Goal: Task Accomplishment & Management: Use online tool/utility

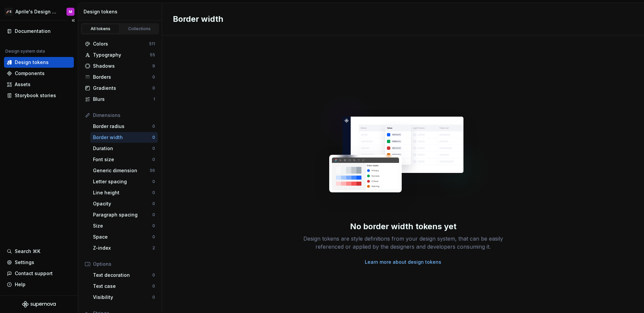
click at [50, 132] on div "Documentation Design system data Design tokens Components Assets Storybook stor…" at bounding box center [39, 157] width 78 height 275
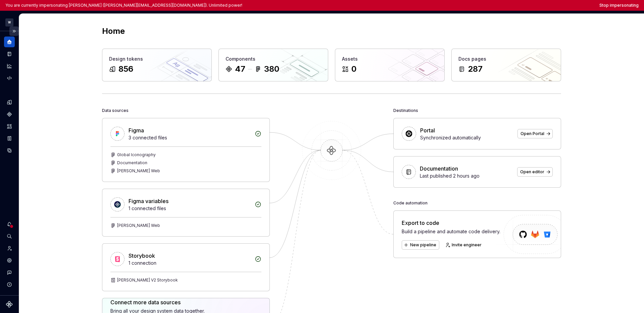
click at [15, 32] on button "Expand sidebar" at bounding box center [13, 30] width 9 height 9
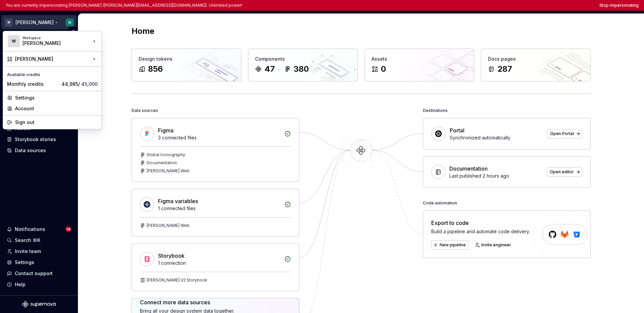
click at [24, 22] on html "You are currently impersonating Nikki (nikki.plyem@docplanner.com). Unlimited p…" at bounding box center [322, 156] width 644 height 313
click at [32, 204] on html "You are currently impersonating Nikki (nikki.plyem@docplanner.com). Unlimited p…" at bounding box center [322, 156] width 644 height 313
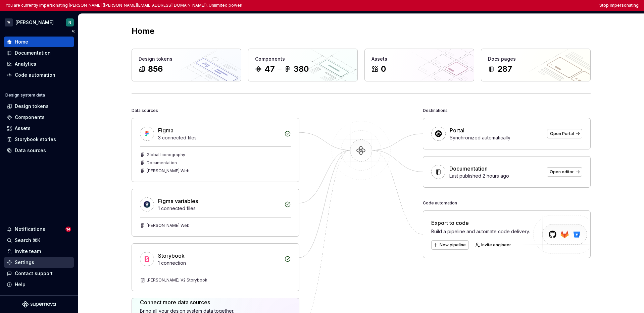
click at [29, 267] on div "Settings" at bounding box center [39, 262] width 70 height 11
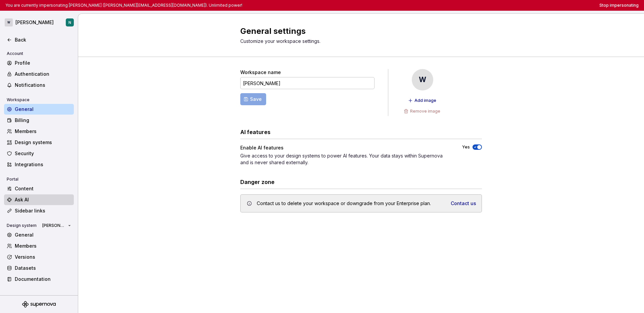
click at [36, 198] on div "Ask AI" at bounding box center [43, 200] width 56 height 7
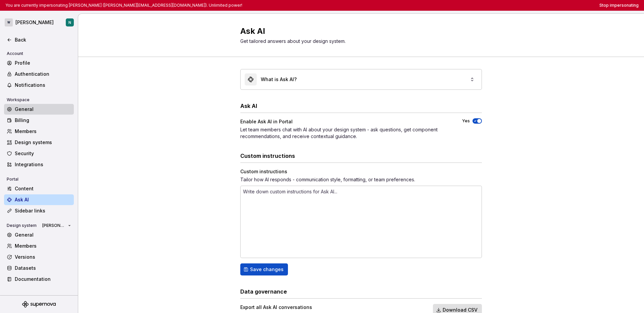
click at [35, 111] on div "General" at bounding box center [43, 109] width 56 height 7
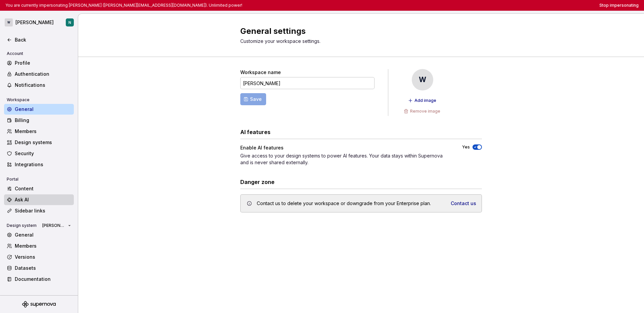
click at [32, 199] on div "Ask AI" at bounding box center [43, 200] width 56 height 7
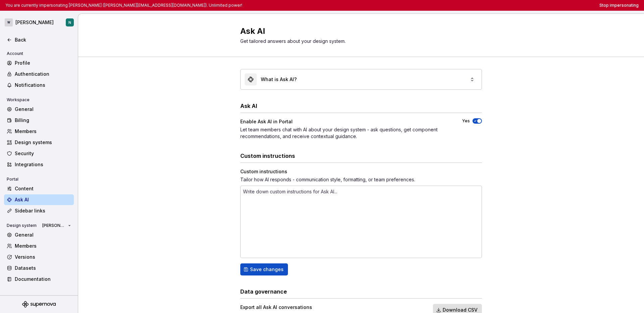
type textarea "*"
click at [35, 191] on div "Content" at bounding box center [43, 188] width 56 height 7
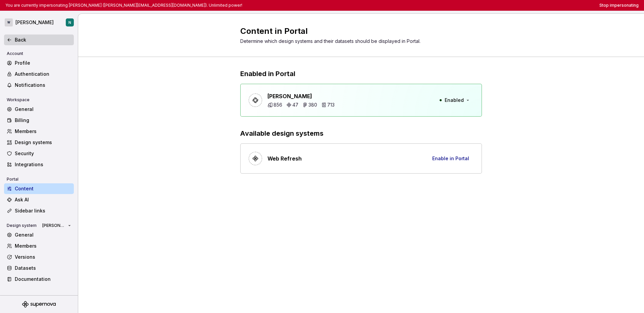
click at [37, 42] on div "Back" at bounding box center [43, 40] width 56 height 7
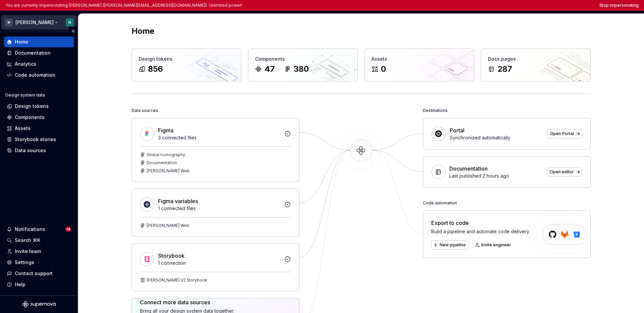
click at [27, 19] on html "You are currently impersonating Nikki (nikki.plyem@docplanner.com). Unlimited p…" at bounding box center [322, 156] width 644 height 313
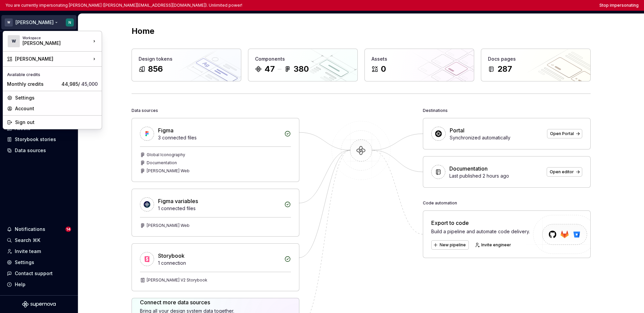
click at [56, 160] on html "You are currently impersonating Nikki (nikki.plyem@docplanner.com). Unlimited p…" at bounding box center [322, 156] width 644 height 313
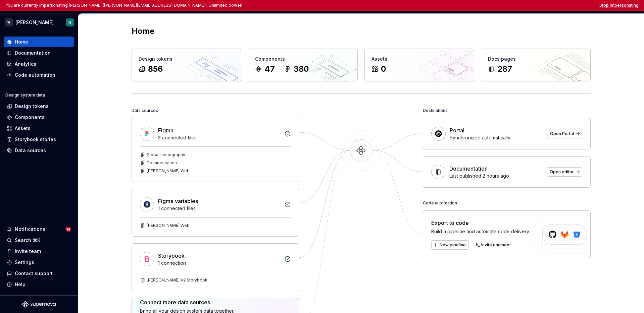
click at [503, 4] on button "Stop impersonating" at bounding box center [618, 5] width 39 height 5
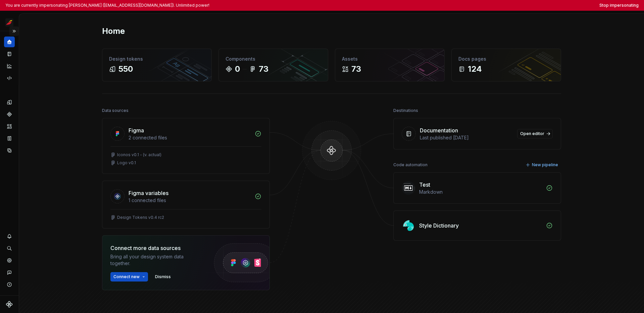
click at [14, 31] on button "Expand sidebar" at bounding box center [13, 30] width 9 height 9
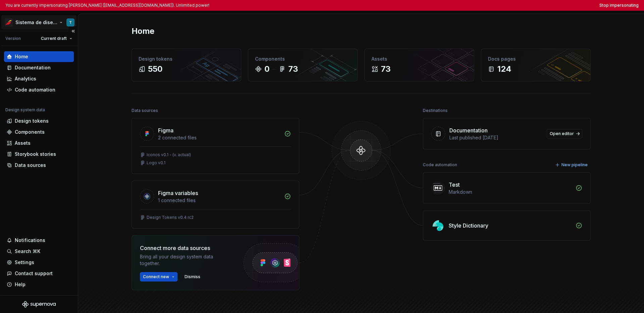
click at [20, 23] on html "You are currently impersonating Tania (sanga.tmoreno@iberia.es). Unlimited powe…" at bounding box center [322, 156] width 644 height 313
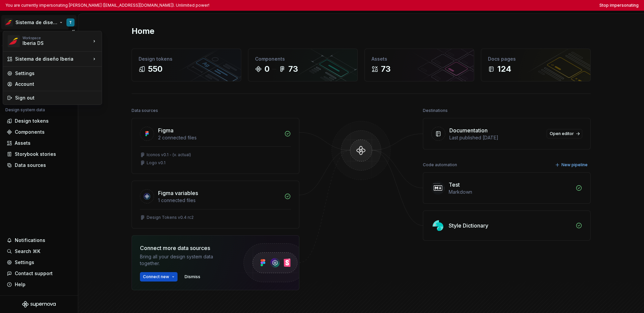
click at [30, 182] on html "You are currently impersonating Tania (sanga.tmoreno@iberia.es). Unlimited powe…" at bounding box center [322, 156] width 644 height 313
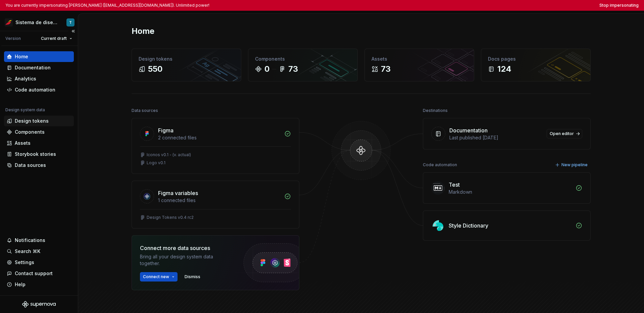
click at [30, 119] on div "Design tokens" at bounding box center [32, 121] width 34 height 7
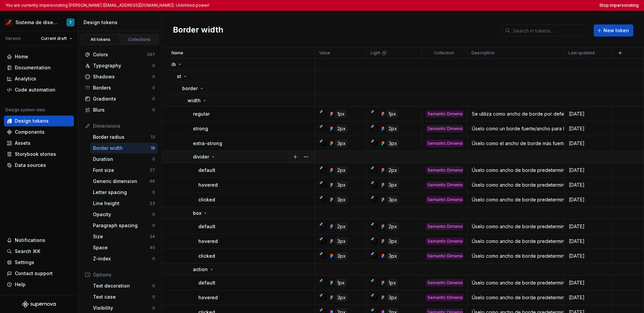
scroll to position [8, 0]
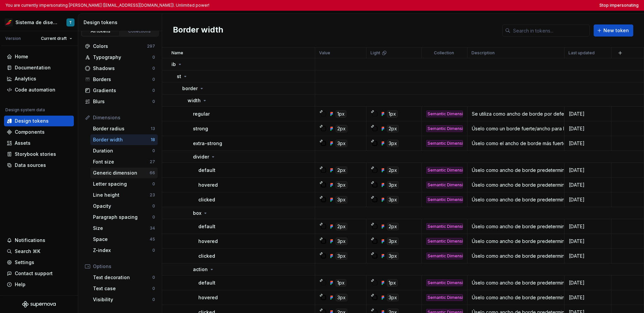
click at [133, 175] on div "Generic dimension" at bounding box center [121, 173] width 57 height 7
click at [132, 171] on div "Generic dimension" at bounding box center [121, 173] width 57 height 7
click at [134, 172] on div "Generic dimension" at bounding box center [121, 173] width 57 height 7
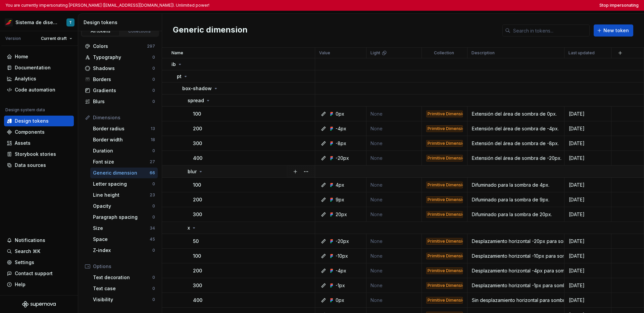
scroll to position [14, 0]
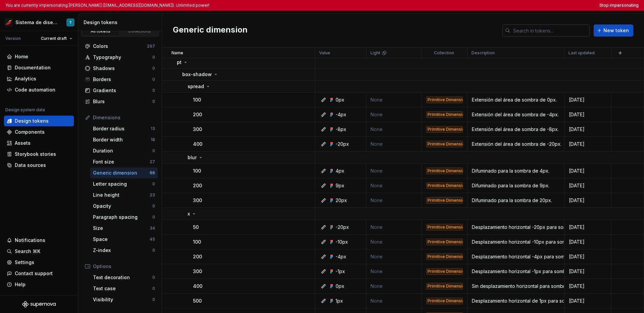
click at [503, 30] on input "text" at bounding box center [549, 30] width 79 height 12
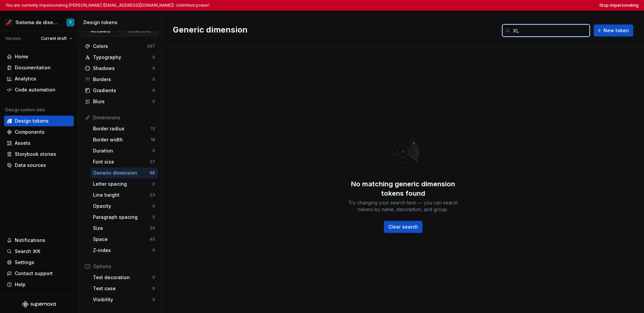
type input "X"
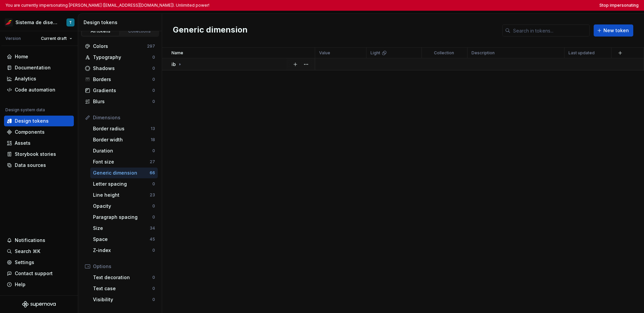
click at [177, 66] on icon at bounding box center [179, 64] width 5 height 5
click at [187, 74] on icon at bounding box center [185, 76] width 5 height 5
click at [188, 100] on div "st" at bounding box center [246, 100] width 138 height 7
click at [217, 123] on div "text-decoration" at bounding box center [203, 124] width 43 height 7
click at [209, 147] on div "width" at bounding box center [250, 149] width 127 height 7
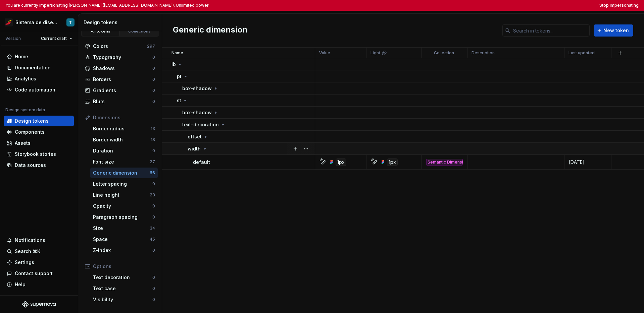
click at [209, 147] on div "width" at bounding box center [250, 149] width 127 height 7
click at [503, 30] on input "text" at bounding box center [549, 30] width 79 height 12
click at [134, 159] on div "Font size" at bounding box center [121, 162] width 57 height 7
click at [131, 174] on div "Generic dimension" at bounding box center [121, 173] width 57 height 7
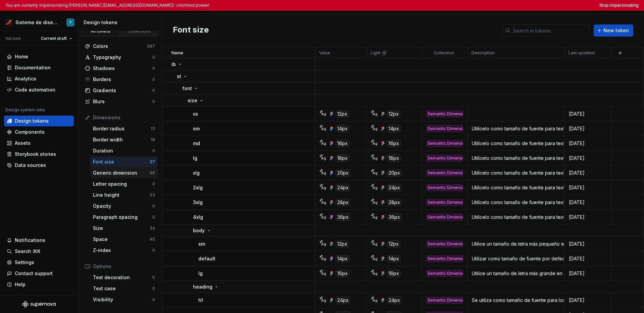
click at [135, 176] on div "Generic dimension 66" at bounding box center [123, 173] width 67 height 11
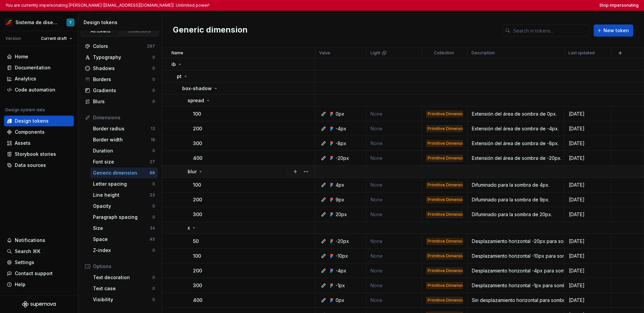
scroll to position [0, 0]
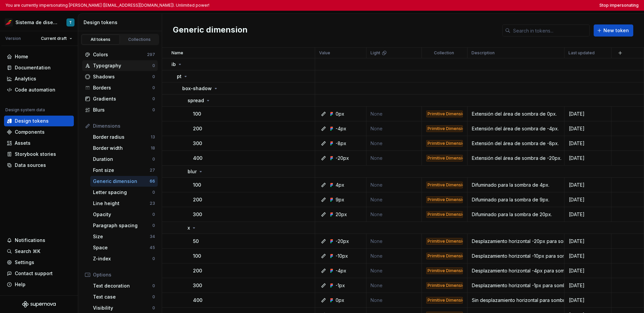
click at [126, 65] on div "Typography" at bounding box center [122, 65] width 59 height 7
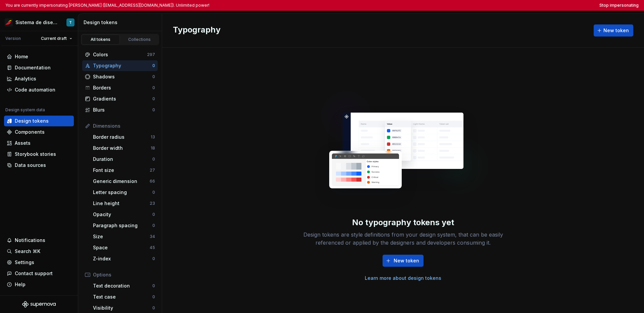
scroll to position [65, 0]
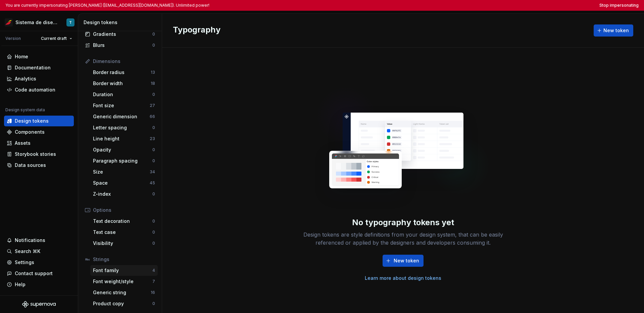
click at [132, 273] on div "Font family" at bounding box center [122, 270] width 59 height 7
click at [131, 281] on div "Font weight/style" at bounding box center [122, 281] width 59 height 7
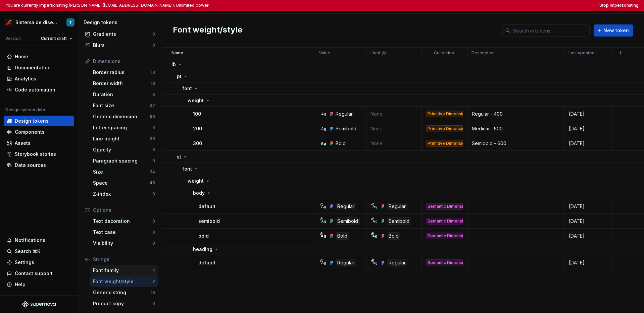
click at [131, 273] on div "Font family" at bounding box center [122, 270] width 59 height 7
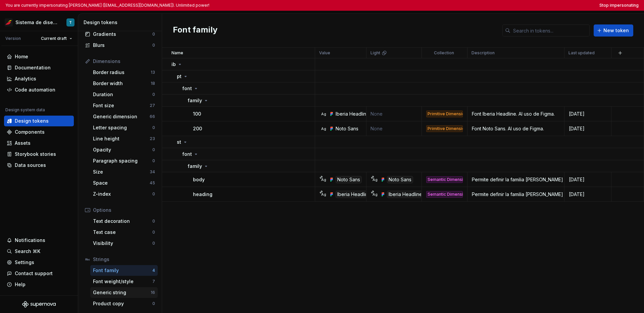
click at [126, 296] on div "Generic string 16" at bounding box center [123, 292] width 67 height 11
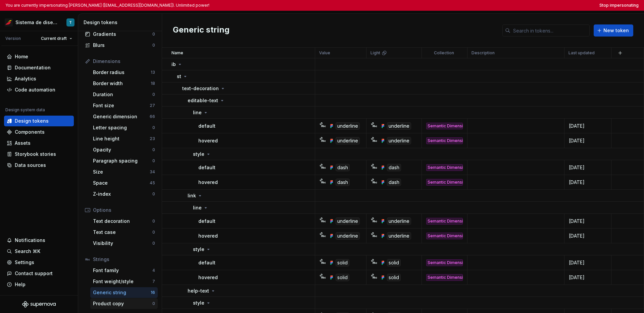
click at [127, 301] on div "Product copy" at bounding box center [122, 303] width 59 height 7
click at [127, 295] on div "Generic string" at bounding box center [122, 292] width 58 height 7
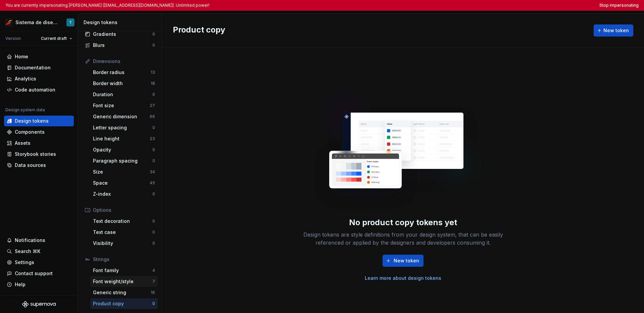
click at [130, 285] on div "Font weight/style 7" at bounding box center [123, 281] width 67 height 11
click at [132, 276] on div "Font weight/style 7" at bounding box center [123, 281] width 67 height 11
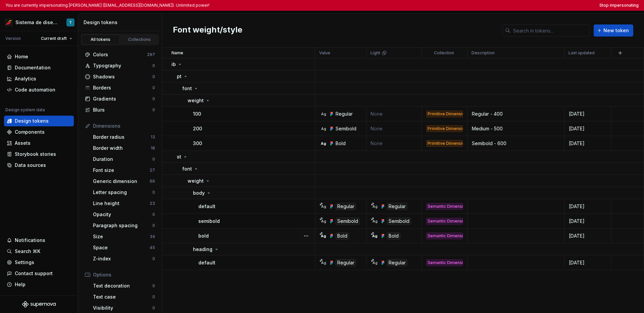
scroll to position [65, 0]
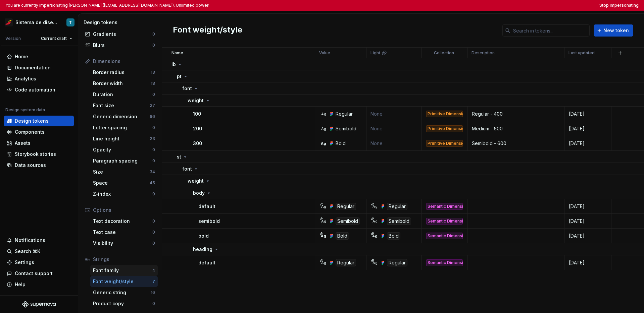
click at [112, 269] on div "Font family" at bounding box center [122, 270] width 59 height 7
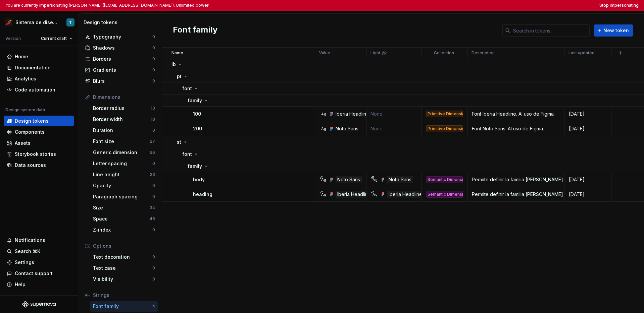
scroll to position [65, 0]
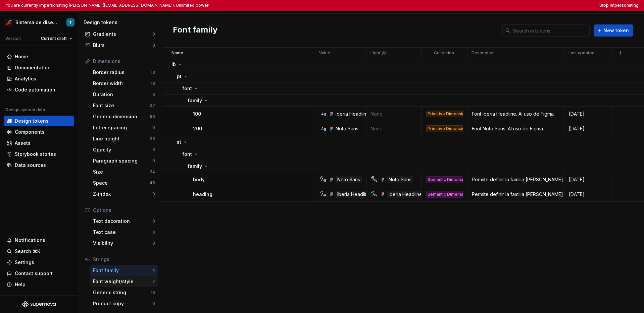
click at [126, 285] on div "Font weight/style" at bounding box center [122, 281] width 59 height 7
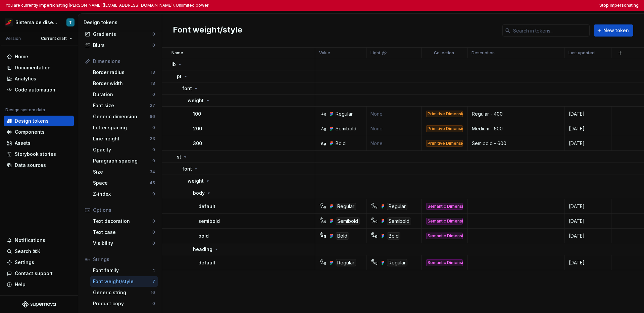
click at [293, 33] on div "Font weight/style New token" at bounding box center [403, 31] width 482 height 34
click at [503, 5] on button "Stop impersonating" at bounding box center [618, 5] width 39 height 5
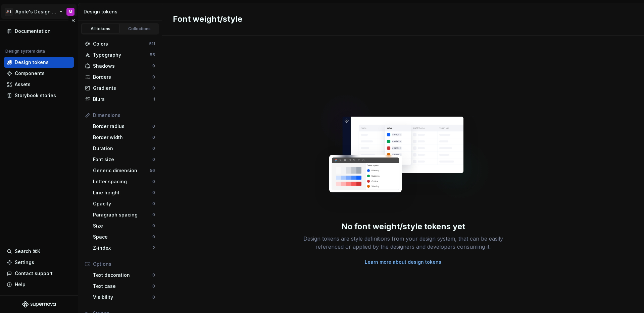
click at [47, 10] on html "🚀S Aprile's Design System M Documentation Design system data Design tokens Comp…" at bounding box center [322, 156] width 644 height 313
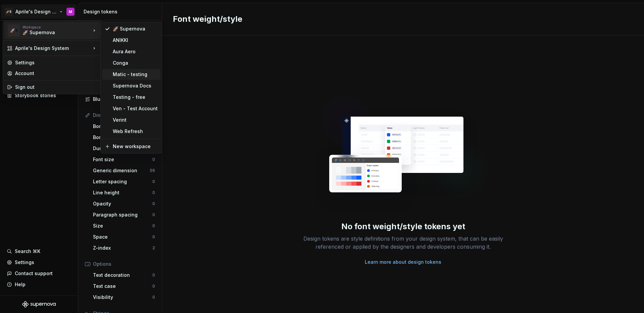
click at [126, 74] on div "Matic - testing" at bounding box center [135, 74] width 45 height 7
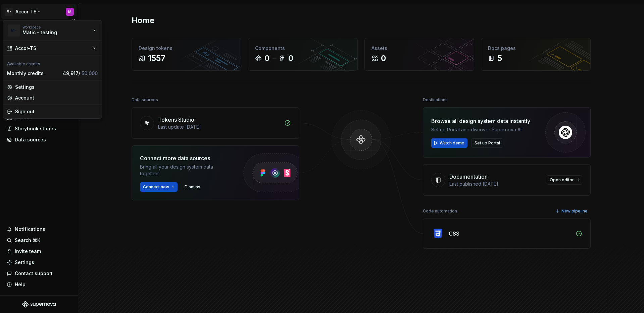
click at [27, 13] on html "M- Accor-TS M Home Documentation Analytics Code automation Design system data D…" at bounding box center [322, 156] width 644 height 313
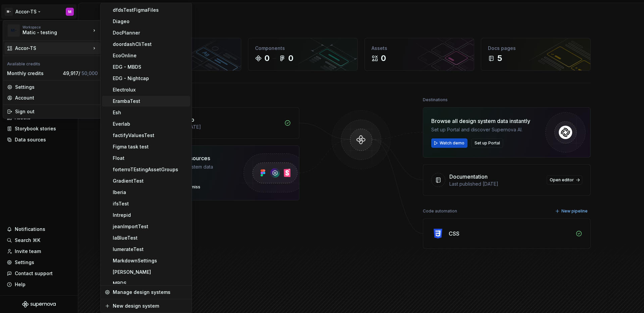
scroll to position [255, 0]
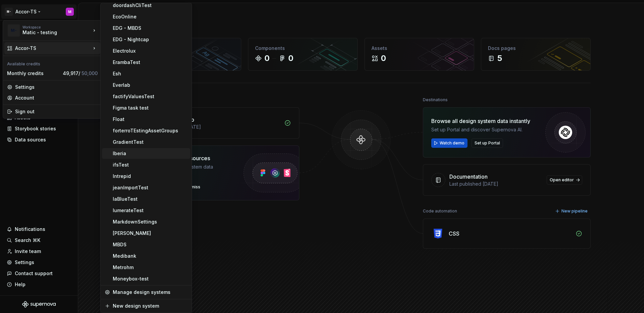
click at [147, 151] on div "Iberia" at bounding box center [150, 153] width 75 height 7
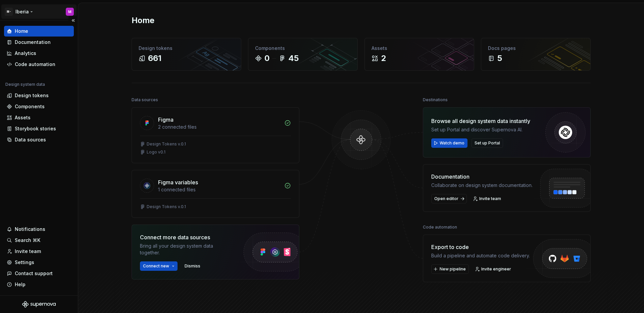
click at [28, 14] on html "M- Iberia M Home Documentation Analytics Code automation Design system data Des…" at bounding box center [322, 156] width 644 height 313
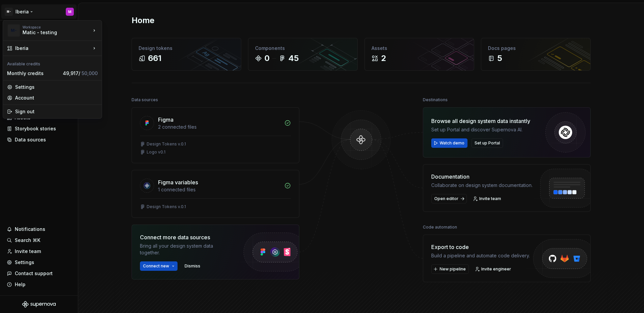
click at [49, 215] on html "M- Iberia M Home Documentation Analytics Code automation Design system data Des…" at bounding box center [322, 156] width 644 height 313
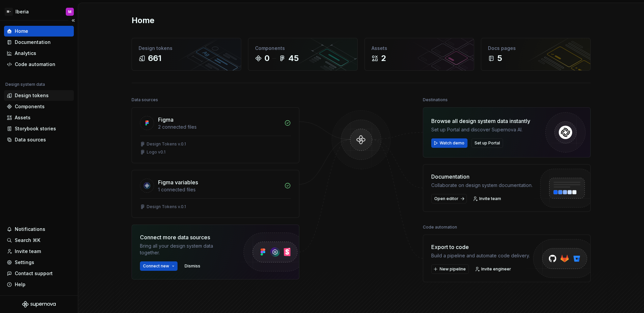
click at [35, 98] on div "Design tokens" at bounding box center [32, 95] width 34 height 7
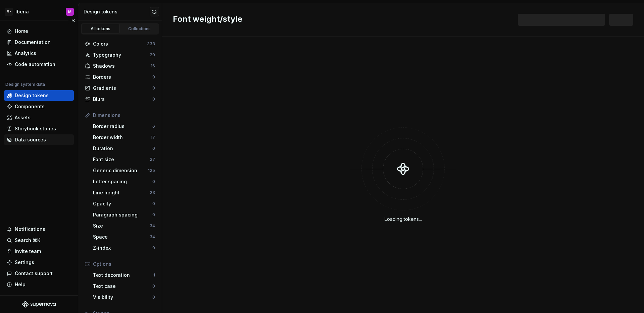
click at [32, 141] on div "Data sources" at bounding box center [30, 139] width 31 height 7
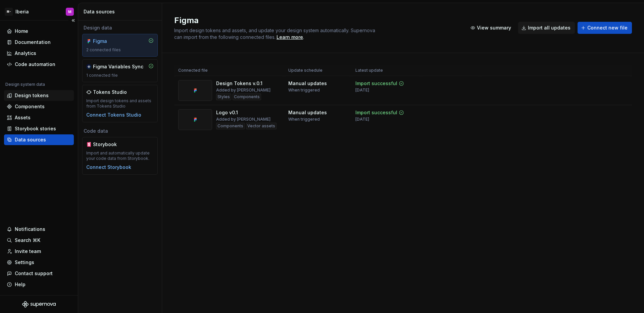
click at [44, 96] on div "Design tokens" at bounding box center [32, 95] width 34 height 7
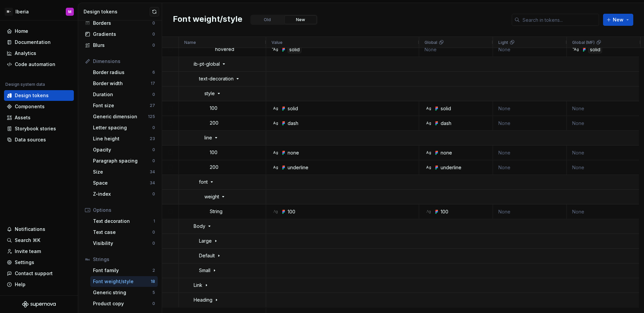
click at [120, 280] on div "Font weight/style" at bounding box center [122, 281] width 58 height 7
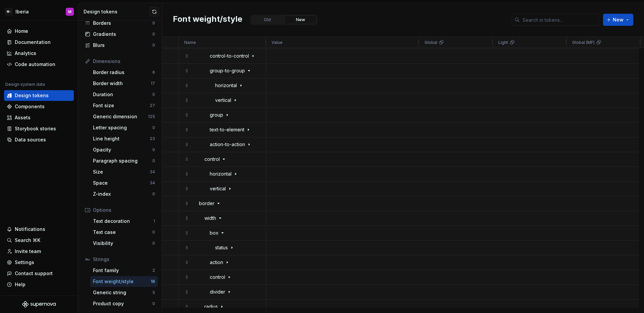
scroll to position [1262, 0]
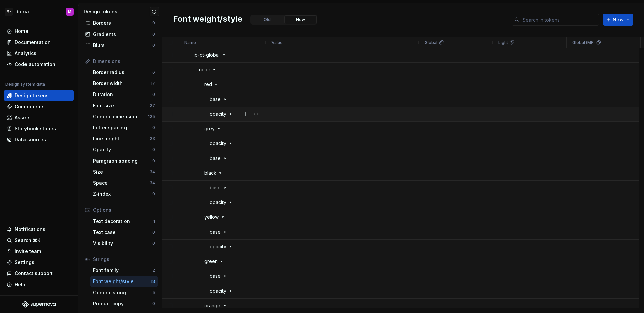
click at [229, 116] on icon at bounding box center [229, 113] width 5 height 5
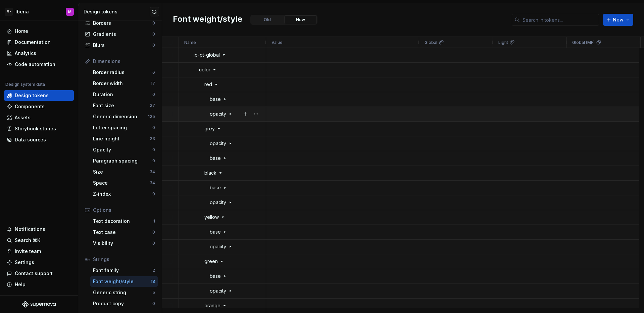
click at [229, 116] on icon at bounding box center [229, 113] width 5 height 5
click at [30, 143] on div "Data sources" at bounding box center [30, 139] width 31 height 7
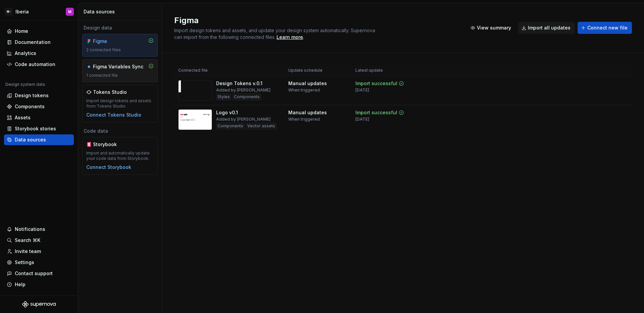
click at [115, 77] on div "1 connected file" at bounding box center [119, 75] width 67 height 5
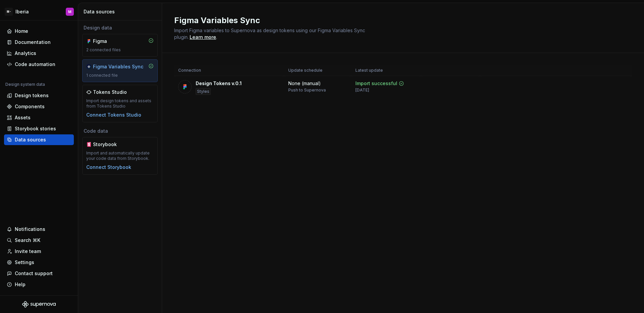
click at [619, 84] on html "M- Iberia M Home Documentation Analytics Code automation Design system data Des…" at bounding box center [322, 156] width 644 height 313
click at [609, 102] on div "Disconnect plugin" at bounding box center [618, 99] width 44 height 7
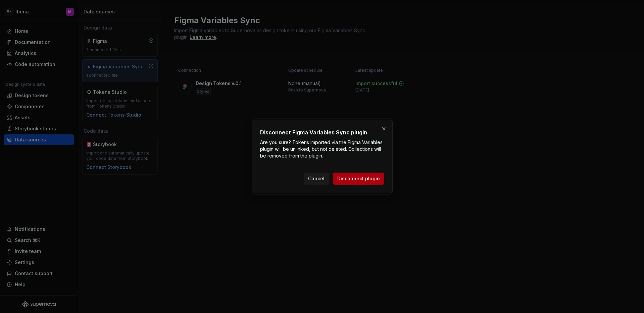
click at [375, 175] on span "Disconnect plugin" at bounding box center [358, 178] width 43 height 7
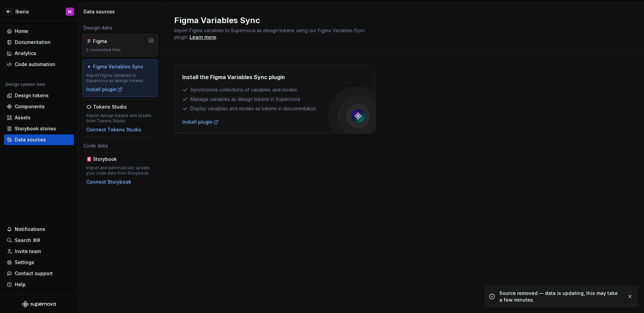
click at [133, 47] on div "2 connected files" at bounding box center [119, 49] width 67 height 5
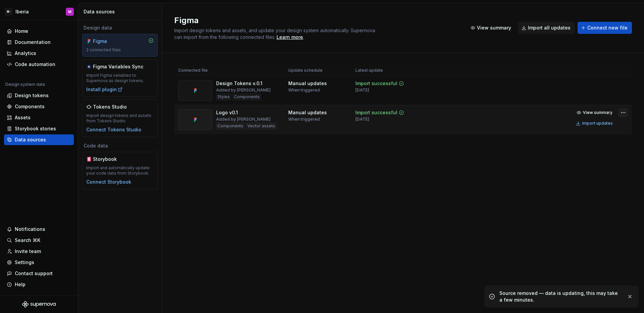
click at [619, 114] on html "M- Iberia M Home Documentation Analytics Code automation Design system data Des…" at bounding box center [322, 156] width 644 height 313
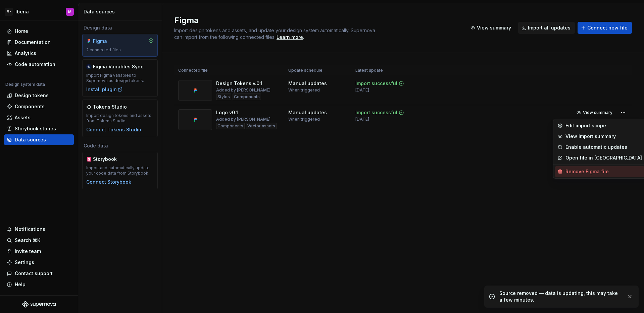
click at [590, 171] on div "Remove Figma file" at bounding box center [603, 171] width 76 height 7
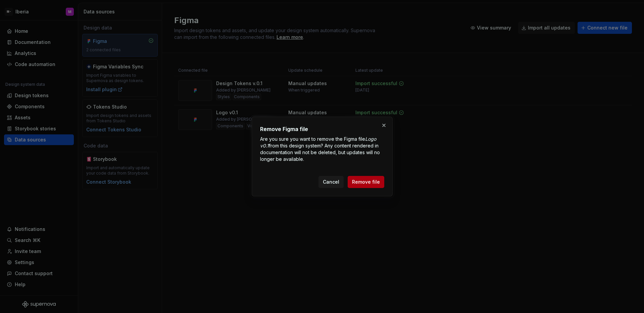
click at [380, 182] on button "Remove file" at bounding box center [365, 182] width 37 height 12
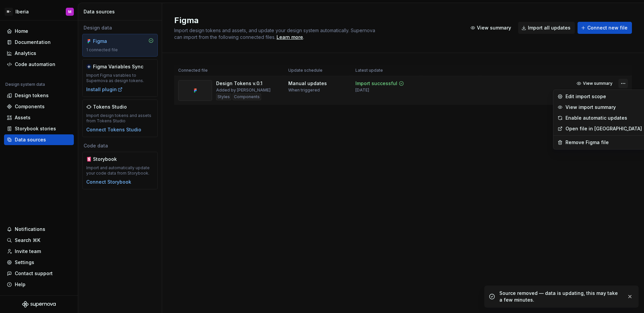
click at [625, 83] on html "M- Iberia M Home Documentation Analytics Code automation Design system data Des…" at bounding box center [322, 156] width 644 height 313
click at [576, 140] on div "Remove Figma file" at bounding box center [603, 142] width 76 height 7
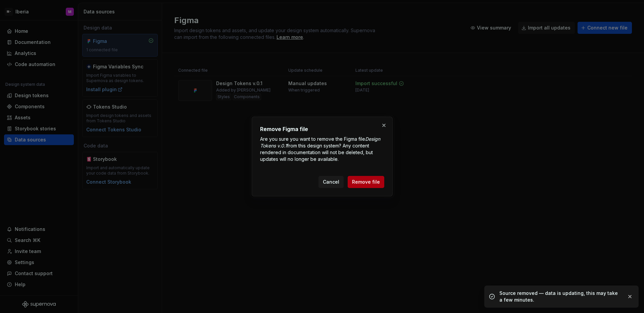
click at [360, 186] on button "Remove file" at bounding box center [365, 182] width 37 height 12
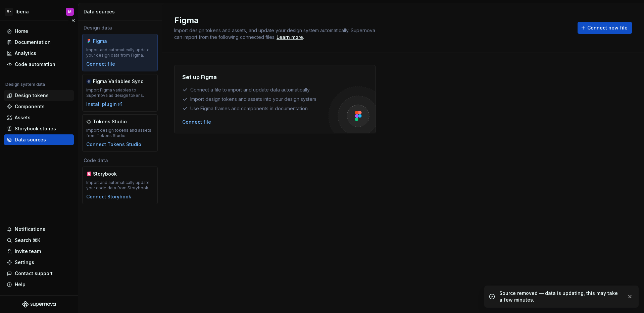
click at [39, 97] on div "Design tokens" at bounding box center [32, 95] width 34 height 7
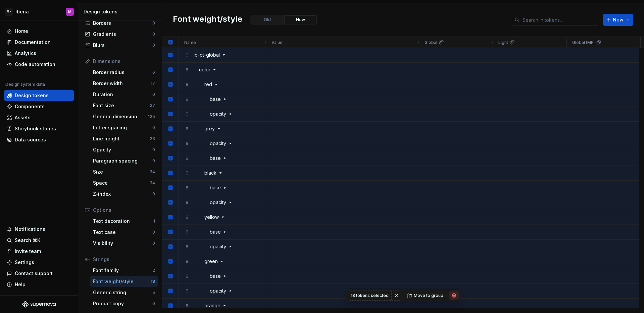
click at [449, 295] on button "button" at bounding box center [453, 295] width 9 height 9
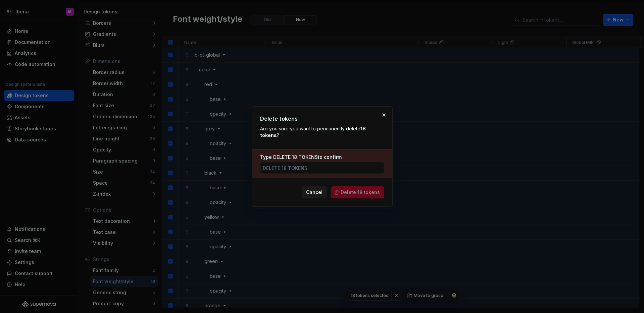
click at [356, 169] on input "Type DELETE 18 TOKENS to confirm" at bounding box center [322, 168] width 124 height 12
click at [340, 169] on input "delete 16 tokens" at bounding box center [322, 168] width 124 height 12
click at [285, 168] on input "delete 16 tokens" at bounding box center [322, 168] width 124 height 12
type input "delete 18 tokens"
click at [350, 195] on span "Delete 18 tokens" at bounding box center [359, 192] width 39 height 7
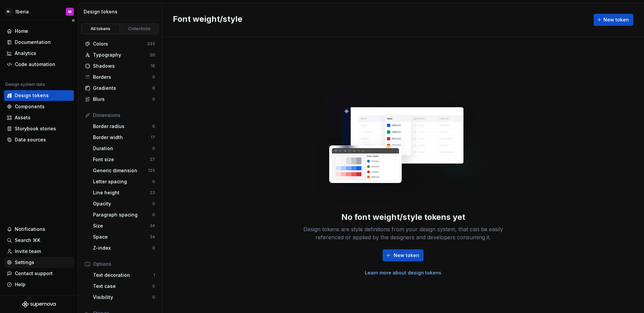
click at [30, 264] on div "Settings" at bounding box center [24, 262] width 19 height 7
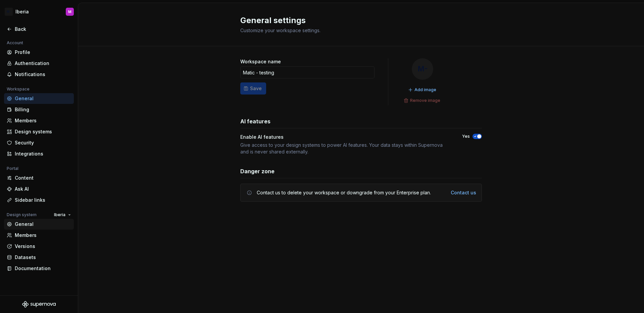
click at [43, 225] on div "General" at bounding box center [43, 224] width 56 height 7
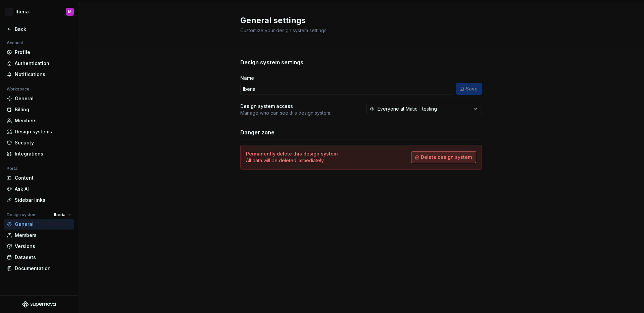
click at [445, 158] on span "Delete design system" at bounding box center [446, 157] width 51 height 7
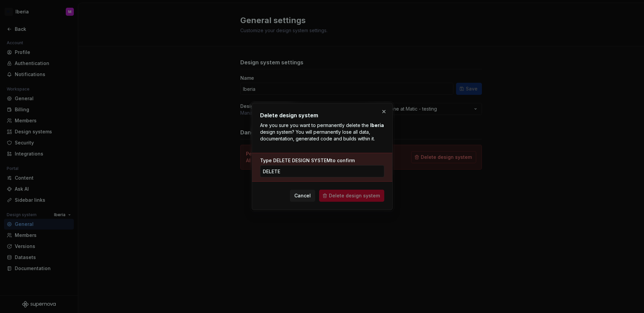
type input "DELETE DESIGN SYSTEM"
click at [346, 198] on span "Delete design system" at bounding box center [354, 196] width 51 height 7
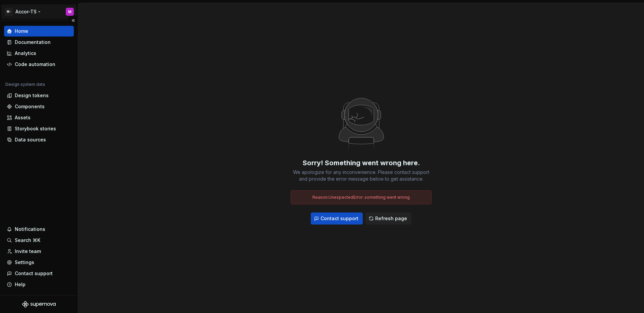
click at [33, 16] on html "M- Accor-TS M Home Documentation Analytics Code automation Design system data D…" at bounding box center [322, 156] width 644 height 313
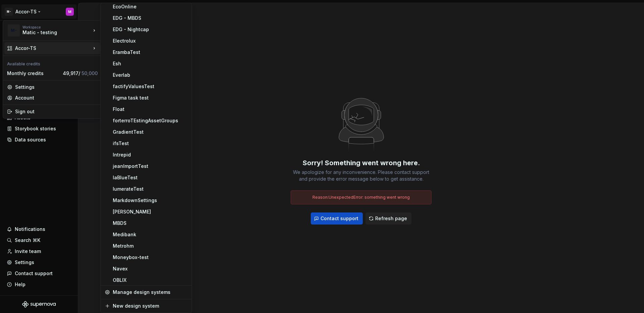
scroll to position [621, 0]
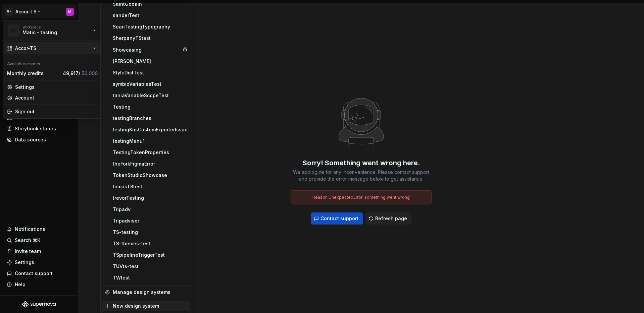
click at [143, 303] on div "New design system" at bounding box center [150, 306] width 75 height 7
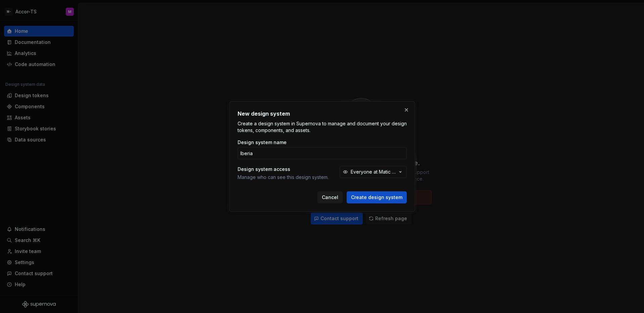
type input "Iberia"
click at [346, 191] on button "Create design system" at bounding box center [376, 197] width 60 height 12
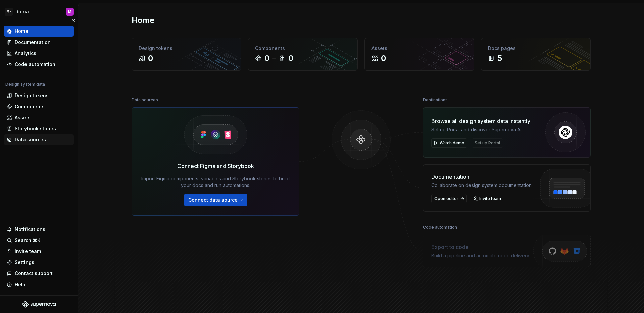
click at [38, 143] on div "Data sources" at bounding box center [39, 139] width 70 height 11
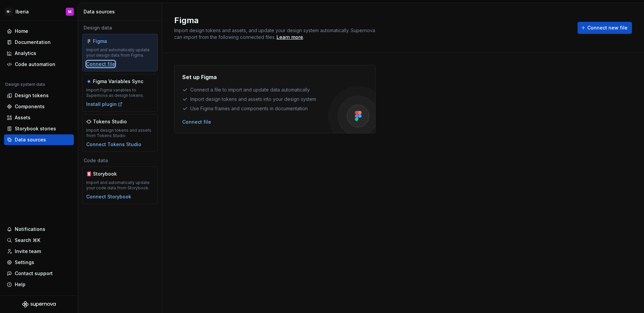
click at [104, 65] on div "Connect file" at bounding box center [100, 64] width 29 height 7
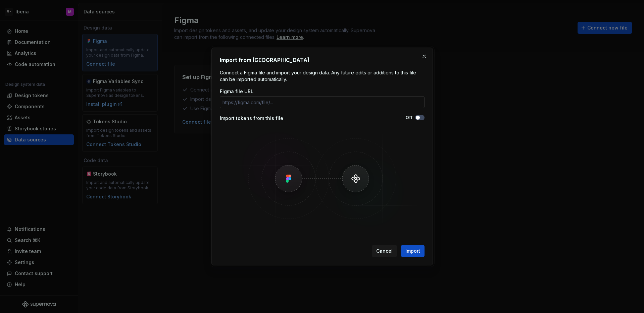
click at [342, 106] on input "Figma file URL" at bounding box center [322, 102] width 205 height 12
type input "https://www.figma.com/design/qNZBXkG7r8zy5kwAiSY7jJ/Design-Tokens-v0.4?t=vE6aIA…"
click at [418, 118] on span "button" at bounding box center [418, 118] width 4 height 4
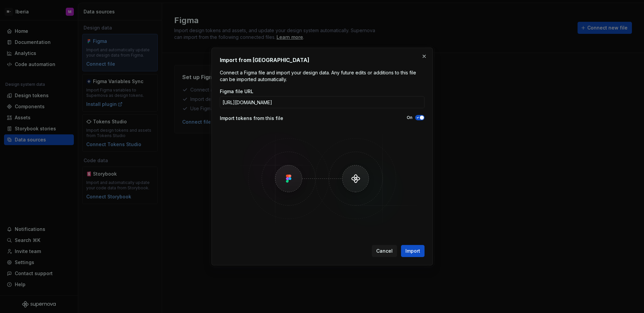
click at [420, 259] on div "Import from Figma Connect a Figma file and import your design data. Any future …" at bounding box center [321, 157] width 221 height 218
click at [419, 256] on button "Import" at bounding box center [412, 251] width 23 height 12
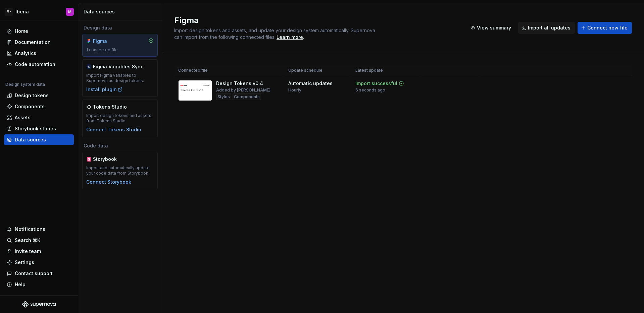
click at [480, 235] on div "Figma Import design tokens and assets, and update your design system automatica…" at bounding box center [403, 158] width 482 height 310
click at [42, 100] on div "Design tokens" at bounding box center [39, 95] width 70 height 11
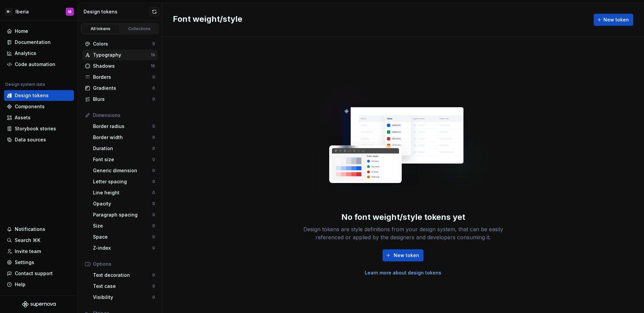
click at [131, 56] on div "Typography" at bounding box center [122, 55] width 58 height 7
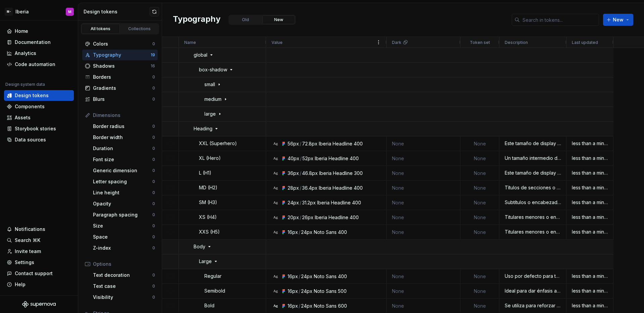
drag, startPoint x: 339, startPoint y: 41, endPoint x: 385, endPoint y: 42, distance: 46.6
click at [385, 42] on div at bounding box center [386, 42] width 3 height 11
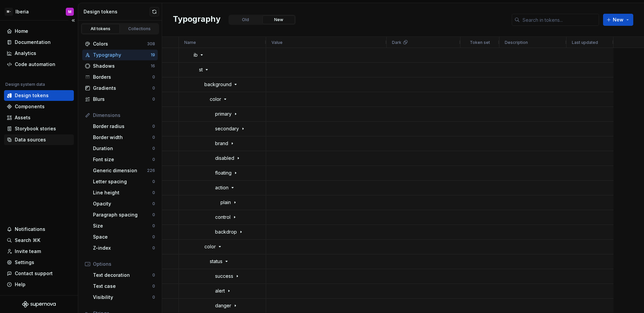
click at [34, 137] on div "Data sources" at bounding box center [30, 139] width 31 height 7
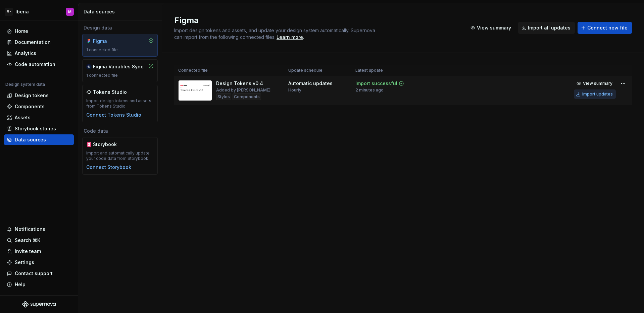
click at [584, 95] on div "Import updates" at bounding box center [597, 94] width 31 height 5
click at [379, 123] on div "Connected file Update schedule Latest update Design Tokens v0.4 Added by Matic …" at bounding box center [402, 91] width 457 height 77
click at [42, 97] on div "Design tokens" at bounding box center [32, 95] width 34 height 7
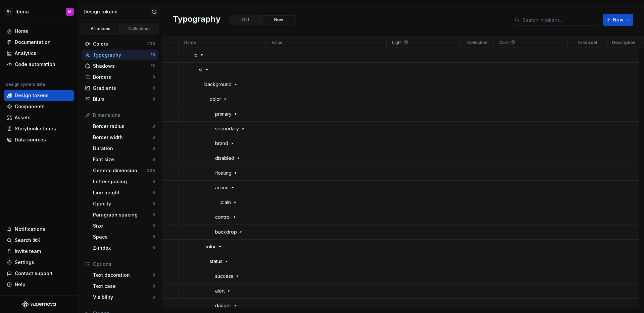
click at [136, 55] on div "Typography" at bounding box center [122, 55] width 58 height 7
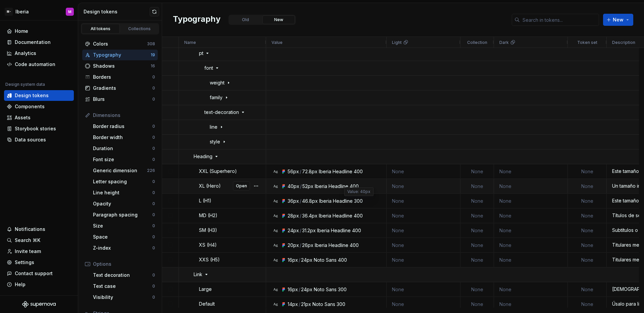
scroll to position [2976, 0]
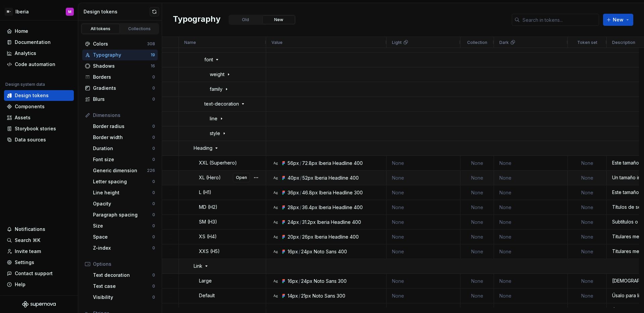
click at [329, 181] on div "Iberia Headline" at bounding box center [332, 178] width 34 height 7
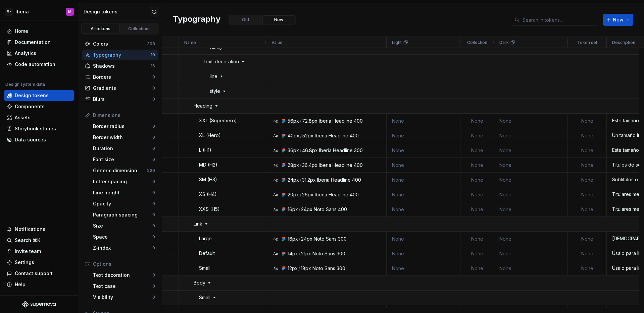
scroll to position [3134, 0]
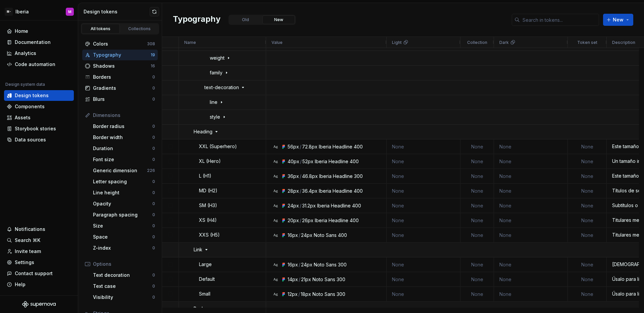
drag, startPoint x: 322, startPoint y: 19, endPoint x: 325, endPoint y: 41, distance: 21.7
click at [322, 19] on div "Typography Old New New" at bounding box center [403, 20] width 482 height 34
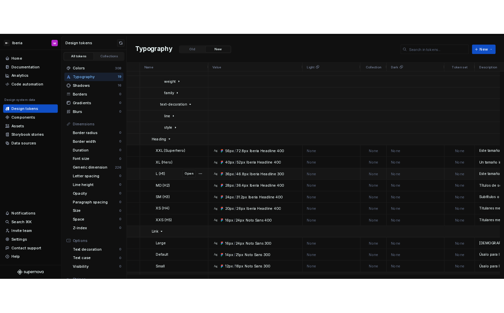
scroll to position [2994, 0]
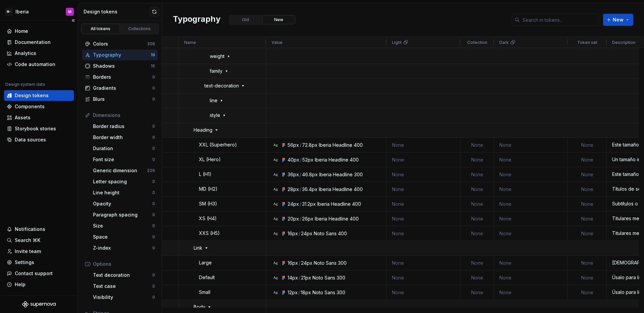
click at [41, 178] on div "Home Documentation Analytics Code automation Design system data Design tokens C…" at bounding box center [39, 157] width 78 height 275
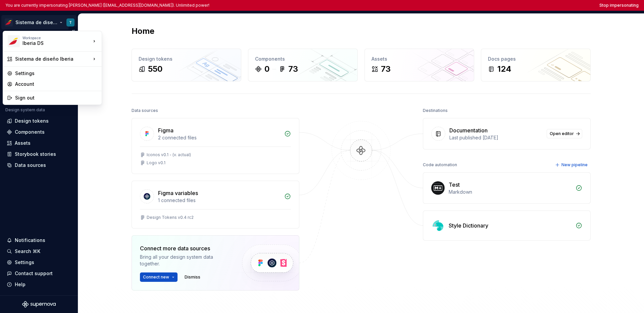
click at [27, 23] on html "You are currently impersonating Tania (sanga.tmoreno@iberia.es). Unlimited powe…" at bounding box center [322, 156] width 644 height 313
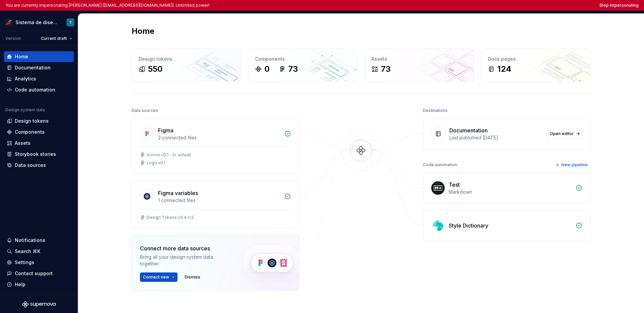
click at [38, 185] on html "You are currently impersonating Tania (sanga.tmoreno@iberia.es). Unlimited powe…" at bounding box center [322, 156] width 644 height 313
click at [34, 143] on div "Assets" at bounding box center [39, 143] width 64 height 7
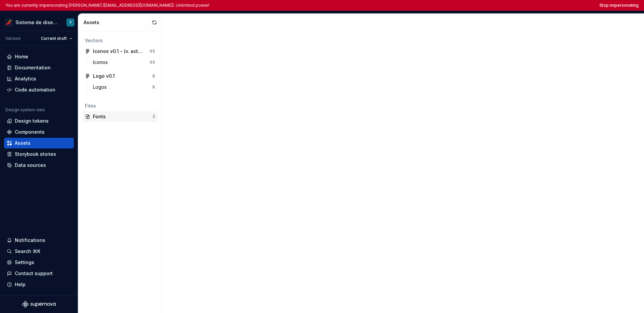
click at [111, 120] on div "Fonts 2" at bounding box center [119, 116] width 75 height 11
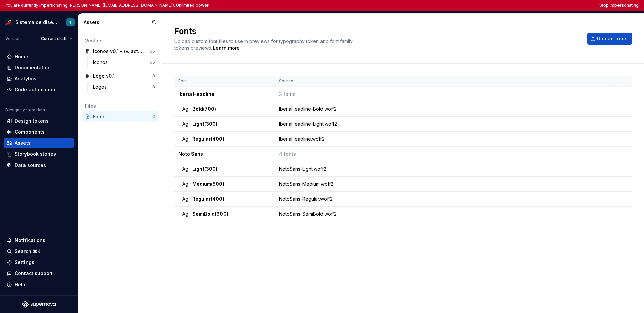
click at [503, 5] on button "Stop impersonating" at bounding box center [618, 5] width 39 height 5
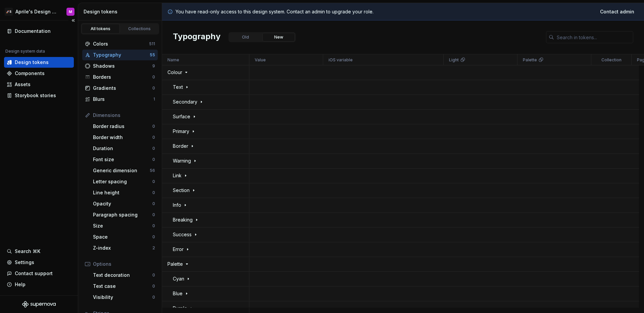
click at [30, 146] on div "Documentation Design system data Design tokens Components Assets Storybook stor…" at bounding box center [39, 157] width 78 height 275
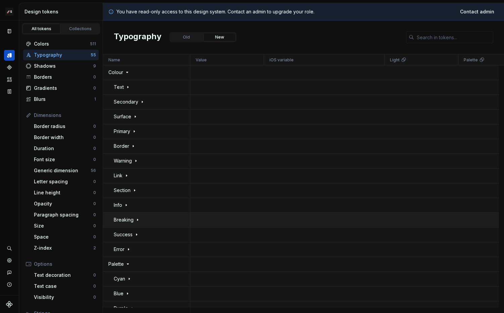
scroll to position [8, 0]
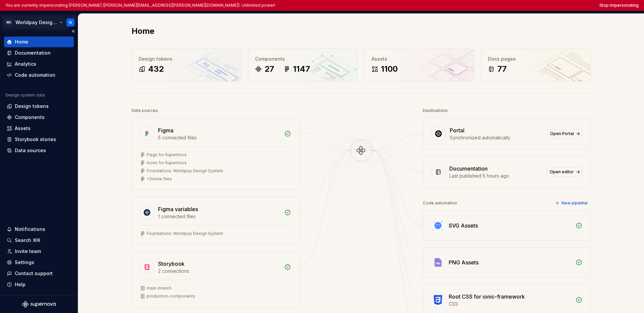
click at [49, 25] on html "You are currently impersonating [PERSON_NAME] ([PERSON_NAME][EMAIL_ADDRESS][PER…" at bounding box center [322, 156] width 644 height 313
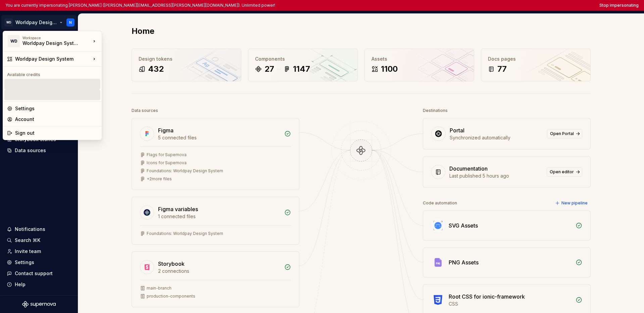
click at [49, 184] on html "You are currently impersonating Nishant (nishant.singh@worldpay.com). Unlimited…" at bounding box center [322, 156] width 644 height 313
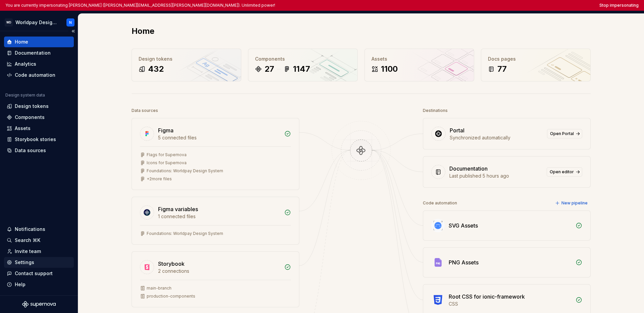
click at [30, 262] on div "Settings" at bounding box center [24, 262] width 19 height 7
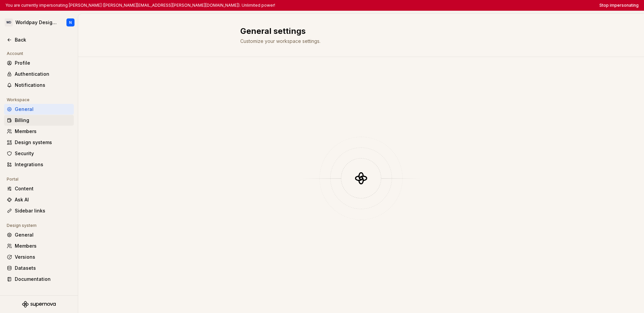
click at [50, 121] on div "Billing" at bounding box center [43, 120] width 56 height 7
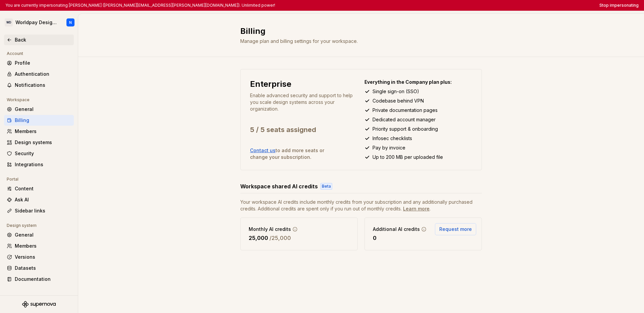
click at [18, 42] on div "Back" at bounding box center [43, 40] width 56 height 7
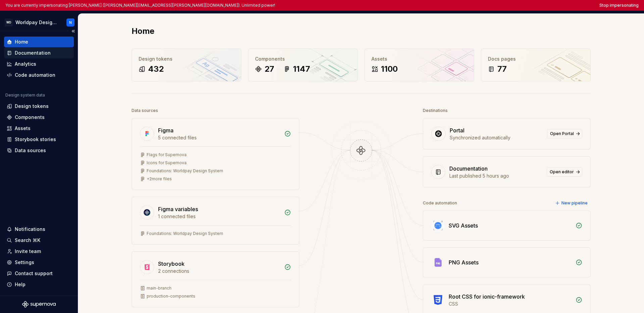
click at [28, 56] on div "Documentation" at bounding box center [33, 53] width 36 height 7
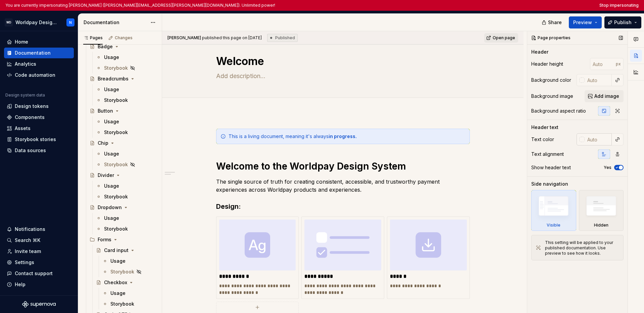
scroll to position [364, 0]
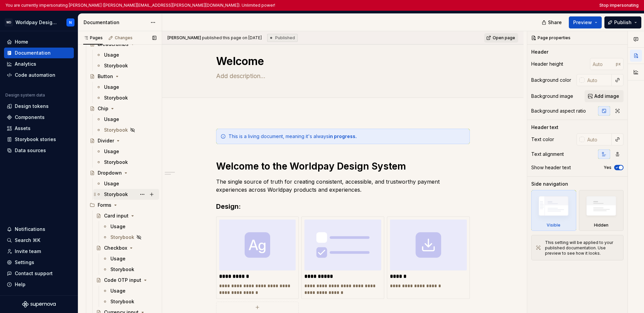
click at [119, 193] on div "Storybook" at bounding box center [116, 194] width 24 height 7
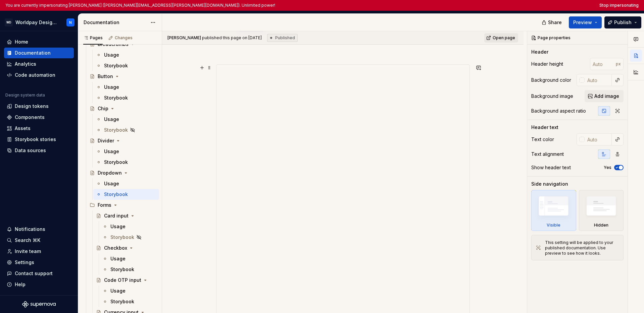
scroll to position [125, 0]
click at [38, 153] on div "Data sources" at bounding box center [30, 150] width 31 height 7
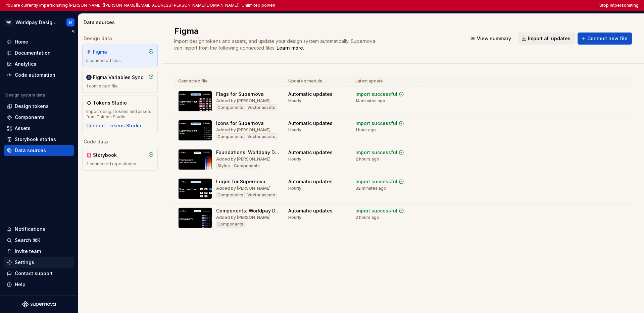
click at [30, 262] on div "Settings" at bounding box center [24, 262] width 19 height 7
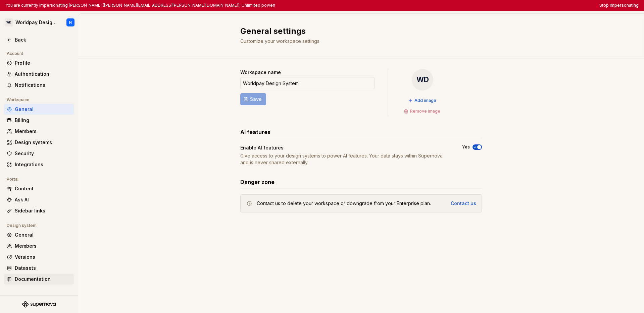
click at [19, 277] on div "Documentation" at bounding box center [43, 279] width 56 height 7
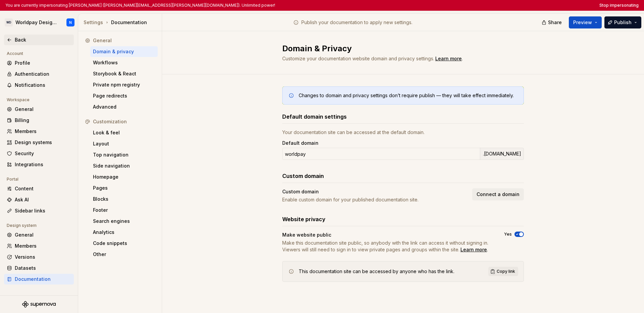
click at [11, 38] on icon at bounding box center [9, 39] width 5 height 5
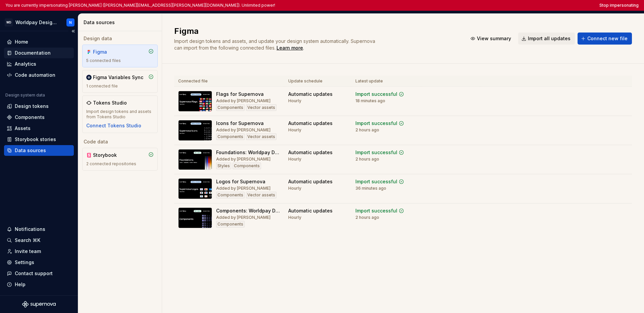
click at [23, 55] on div "Documentation" at bounding box center [33, 53] width 36 height 7
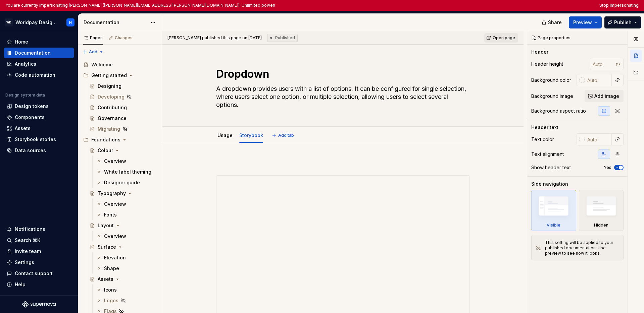
type textarea "*"
click at [503, 3] on button "Stop impersonating" at bounding box center [618, 5] width 39 height 5
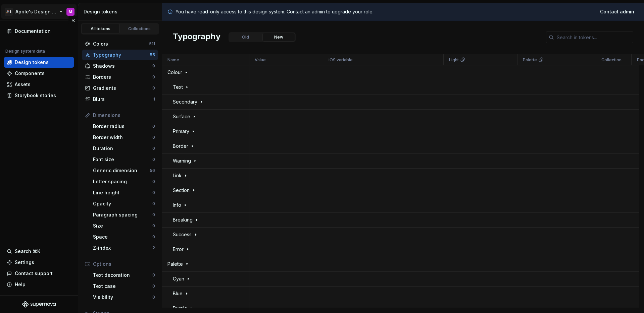
click at [45, 11] on html "🚀S Aprile's Design System M Documentation Design system data Design tokens Comp…" at bounding box center [322, 156] width 644 height 313
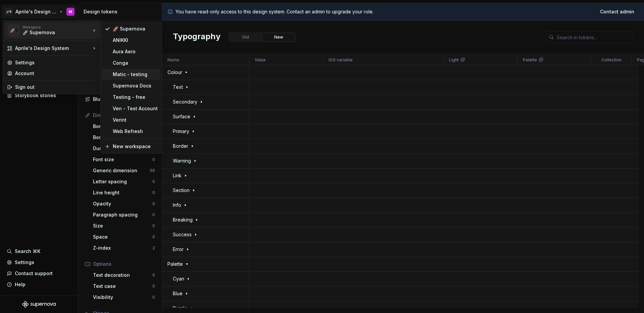
click at [130, 76] on div "Matic - testing" at bounding box center [135, 74] width 45 height 7
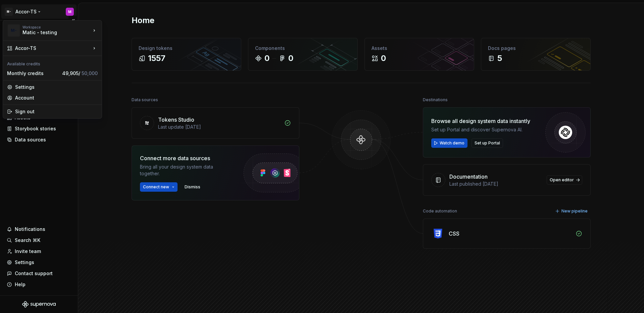
click at [33, 14] on html "M- Accor-TS M Home Documentation Analytics Code automation Design system data D…" at bounding box center [322, 156] width 644 height 313
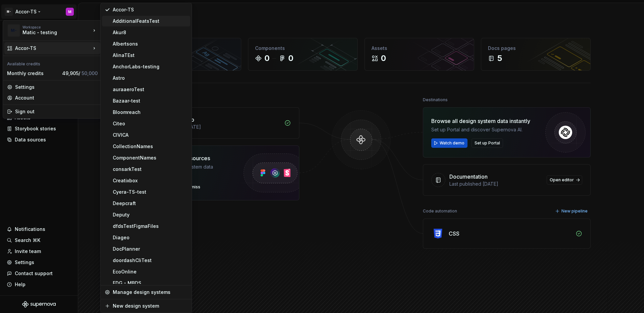
click at [137, 25] on div "AdditionalFeatsTest" at bounding box center [146, 21] width 88 height 11
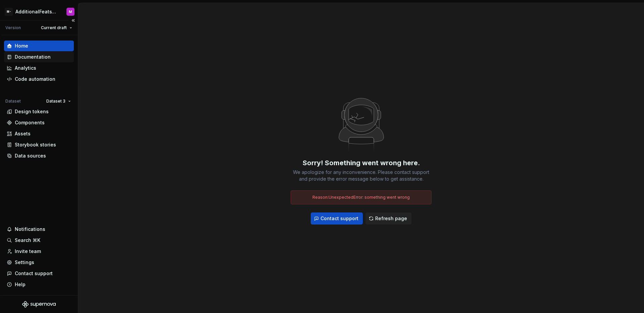
click at [30, 56] on div "Documentation" at bounding box center [33, 57] width 36 height 7
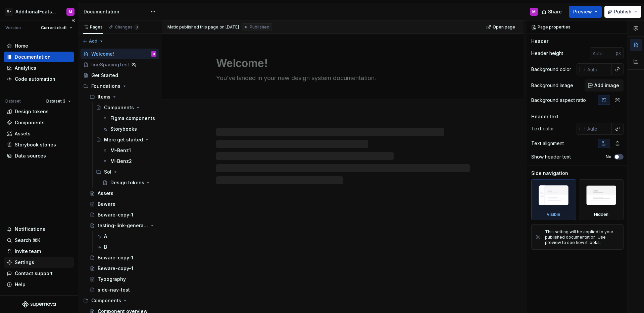
click at [34, 264] on div "Settings" at bounding box center [39, 262] width 64 height 7
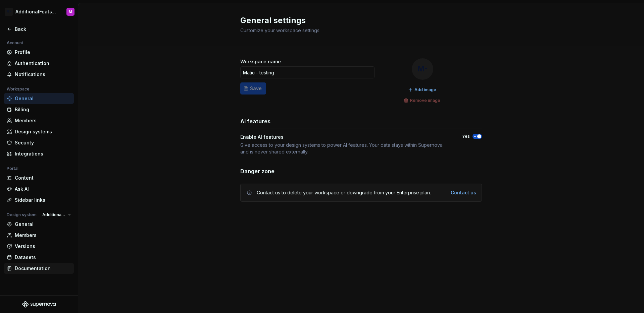
click at [32, 268] on div "Documentation" at bounding box center [43, 268] width 56 height 7
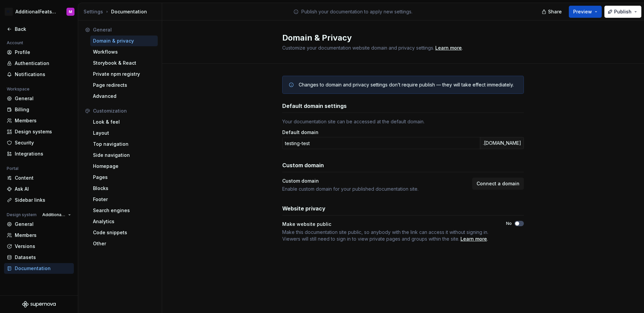
click at [515, 226] on div "Make website public Make this documentation site public, so anybody with the li…" at bounding box center [402, 231] width 241 height 21
click at [518, 225] on span "button" at bounding box center [517, 224] width 4 height 4
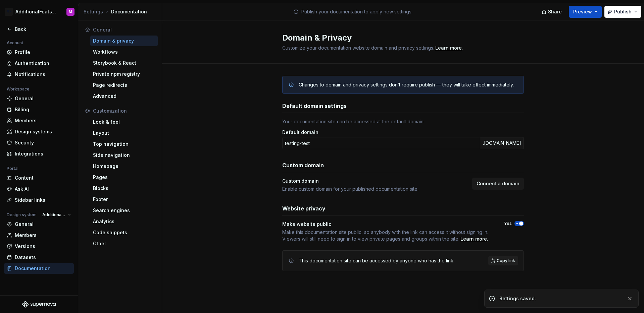
click at [573, 206] on div "Changes to domain and privacy settings don’t require publish — they will take e…" at bounding box center [403, 180] width 482 height 233
click at [21, 31] on div "Back" at bounding box center [43, 29] width 56 height 7
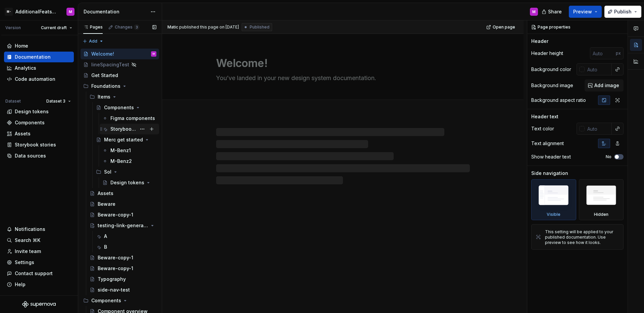
click at [122, 127] on div "Storybooks" at bounding box center [123, 129] width 26 height 7
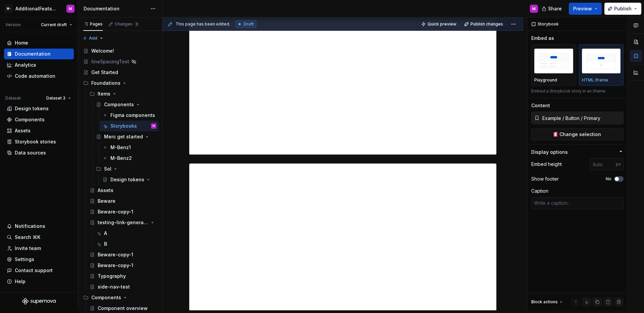
scroll to position [120, 0]
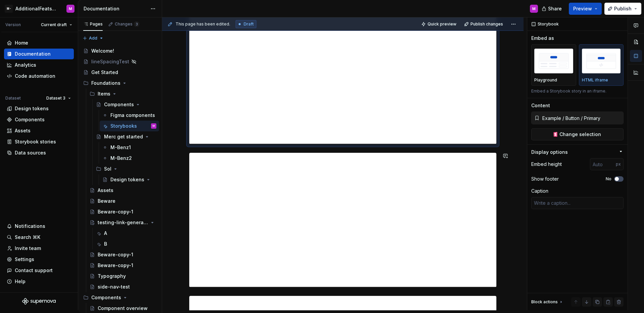
type textarea "*"
click at [30, 258] on div "Settings" at bounding box center [24, 259] width 19 height 7
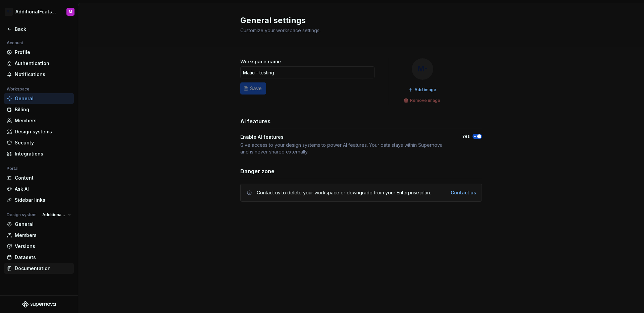
click at [21, 268] on div "Documentation" at bounding box center [43, 268] width 56 height 7
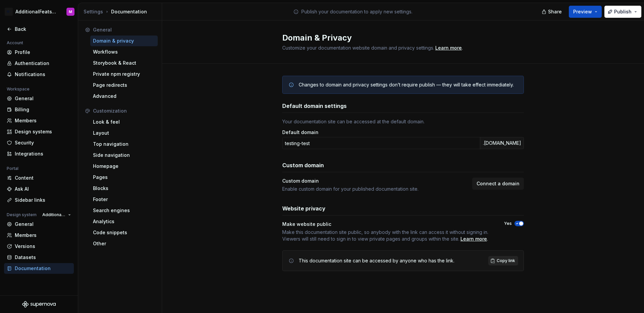
click at [499, 258] on span "Copy link" at bounding box center [505, 260] width 18 height 5
click at [18, 26] on div "Back" at bounding box center [43, 29] width 56 height 7
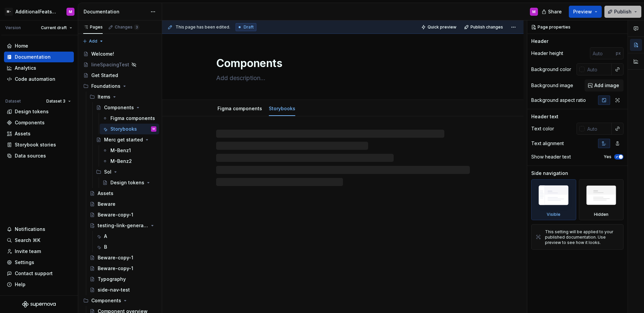
click at [615, 14] on span "Publish" at bounding box center [622, 11] width 17 height 7
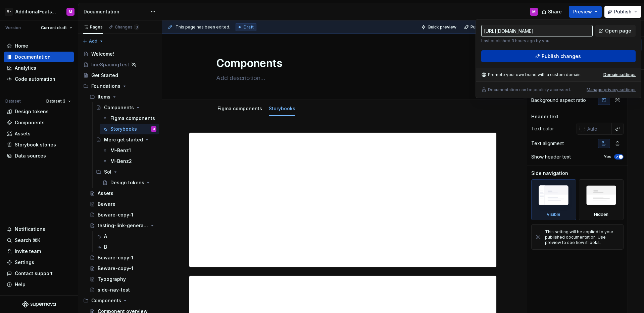
click at [579, 57] on span "Publish changes" at bounding box center [560, 56] width 39 height 7
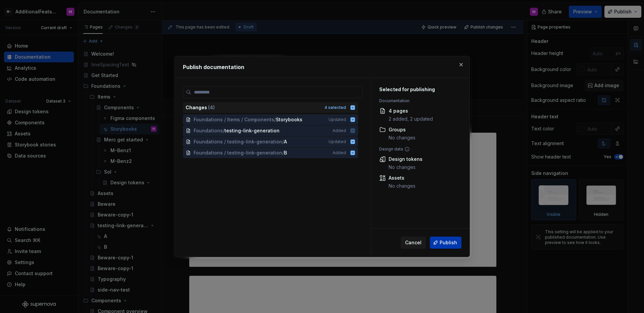
click at [453, 238] on button "Publish" at bounding box center [446, 243] width 32 height 12
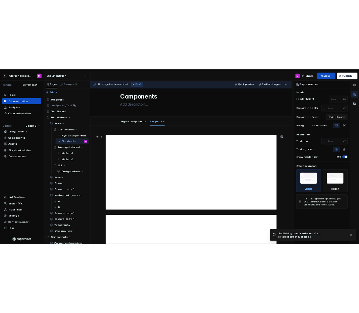
scroll to position [3, 0]
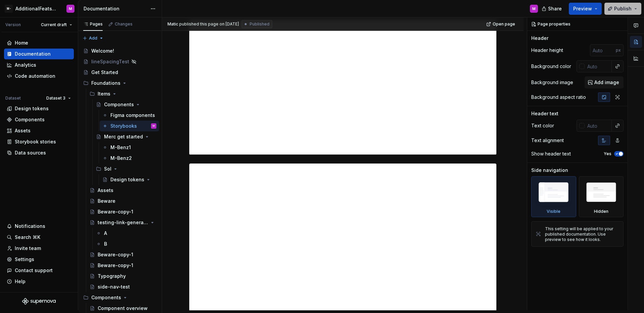
click at [618, 11] on span "Publish" at bounding box center [622, 8] width 17 height 7
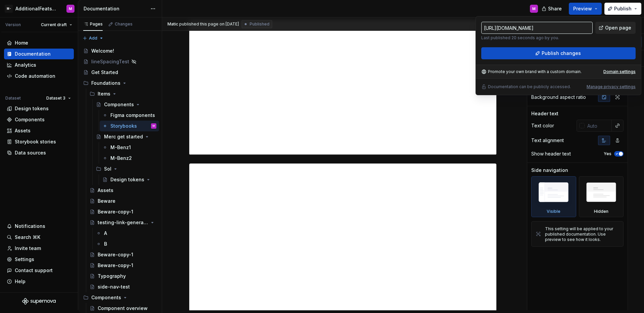
click at [605, 27] on link "Open page" at bounding box center [615, 28] width 40 height 12
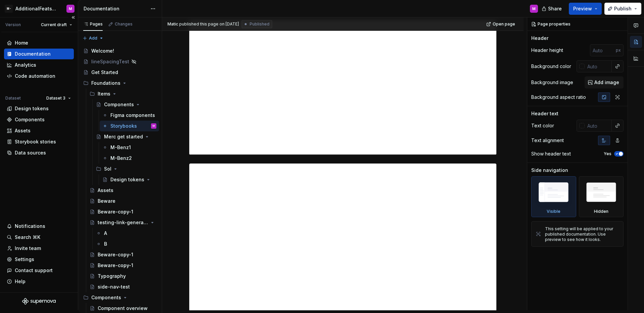
click at [53, 172] on div "Home Documentation Analytics Code automation Dataset Dataset 3 Design tokens Co…" at bounding box center [39, 162] width 78 height 260
type textarea "*"
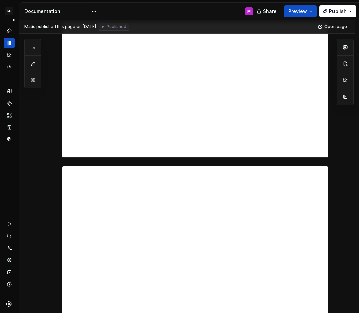
scroll to position [1, 0]
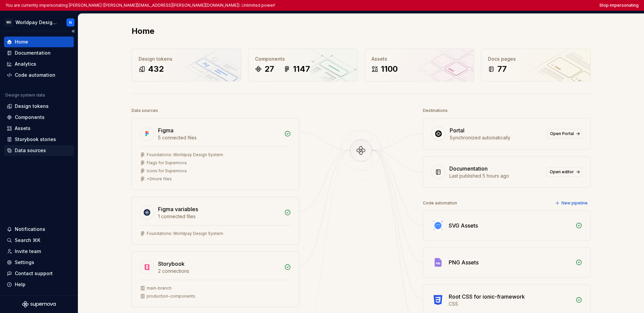
click at [21, 154] on div "Data sources" at bounding box center [39, 150] width 70 height 11
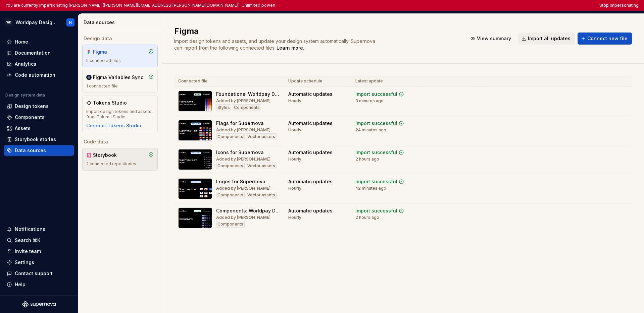
click at [93, 163] on div "2 connected repositories" at bounding box center [119, 163] width 67 height 5
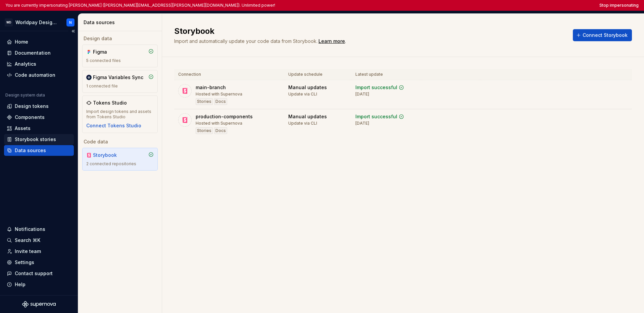
click at [45, 139] on div "Storybook stories" at bounding box center [35, 139] width 41 height 7
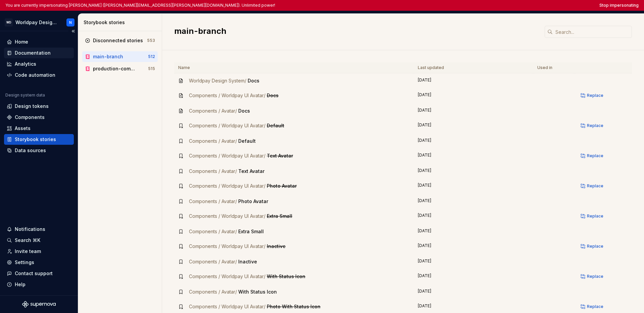
click at [38, 56] on div "Documentation" at bounding box center [33, 53] width 36 height 7
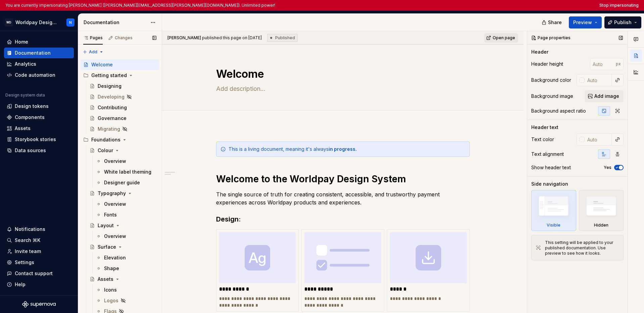
type textarea "*"
click at [20, 263] on div "Settings" at bounding box center [24, 262] width 19 height 7
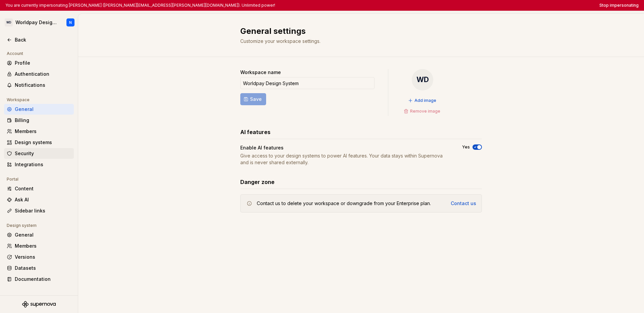
click at [34, 156] on div "Security" at bounding box center [43, 153] width 56 height 7
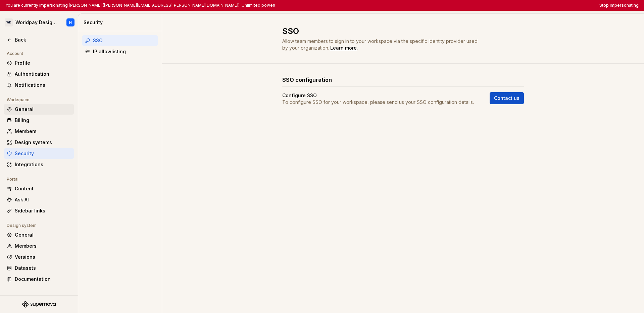
click at [33, 112] on div "General" at bounding box center [43, 109] width 56 height 7
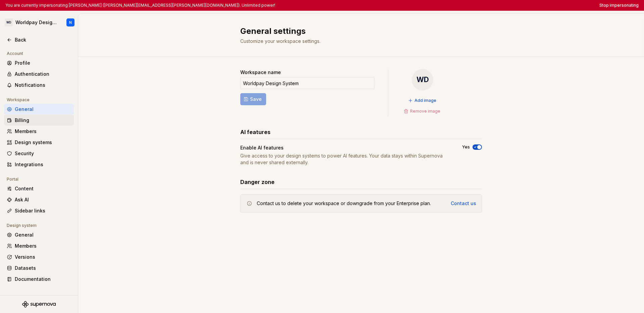
click at [34, 120] on div "Billing" at bounding box center [43, 120] width 56 height 7
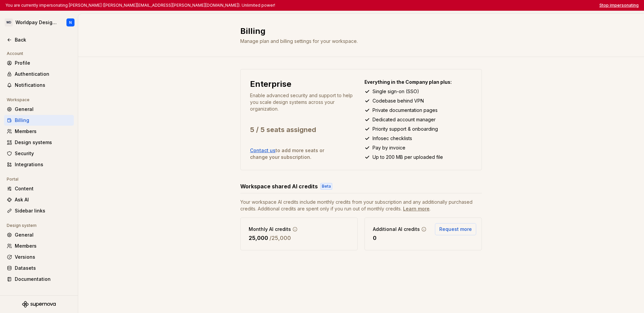
click at [359, 4] on button "Stop impersonating" at bounding box center [618, 5] width 39 height 5
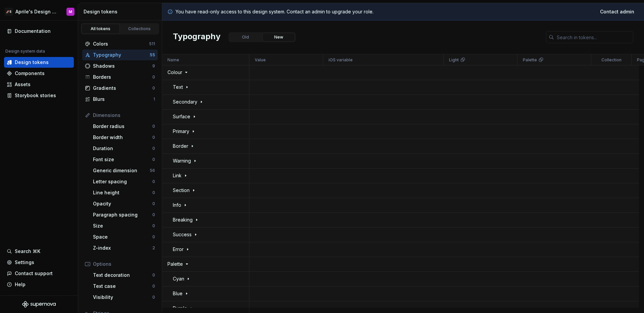
click at [34, 5] on html "🚀S Aprile's Design System M Documentation Design system data Design tokens Comp…" at bounding box center [322, 156] width 644 height 313
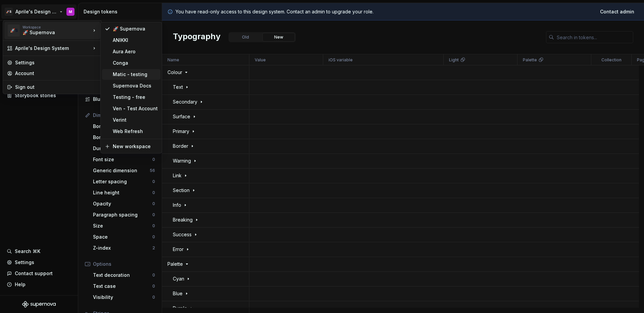
click at [120, 72] on div "Matic - testing" at bounding box center [135, 74] width 45 height 7
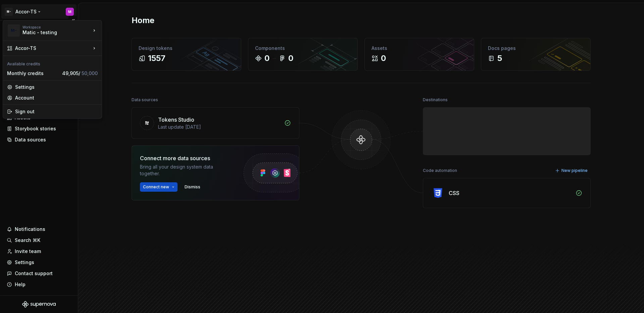
click at [32, 15] on html "M- Accor-TS M Home Documentation Analytics Code automation Design system data D…" at bounding box center [322, 156] width 644 height 313
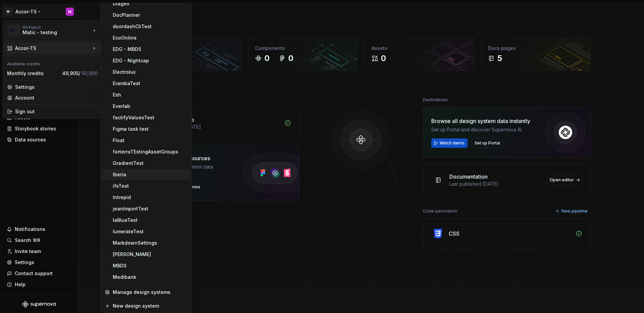
scroll to position [268, 0]
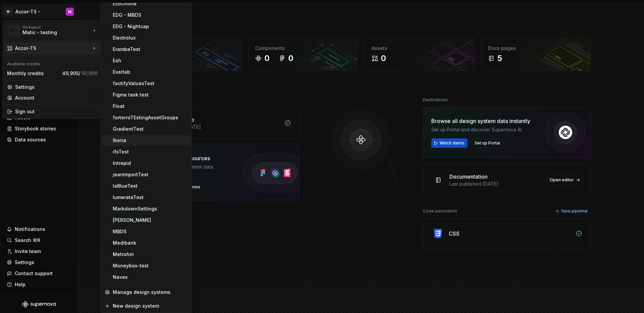
click at [136, 141] on div "Iberia" at bounding box center [150, 140] width 75 height 7
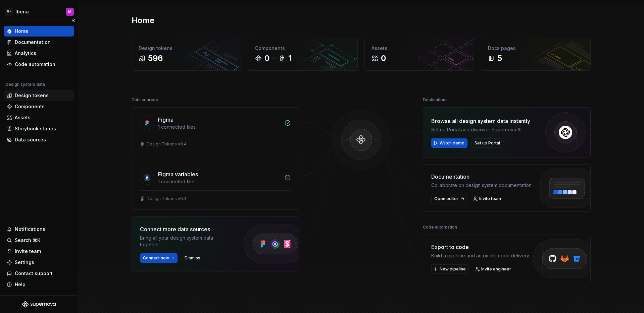
click at [39, 93] on div "Design tokens" at bounding box center [32, 95] width 34 height 7
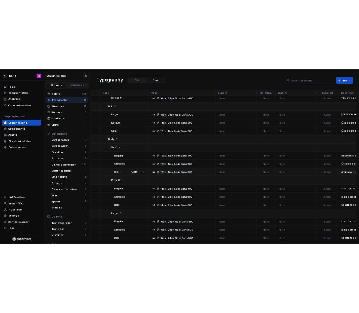
scroll to position [3178, 0]
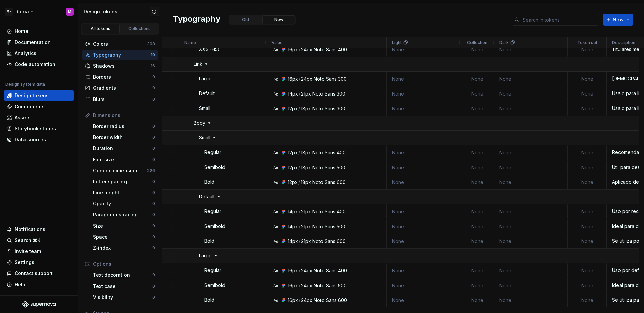
click at [32, 12] on html "M- Iberia M Home Documentation Analytics Code automation Design system data Des…" at bounding box center [322, 156] width 644 height 313
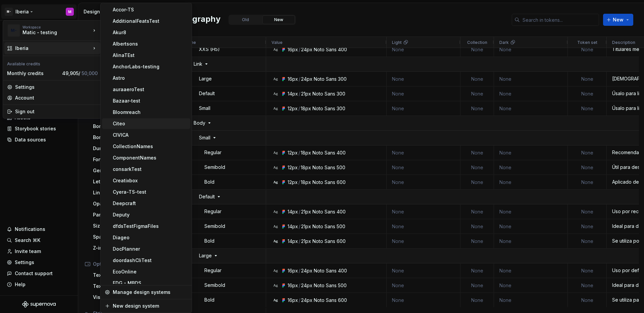
click at [142, 124] on div "Citeo" at bounding box center [150, 123] width 75 height 7
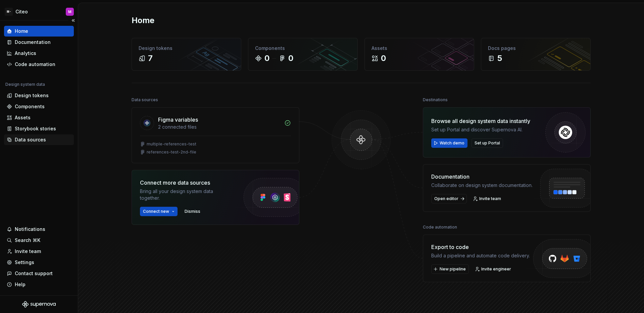
click at [37, 139] on div "Data sources" at bounding box center [30, 139] width 31 height 7
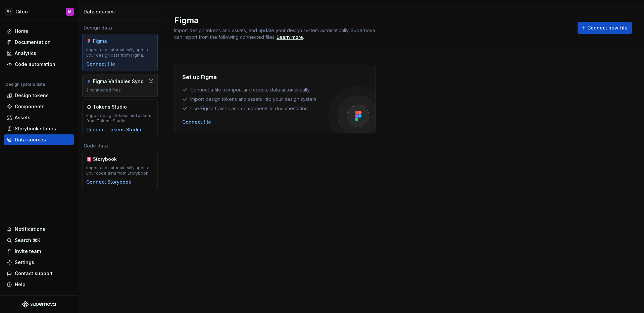
click at [115, 87] on div "Figma Variables Sync 2 connected files" at bounding box center [119, 85] width 67 height 15
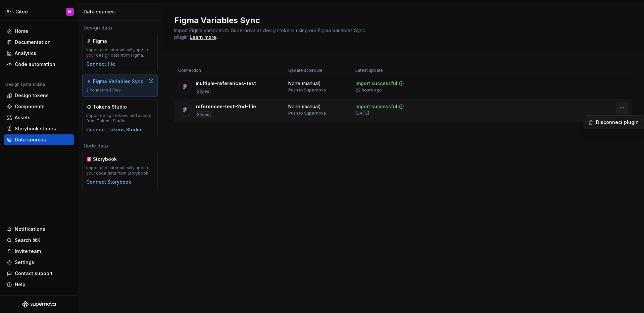
click at [626, 108] on html "M- Citeo M Home Documentation Analytics Code automation Design system data Desi…" at bounding box center [322, 156] width 644 height 313
click at [24, 264] on html "M- Citeo M Home Documentation Analytics Code automation Design system data Desi…" at bounding box center [322, 156] width 644 height 313
click at [25, 265] on div "Settings" at bounding box center [24, 262] width 19 height 7
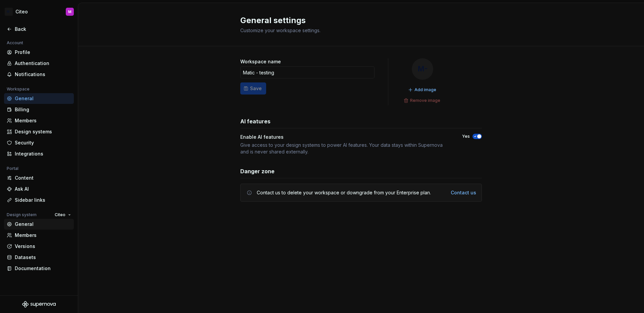
click at [36, 228] on div "General" at bounding box center [39, 224] width 70 height 11
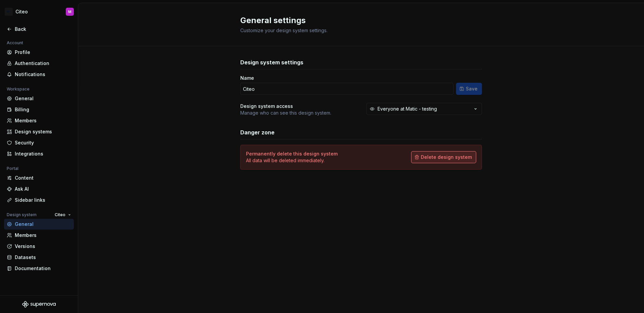
click at [433, 160] on span "Delete design system" at bounding box center [446, 157] width 51 height 7
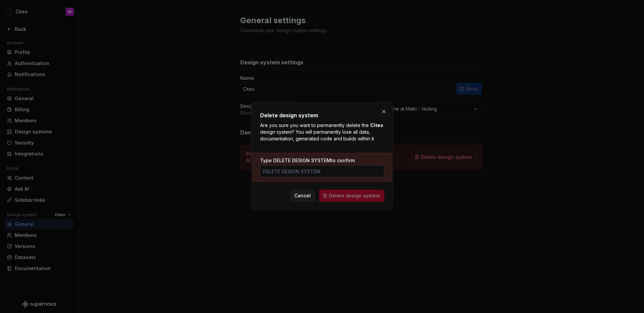
click at [344, 168] on input "Type DELETE DESIGN SYSTEM to confirm" at bounding box center [322, 171] width 124 height 12
type input "DELETE DESIGN SYSTEM"
click at [365, 198] on span "Delete design system" at bounding box center [354, 196] width 51 height 7
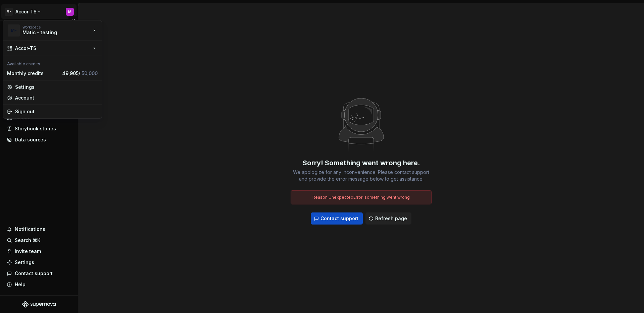
click at [30, 11] on html "M- Accor-TS M Home Documentation Analytics Code automation Design system data D…" at bounding box center [322, 156] width 644 height 313
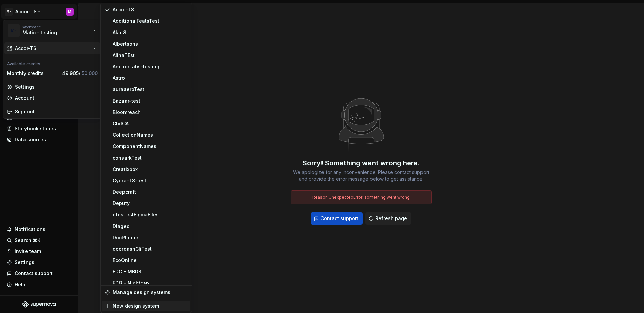
click at [146, 306] on div "New design system" at bounding box center [150, 306] width 75 height 7
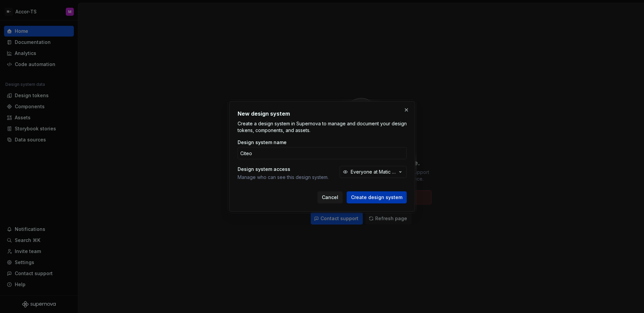
type input "Citeo"
click at [355, 199] on span "Create design system" at bounding box center [376, 197] width 51 height 7
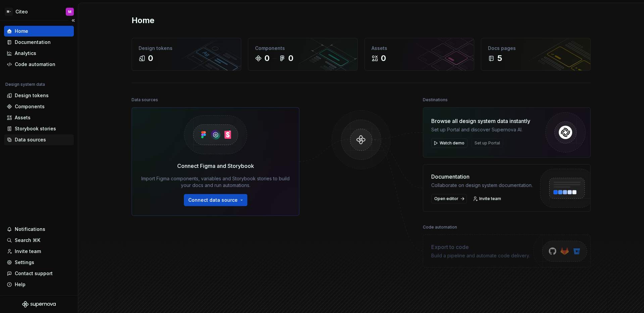
click at [38, 140] on div "Data sources" at bounding box center [30, 139] width 31 height 7
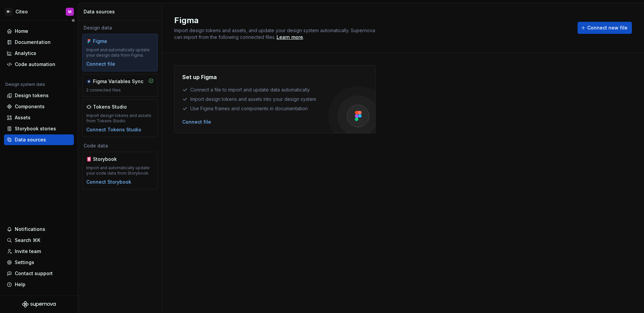
click at [47, 199] on div "Home Documentation Analytics Code automation Design system data Design tokens C…" at bounding box center [39, 157] width 78 height 275
click at [238, 224] on div "Set up Figma Connect a file to import and update data automatically Import desi…" at bounding box center [402, 176] width 457 height 223
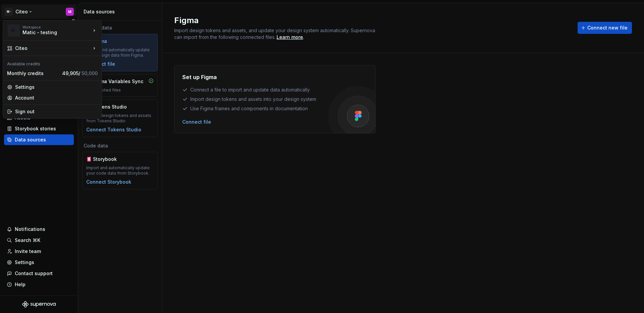
click at [25, 13] on html "M- Citeo M Home Documentation Analytics Code automation Design system data Desi…" at bounding box center [322, 156] width 644 height 313
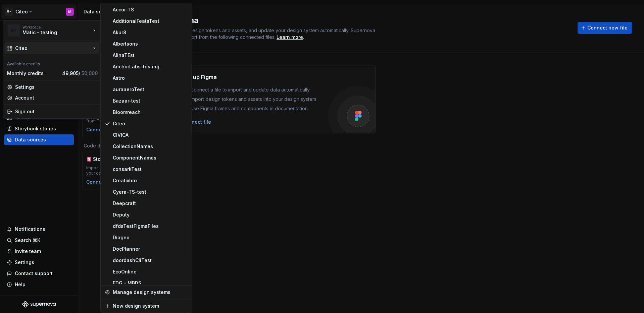
click at [301, 215] on html "M- Citeo M Home Documentation Analytics Code automation Design system data Desi…" at bounding box center [322, 156] width 644 height 313
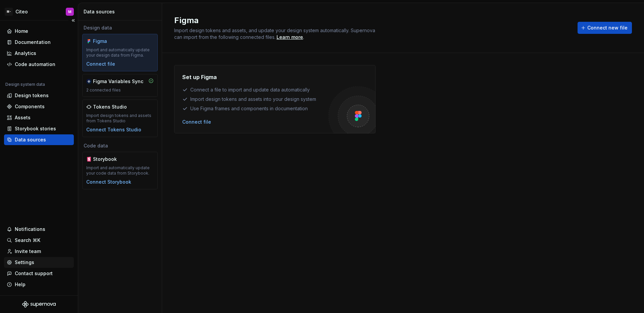
click at [25, 264] on div "Settings" at bounding box center [24, 262] width 19 height 7
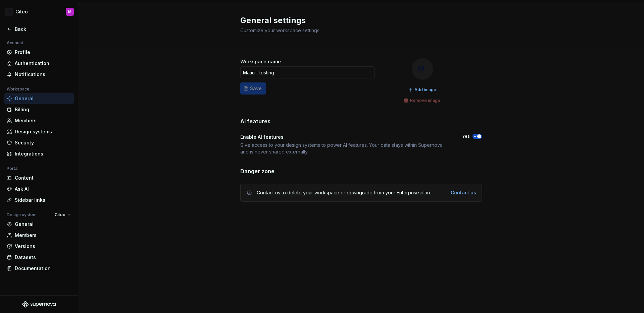
click at [128, 126] on div "Workspace name Matic - testing Save M- Add image Remove image AI features Enabl…" at bounding box center [360, 136] width 565 height 181
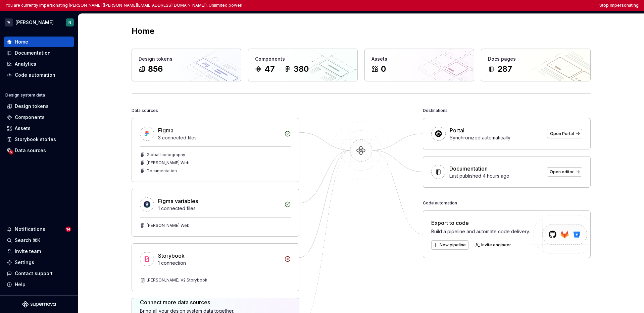
click at [359, 34] on div "Home" at bounding box center [360, 31] width 459 height 11
click at [33, 151] on div "Data sources" at bounding box center [30, 150] width 31 height 7
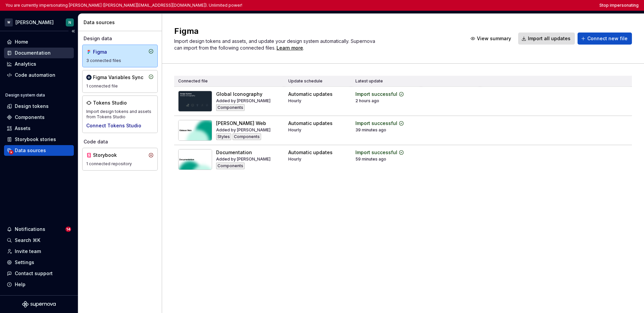
click at [41, 53] on div "Documentation" at bounding box center [33, 53] width 36 height 7
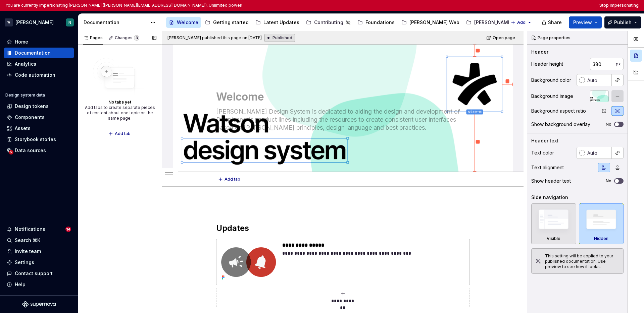
type textarea "*"
click at [33, 105] on div "Design tokens" at bounding box center [32, 106] width 34 height 7
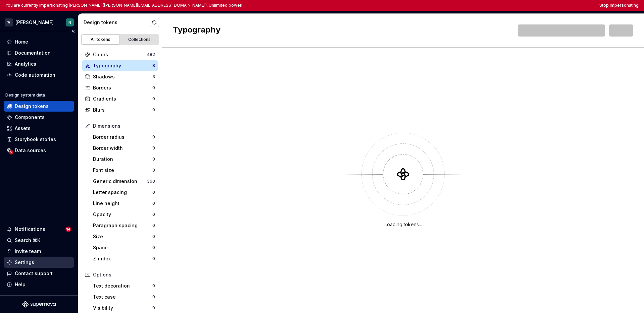
click at [27, 261] on div "Settings" at bounding box center [24, 262] width 19 height 7
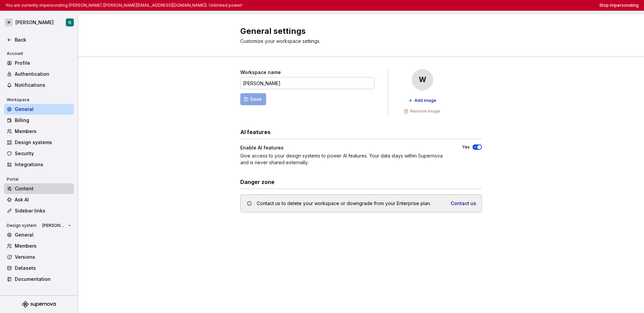
click at [37, 189] on div "Content" at bounding box center [43, 188] width 56 height 7
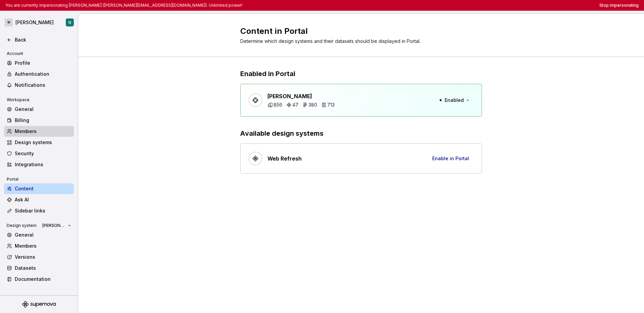
click at [32, 128] on div "Members" at bounding box center [43, 131] width 56 height 7
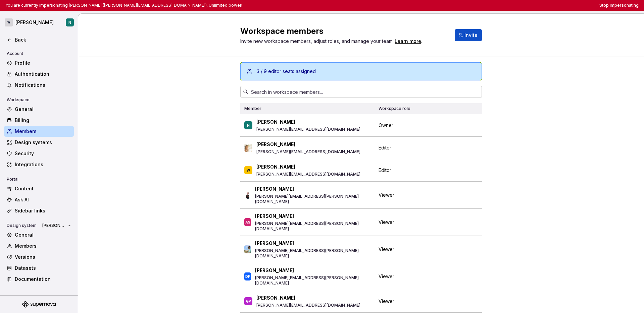
click at [359, 190] on div "3 / 9 editor seats assigned Member Workspace role N [PERSON_NAME] [PERSON_NAME]…" at bounding box center [360, 206] width 565 height 299
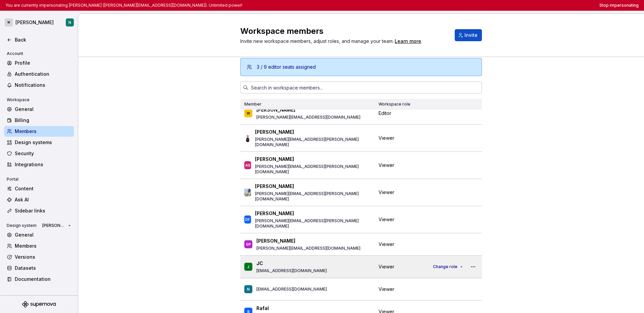
scroll to position [43, 0]
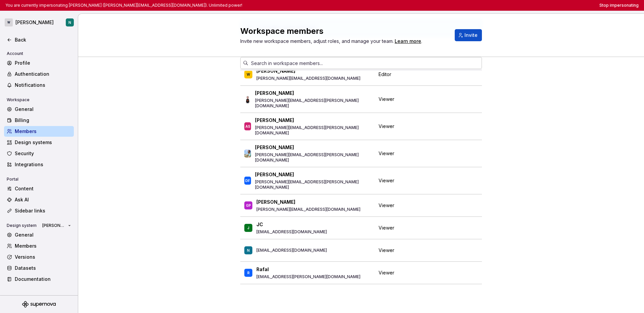
click at [359, 209] on div "3 / 9 editor seats assigned Member Workspace role N [PERSON_NAME] [PERSON_NAME]…" at bounding box center [360, 163] width 565 height 299
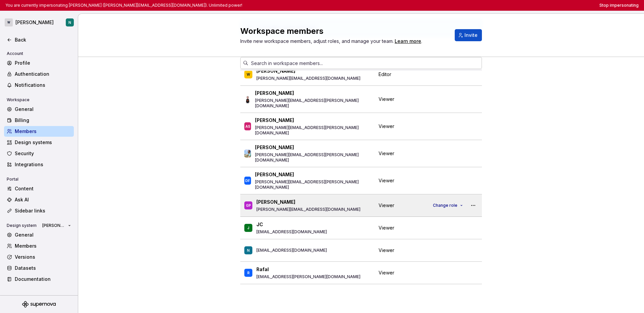
scroll to position [0, 0]
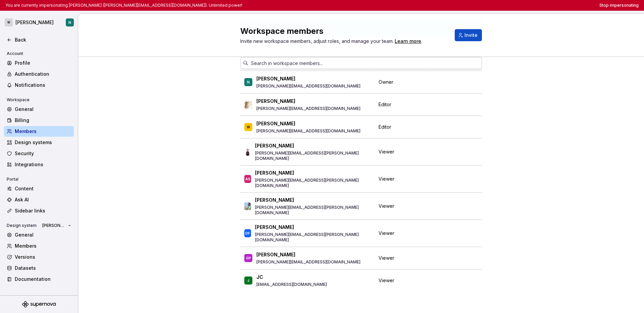
click at [359, 189] on div "3 / 9 editor seats assigned Member Workspace role N [PERSON_NAME] [PERSON_NAME]…" at bounding box center [360, 163] width 565 height 299
click at [359, 194] on div "3 / 9 editor seats assigned Member Workspace role N [PERSON_NAME] [PERSON_NAME]…" at bounding box center [360, 163] width 565 height 299
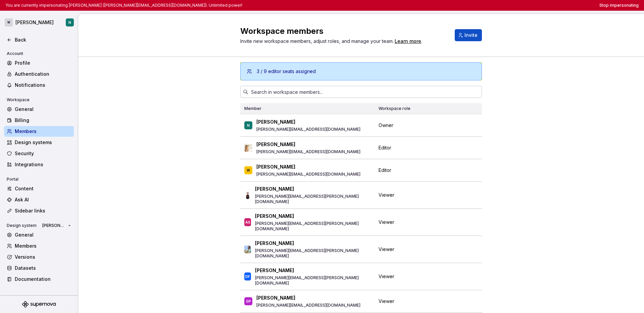
click at [359, 158] on div "3 / 9 editor seats assigned Member Workspace role N [PERSON_NAME] [PERSON_NAME]…" at bounding box center [360, 206] width 565 height 299
click at [359, 172] on div "3 / 9 editor seats assigned Member Workspace role N [PERSON_NAME] [PERSON_NAME]…" at bounding box center [360, 206] width 565 height 299
click at [359, 153] on div "3 / 9 editor seats assigned Member Workspace role N [PERSON_NAME] [PERSON_NAME]…" at bounding box center [360, 206] width 565 height 299
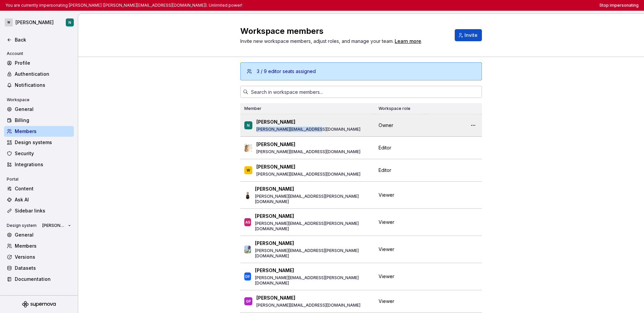
drag, startPoint x: 313, startPoint y: 130, endPoint x: 254, endPoint y: 131, distance: 59.0
click at [254, 131] on div "N [PERSON_NAME] [PERSON_NAME][EMAIL_ADDRESS][DOMAIN_NAME]" at bounding box center [307, 125] width 126 height 14
copy p "[PERSON_NAME][EMAIL_ADDRESS][DOMAIN_NAME]"
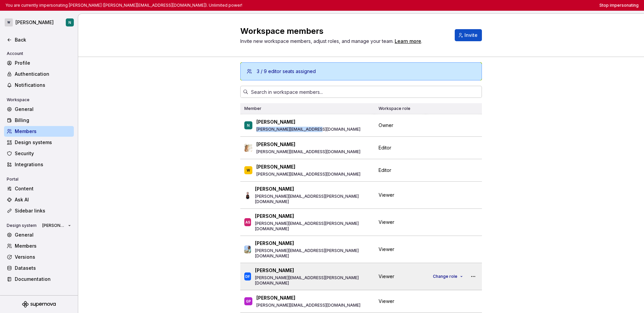
scroll to position [53, 0]
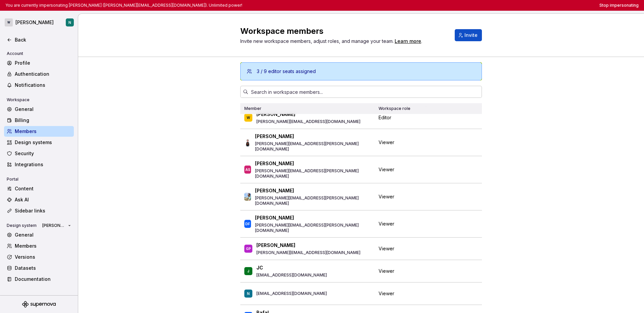
click at [359, 222] on div "3 / 9 editor seats assigned Member Workspace role N [PERSON_NAME] [PERSON_NAME]…" at bounding box center [360, 206] width 565 height 299
click at [357, 93] on input "text" at bounding box center [364, 92] width 233 height 12
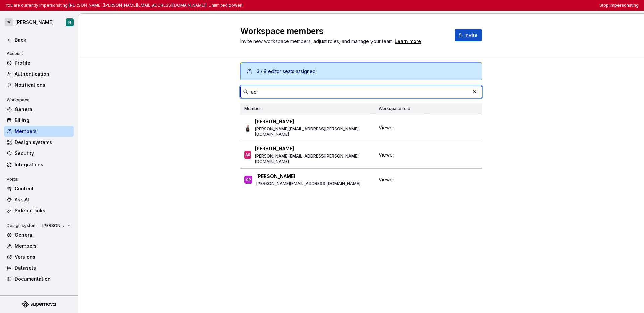
scroll to position [0, 0]
type input "a"
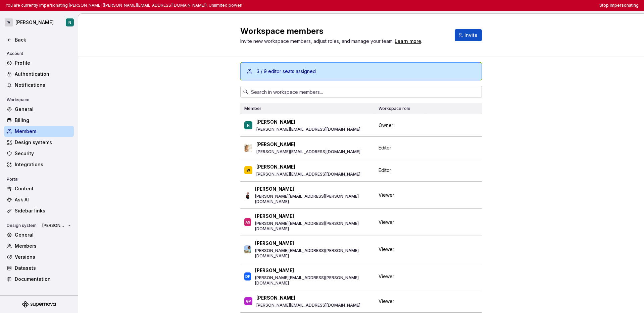
click at [359, 185] on div "3 / 9 editor seats assigned Member Workspace role N [PERSON_NAME] [PERSON_NAME]…" at bounding box center [360, 206] width 565 height 299
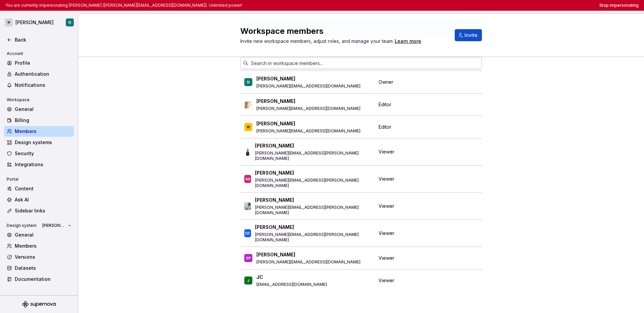
scroll to position [35, 0]
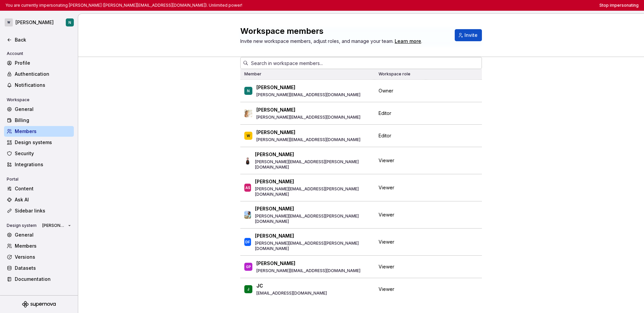
click at [359, 178] on div "3 / 9 editor seats assigned Member Workspace role N [PERSON_NAME] [PERSON_NAME]…" at bounding box center [360, 171] width 565 height 299
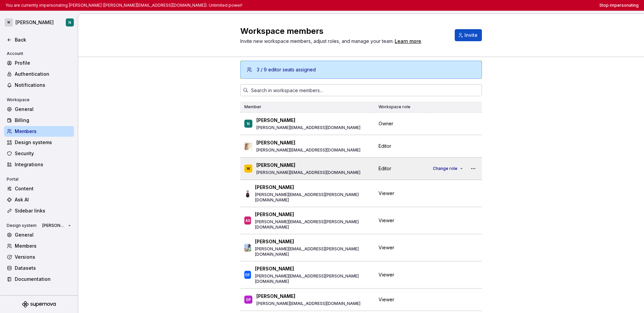
scroll to position [0, 0]
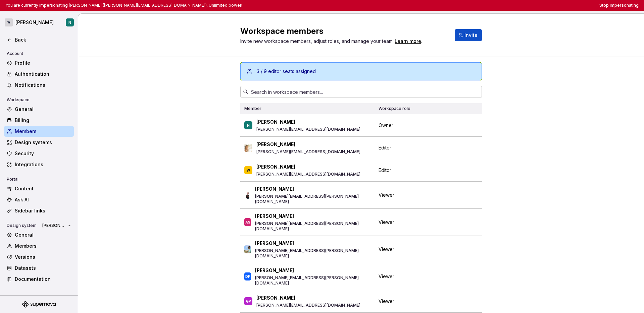
click at [359, 167] on div "3 / 9 editor seats assigned Member Workspace role N [PERSON_NAME] [PERSON_NAME]…" at bounding box center [360, 206] width 565 height 299
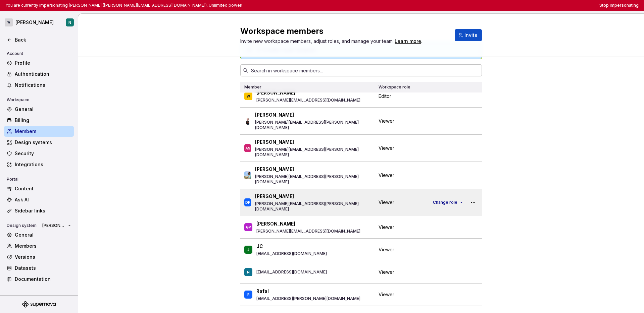
scroll to position [43, 0]
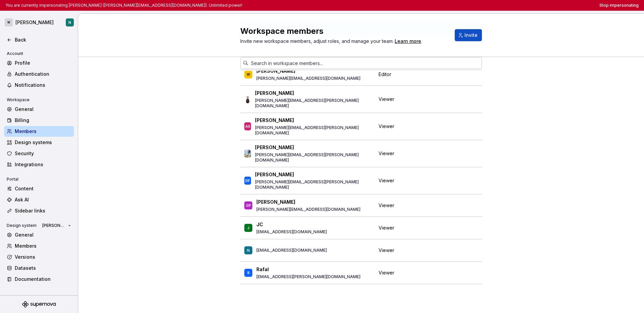
click at [359, 170] on div "3 / 9 editor seats assigned Member Workspace role N [PERSON_NAME] [PERSON_NAME]…" at bounding box center [360, 163] width 565 height 299
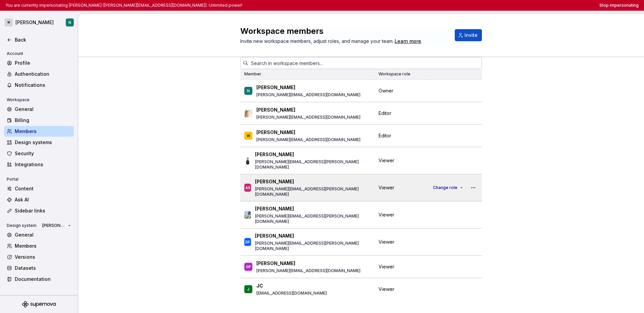
scroll to position [0, 0]
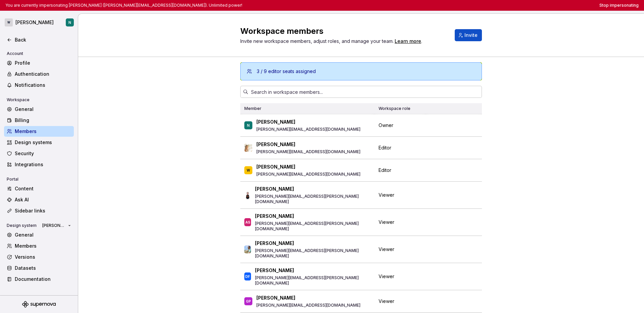
click at [359, 143] on div "3 / 9 editor seats assigned Member Workspace role N [PERSON_NAME] [PERSON_NAME]…" at bounding box center [360, 206] width 565 height 299
click at [12, 41] on icon at bounding box center [9, 39] width 5 height 5
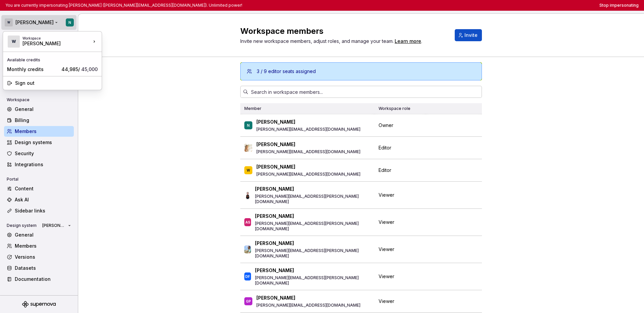
click at [28, 23] on html "You are currently impersonating [PERSON_NAME] ([PERSON_NAME][EMAIL_ADDRESS][DOM…" at bounding box center [322, 156] width 644 height 313
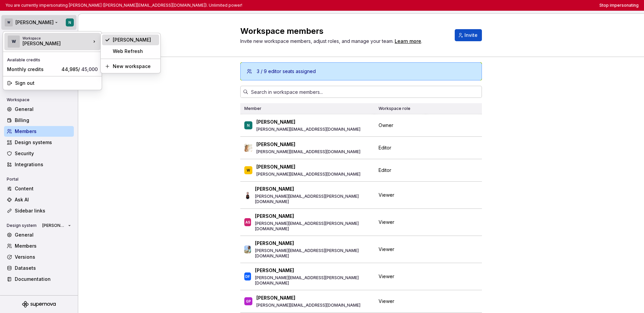
click at [113, 42] on div "[PERSON_NAME]" at bounding box center [135, 40] width 44 height 7
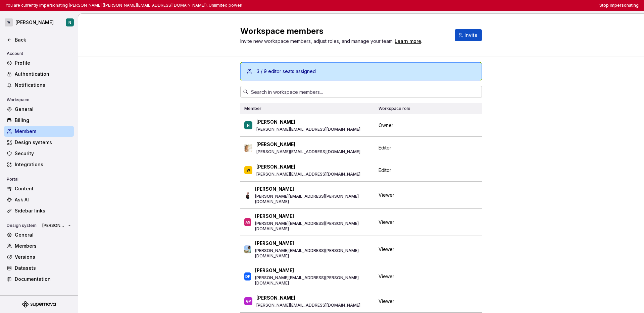
click at [135, 94] on div "3 / 9 editor seats assigned Member Workspace role N [PERSON_NAME] [PERSON_NAME]…" at bounding box center [360, 206] width 565 height 299
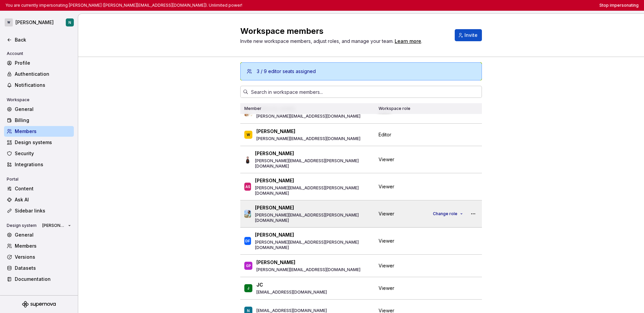
scroll to position [53, 0]
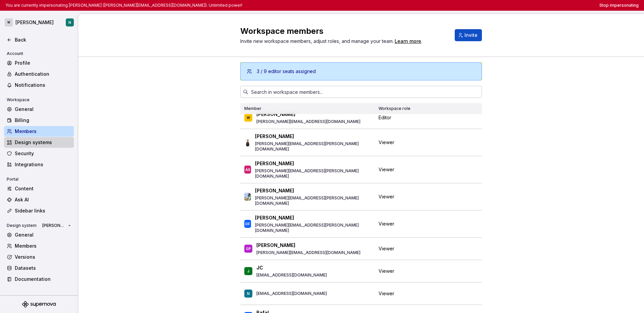
click at [37, 145] on div "Design systems" at bounding box center [43, 142] width 56 height 7
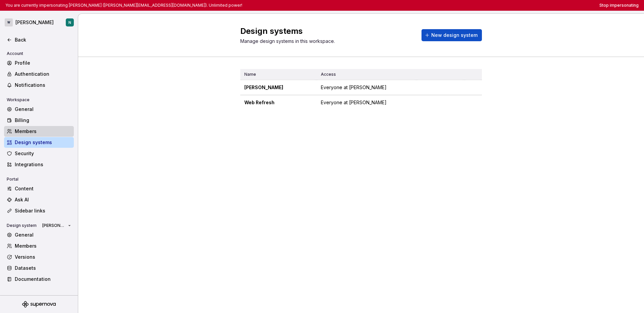
click at [34, 130] on div "Members" at bounding box center [43, 131] width 56 height 7
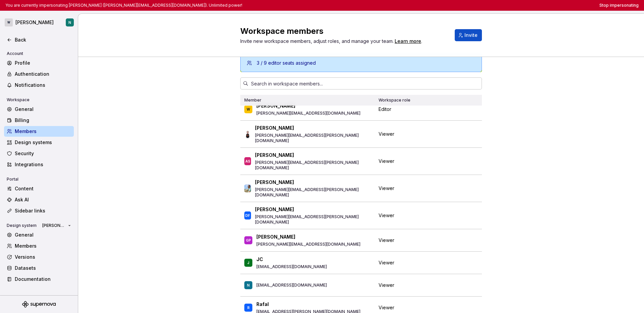
scroll to position [43, 0]
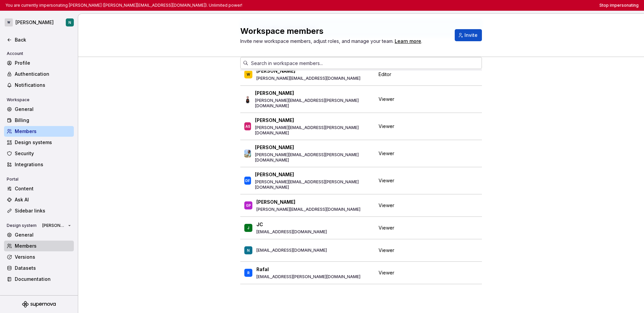
click at [33, 250] on div "Members" at bounding box center [39, 246] width 70 height 11
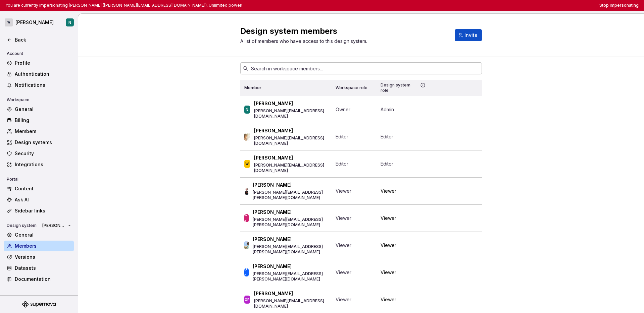
click at [359, 168] on div "Member Workspace role Design system role N [PERSON_NAME] [PERSON_NAME][EMAIL_AD…" at bounding box center [360, 247] width 565 height 381
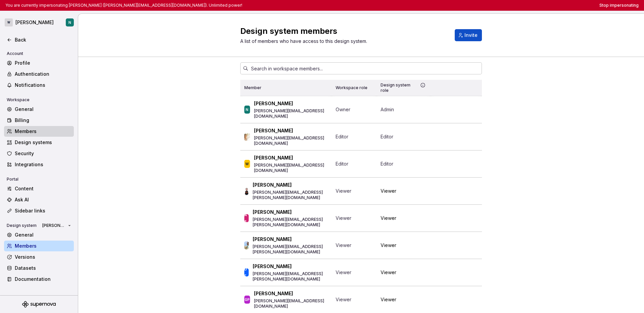
click at [40, 131] on div "Members" at bounding box center [43, 131] width 56 height 7
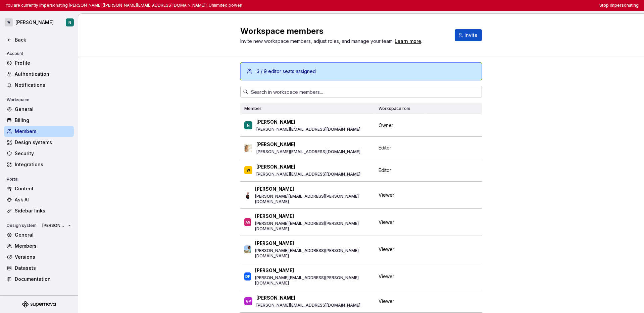
click at [359, 136] on div "3 / 9 editor seats assigned Member Workspace role N [PERSON_NAME] [PERSON_NAME]…" at bounding box center [360, 206] width 565 height 299
click at [359, 141] on div "3 / 9 editor seats assigned Member Workspace role N [PERSON_NAME] [PERSON_NAME]…" at bounding box center [360, 206] width 565 height 299
click at [359, 144] on div "3 / 9 editor seats assigned Member Workspace role N [PERSON_NAME] [PERSON_NAME]…" at bounding box center [360, 206] width 565 height 299
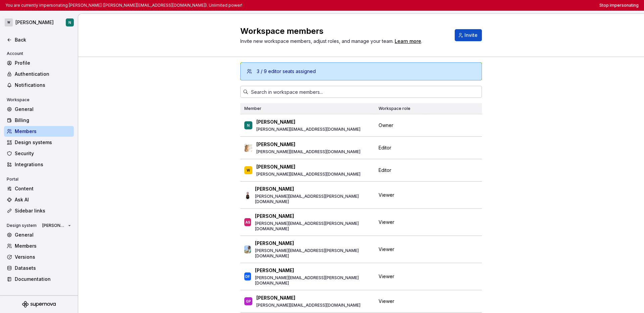
click at [359, 144] on div "3 / 9 editor seats assigned Member Workspace role N [PERSON_NAME] [PERSON_NAME]…" at bounding box center [360, 206] width 565 height 299
click at [359, 182] on div "3 / 9 editor seats assigned Member Workspace role N [PERSON_NAME] [PERSON_NAME]…" at bounding box center [360, 206] width 565 height 299
click at [359, 181] on div "3 / 9 editor seats assigned Member Workspace role N [PERSON_NAME] [PERSON_NAME]…" at bounding box center [360, 206] width 565 height 299
click at [359, 152] on div "3 / 9 editor seats assigned Member Workspace role N [PERSON_NAME] [PERSON_NAME]…" at bounding box center [360, 206] width 565 height 299
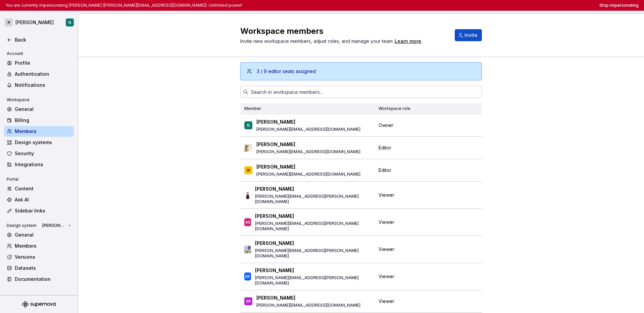
click at [359, 175] on div "3 / 9 editor seats assigned Member Workspace role N [PERSON_NAME] [PERSON_NAME]…" at bounding box center [360, 206] width 565 height 299
click at [145, 98] on div "3 / 9 editor seats assigned Member Workspace role N [PERSON_NAME] [PERSON_NAME]…" at bounding box center [360, 206] width 565 height 299
click at [124, 100] on div "3 / 9 editor seats assigned Member Workspace role N [PERSON_NAME] [PERSON_NAME]…" at bounding box center [360, 206] width 565 height 299
click at [197, 137] on div "3 / 9 editor seats assigned Member Workspace role N [PERSON_NAME] [PERSON_NAME]…" at bounding box center [360, 206] width 565 height 299
click at [181, 117] on div "3 / 9 editor seats assigned Member Workspace role N [PERSON_NAME] [PERSON_NAME]…" at bounding box center [360, 206] width 565 height 299
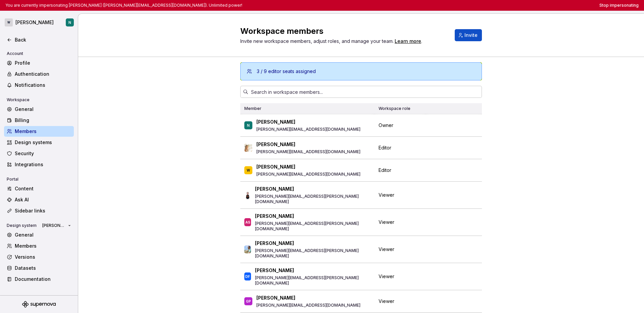
click at [181, 117] on div "3 / 9 editor seats assigned Member Workspace role N [PERSON_NAME] [PERSON_NAME]…" at bounding box center [360, 206] width 565 height 299
click at [207, 127] on div "3 / 9 editor seats assigned Member Workspace role N [PERSON_NAME] [PERSON_NAME]…" at bounding box center [360, 206] width 565 height 299
click at [359, 163] on div "3 / 9 editor seats assigned Member Workspace role N [PERSON_NAME] [PERSON_NAME]…" at bounding box center [360, 206] width 565 height 299
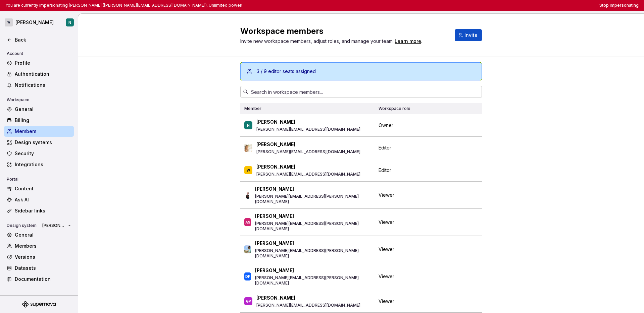
click at [359, 179] on div "3 / 9 editor seats assigned Member Workspace role N [PERSON_NAME] [PERSON_NAME]…" at bounding box center [360, 206] width 565 height 299
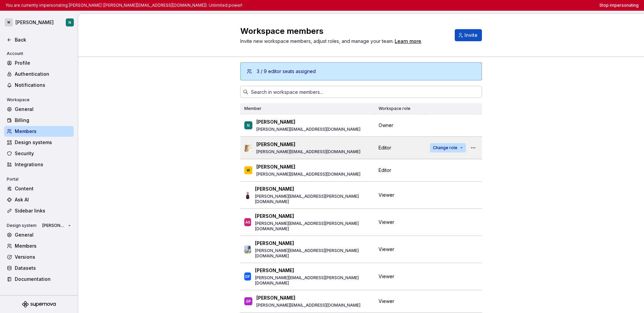
click at [359, 148] on span "Change role" at bounding box center [445, 147] width 24 height 5
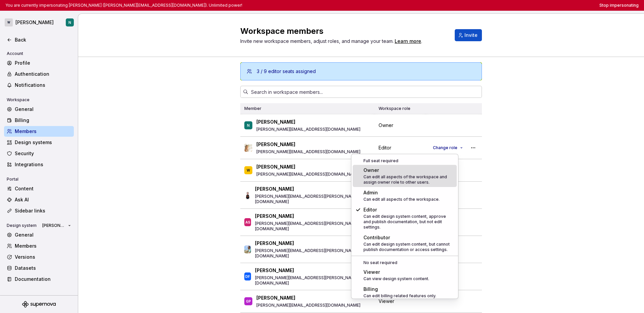
click at [359, 166] on div "3 / 9 editor seats assigned Member Workspace role N [PERSON_NAME] [PERSON_NAME]…" at bounding box center [360, 206] width 565 height 299
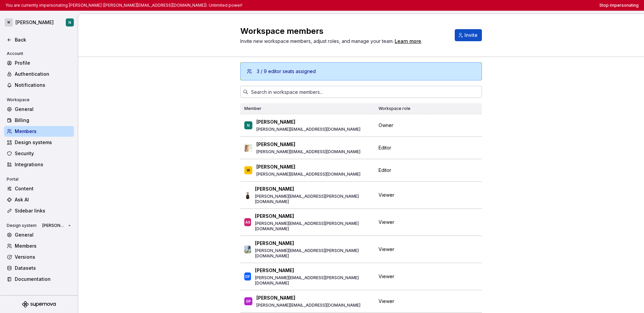
click at [359, 163] on div "3 / 9 editor seats assigned Member Workspace role N Nikki nikki.plyem@docplanne…" at bounding box center [360, 206] width 565 height 299
click at [35, 117] on div "Billing" at bounding box center [43, 120] width 56 height 7
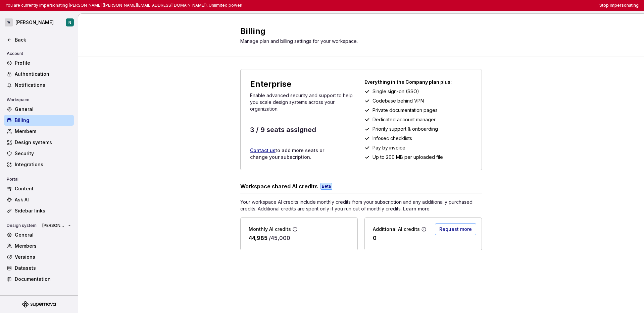
click at [195, 113] on div "Enterprise Enable advanced security and support to help you scale design system…" at bounding box center [360, 166] width 565 height 219
click at [201, 147] on div "Enterprise Enable advanced security and support to help you scale design system…" at bounding box center [360, 166] width 565 height 219
click at [48, 108] on div "General" at bounding box center [43, 109] width 56 height 7
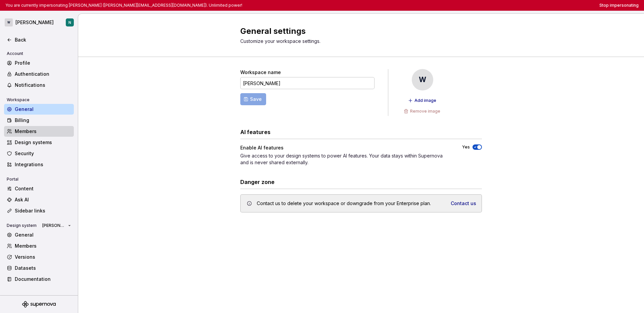
click at [32, 134] on div "Members" at bounding box center [43, 131] width 56 height 7
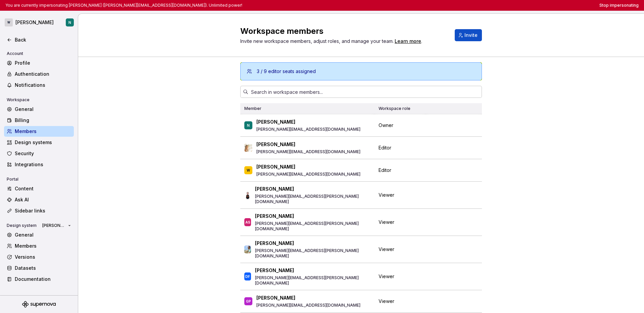
click at [118, 132] on div "3 / 9 editor seats assigned Member Workspace role N Nikki nikki.plyem@docplanne…" at bounding box center [360, 206] width 565 height 299
click at [117, 134] on div "3 / 9 editor seats assigned Member Workspace role N Nikki nikki.plyem@docplanne…" at bounding box center [360, 206] width 565 height 299
click at [359, 5] on button "Stop impersonating" at bounding box center [618, 5] width 39 height 5
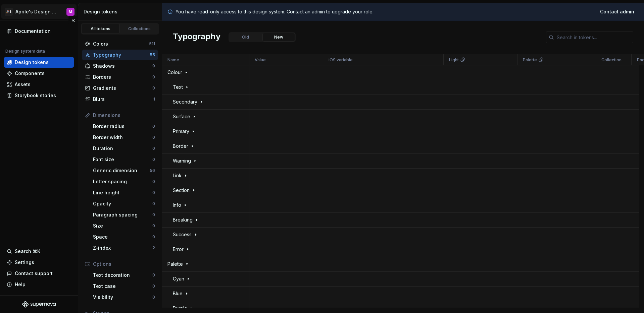
click at [35, 8] on html "🚀S Aprile's Design System M Documentation Design system data Design tokens Comp…" at bounding box center [322, 156] width 644 height 313
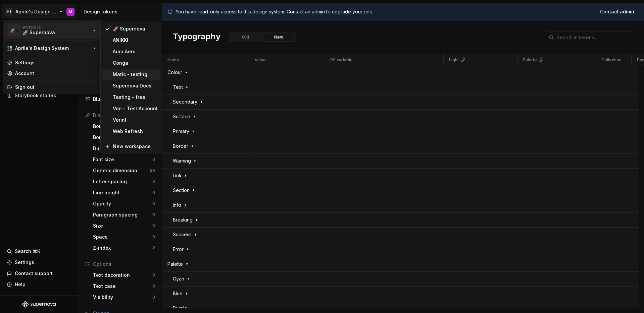
click at [124, 76] on div "Matic - testing" at bounding box center [135, 74] width 45 height 7
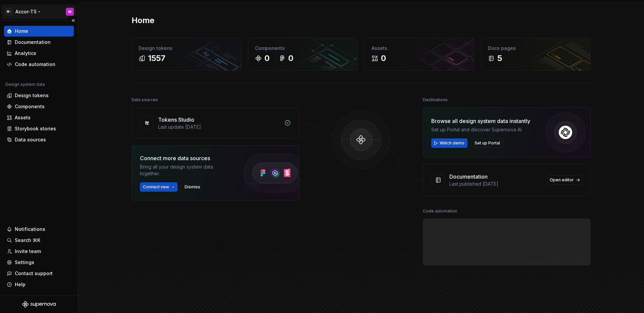
click at [32, 11] on html "M- Accor-TS M Home Documentation Analytics Code automation Design system data D…" at bounding box center [322, 156] width 644 height 313
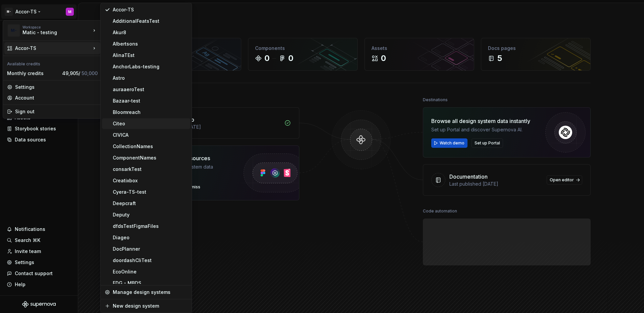
click at [135, 124] on div "Citeo" at bounding box center [150, 123] width 75 height 7
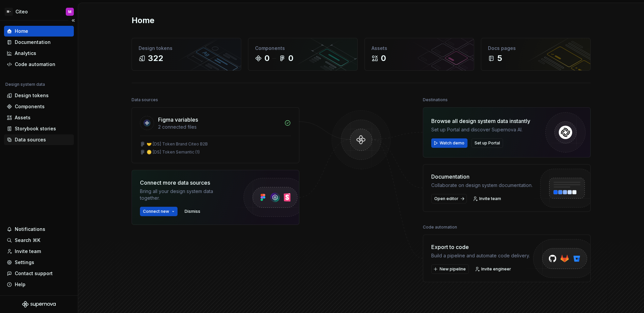
click at [41, 135] on div "Data sources" at bounding box center [39, 139] width 70 height 11
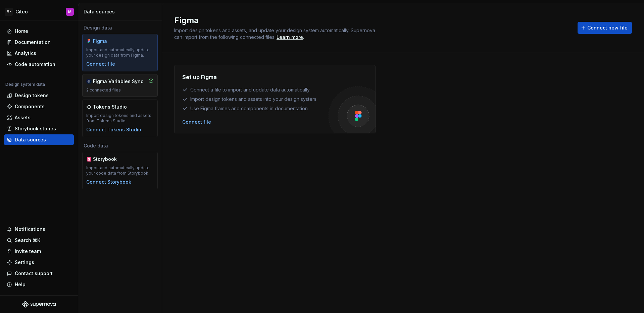
click at [98, 91] on div "2 connected files" at bounding box center [119, 90] width 67 height 5
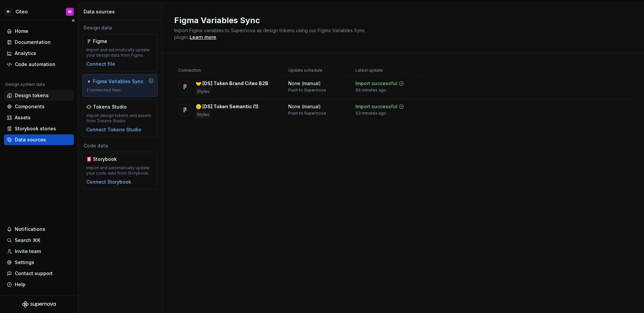
click at [45, 97] on div "Design tokens" at bounding box center [32, 95] width 34 height 7
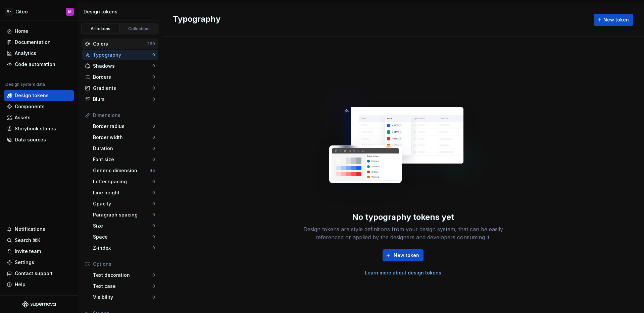
click at [134, 45] on div "Colors" at bounding box center [120, 44] width 54 height 7
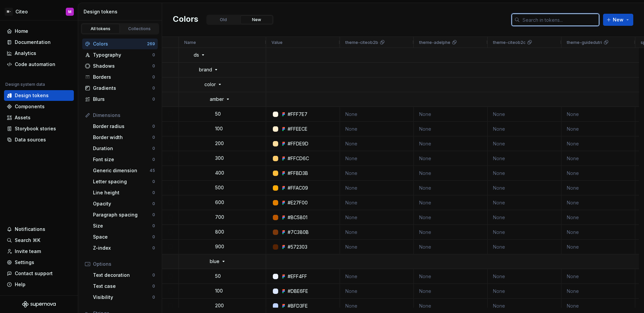
click at [546, 21] on input "text" at bounding box center [558, 20] width 79 height 12
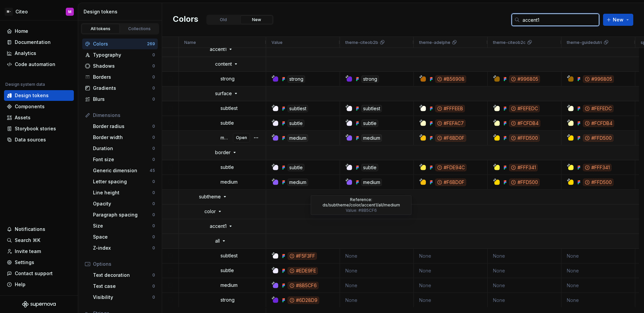
scroll to position [50, 0]
drag, startPoint x: 535, startPoint y: 20, endPoint x: 509, endPoint y: 20, distance: 25.8
click at [509, 20] on div "Colors Old New accent1 New" at bounding box center [403, 20] width 482 height 34
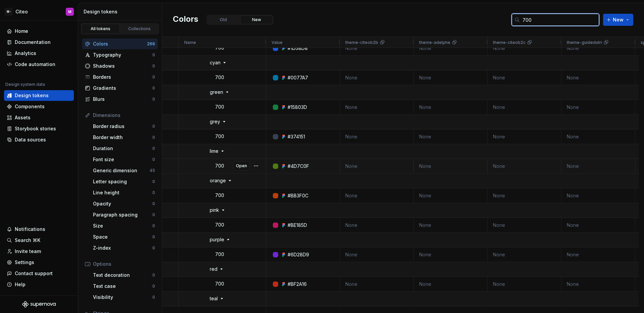
scroll to position [0, 0]
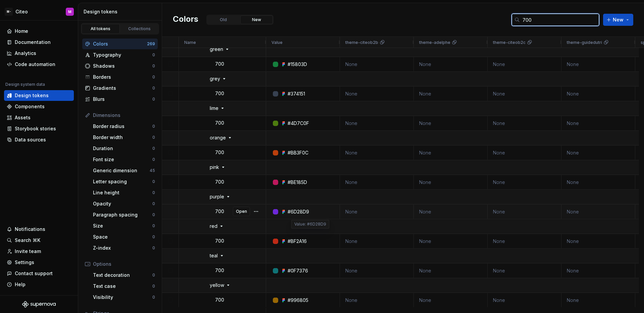
type input "700"
click at [291, 214] on div "#6D28D9" at bounding box center [297, 212] width 21 height 7
click at [296, 212] on div "#6D28D9" at bounding box center [297, 212] width 21 height 7
click at [241, 213] on span "Open" at bounding box center [241, 211] width 11 height 5
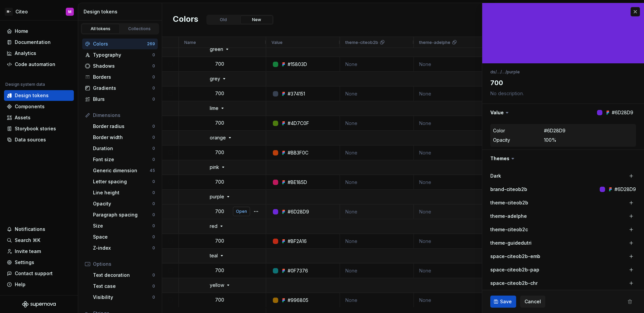
type textarea "*"
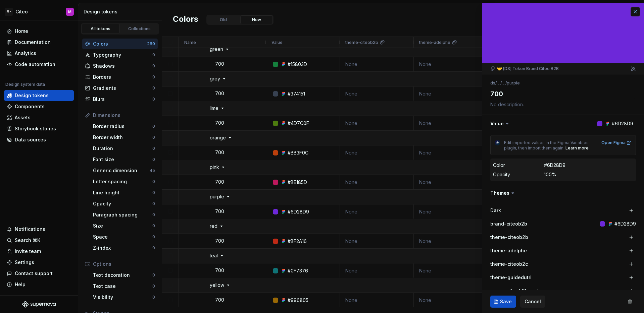
click at [630, 12] on button "button" at bounding box center [634, 11] width 9 height 9
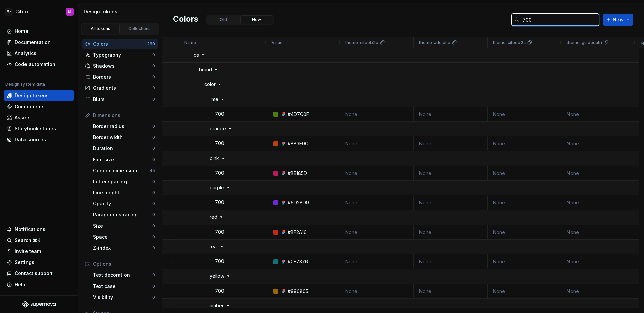
click at [528, 24] on input "700" at bounding box center [558, 20] width 79 height 12
drag, startPoint x: 536, startPoint y: 21, endPoint x: 497, endPoint y: 18, distance: 38.7
click at [497, 18] on div "Colors Old New 700 New" at bounding box center [403, 20] width 482 height 34
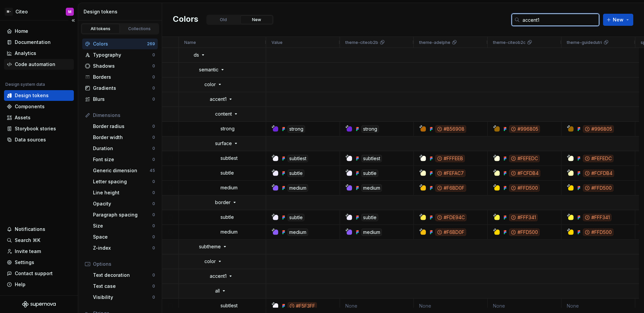
type input "accent1"
click at [44, 65] on div "Code automation" at bounding box center [35, 64] width 41 height 7
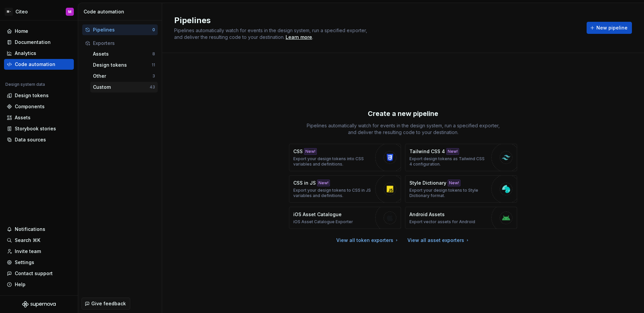
click at [133, 90] on div "Custom" at bounding box center [121, 87] width 57 height 7
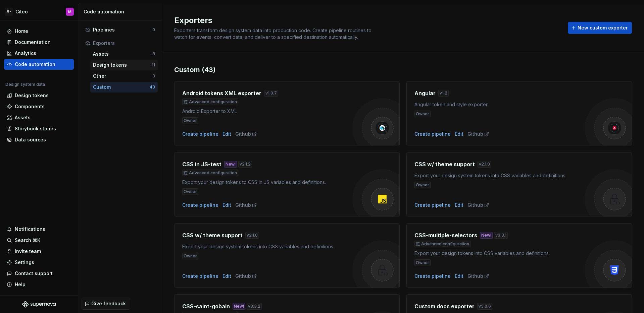
click at [135, 67] on div "Design tokens" at bounding box center [122, 65] width 59 height 7
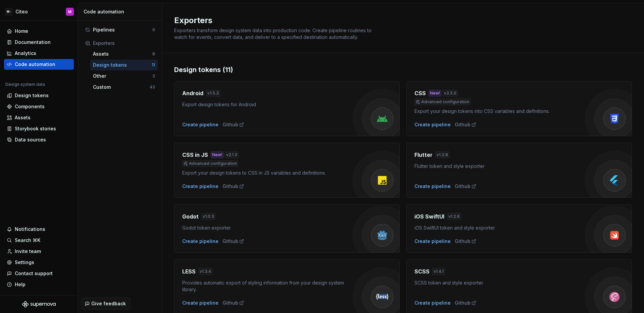
scroll to position [150, 0]
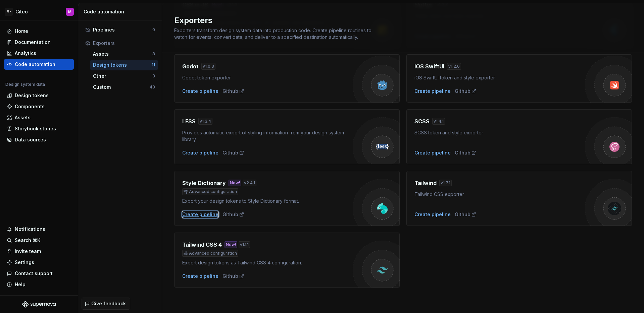
click at [200, 215] on div "Create pipeline" at bounding box center [200, 214] width 36 height 7
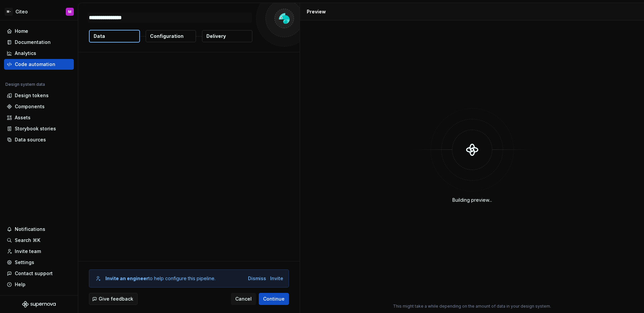
type textarea "*"
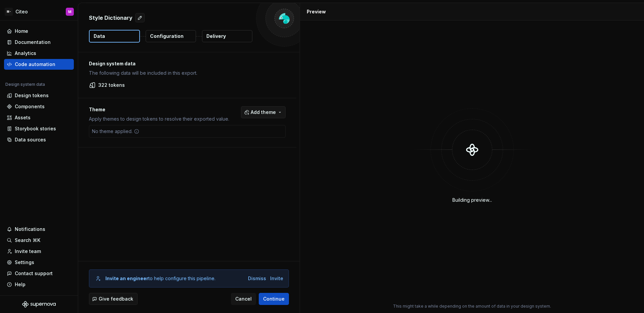
click at [246, 110] on button "Add theme" at bounding box center [263, 112] width 45 height 12
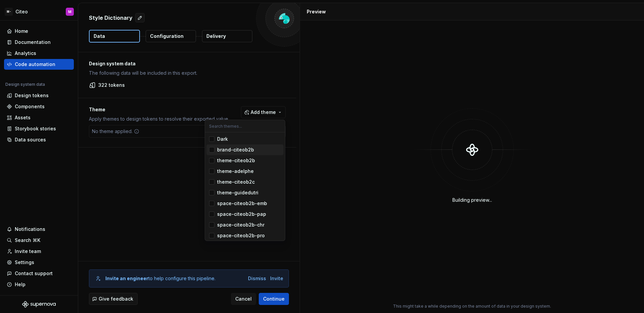
click at [213, 152] on div "Suggestions" at bounding box center [211, 149] width 5 height 5
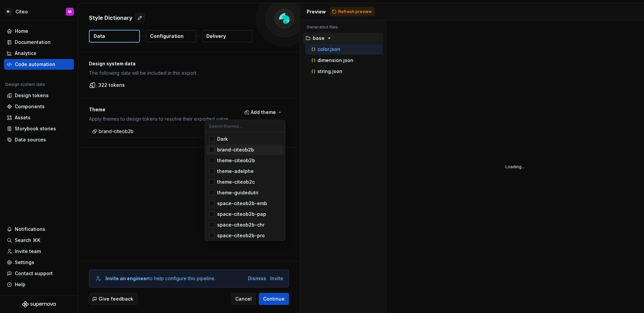
click at [191, 164] on html "M- Citeo M Home Documentation Analytics Code automation Design system data Desi…" at bounding box center [322, 156] width 644 height 313
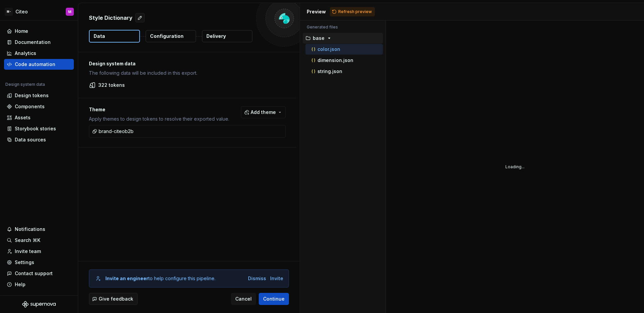
click at [162, 37] on p "Configuration" at bounding box center [167, 36] width 34 height 7
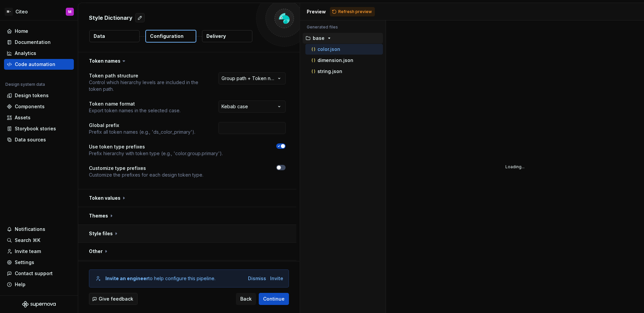
click at [174, 231] on button "button" at bounding box center [187, 233] width 218 height 17
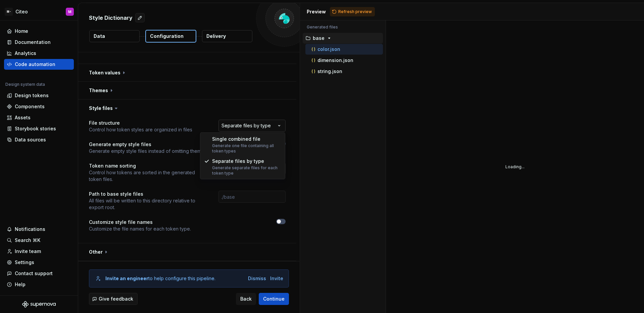
click at [270, 127] on html "**********" at bounding box center [322, 156] width 644 height 313
click at [265, 115] on html "**********" at bounding box center [322, 156] width 644 height 313
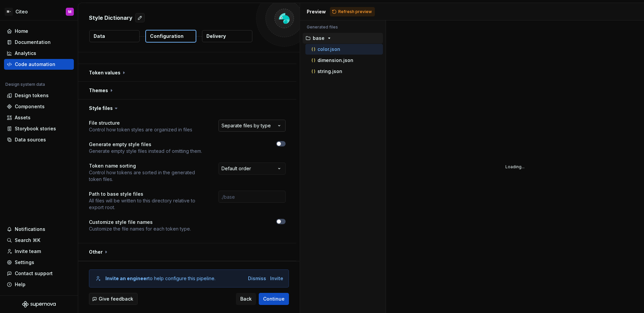
click at [246, 126] on html "**********" at bounding box center [322, 156] width 644 height 313
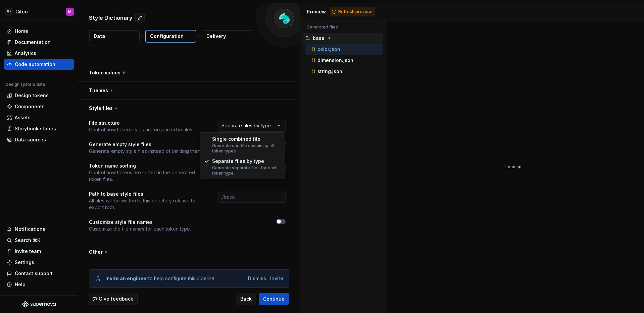
select select "**********"
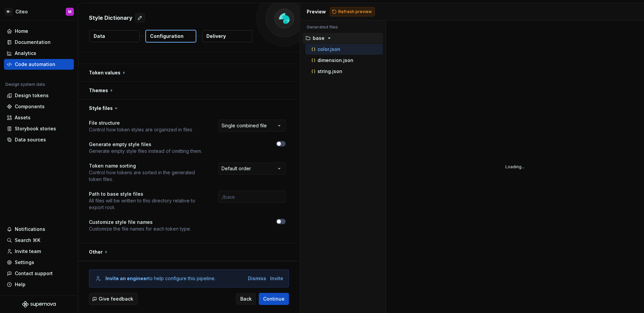
click at [342, 11] on span "Refresh preview" at bounding box center [355, 11] width 34 height 5
click at [358, 39] on p "tokens.brandciteob2b.json" at bounding box center [342, 38] width 63 height 5
click at [365, 97] on div "Accessibility guide for tree . Navigate the tree with the arrow keys. Common tr…" at bounding box center [343, 172] width 86 height 282
click at [40, 198] on div "Home Documentation Analytics Code automation Design system data Design tokens C…" at bounding box center [39, 157] width 78 height 275
click at [331, 93] on div "Accessibility guide for tree . Navigate the tree with the arrow keys. Common tr…" at bounding box center [343, 172] width 86 height 282
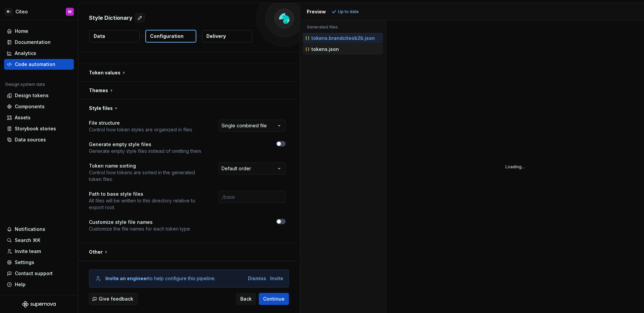
click at [334, 52] on div "tokens.json" at bounding box center [343, 49] width 79 height 7
click at [338, 39] on p "tokens.brandciteob2b.json" at bounding box center [342, 38] width 63 height 5
click at [352, 93] on div "Accessibility guide for tree . Navigate the tree with the arrow keys. Common tr…" at bounding box center [343, 172] width 86 height 282
click at [341, 48] on div "tokens.json" at bounding box center [343, 49] width 79 height 7
click at [343, 41] on div "tokens.brandciteob2b.json" at bounding box center [343, 38] width 79 height 7
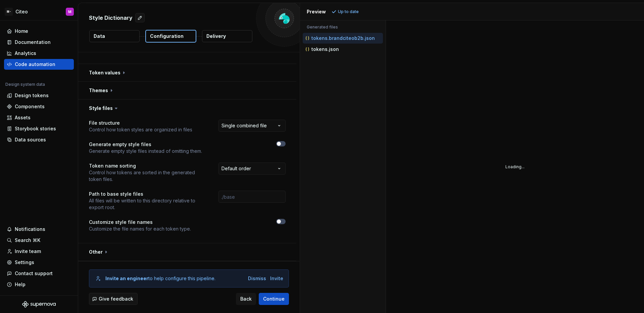
click at [339, 81] on div "Accessibility guide for tree . Navigate the tree with the arrow keys. Common tr…" at bounding box center [343, 172] width 86 height 282
click at [448, 191] on div "Loading..." at bounding box center [515, 166] width 258 height 293
click at [351, 92] on div "Accessibility guide for tree . Navigate the tree with the arrow keys. Common tr…" at bounding box center [343, 172] width 86 height 282
click at [221, 50] on div "Style Dictionary Data Configuration Delivery" at bounding box center [188, 27] width 221 height 49
click at [251, 305] on button "Back" at bounding box center [246, 299] width 20 height 12
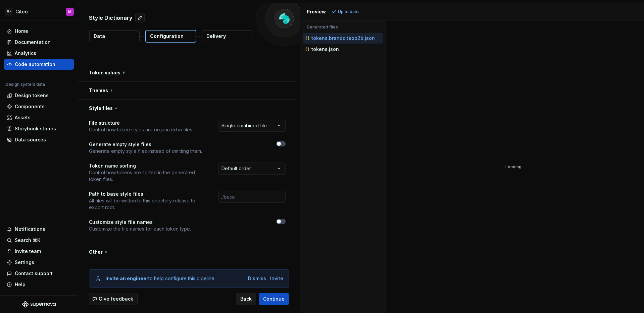
click at [251, 303] on button "Back" at bounding box center [246, 299] width 20 height 12
click at [49, 55] on div "Analytics" at bounding box center [39, 53] width 64 height 7
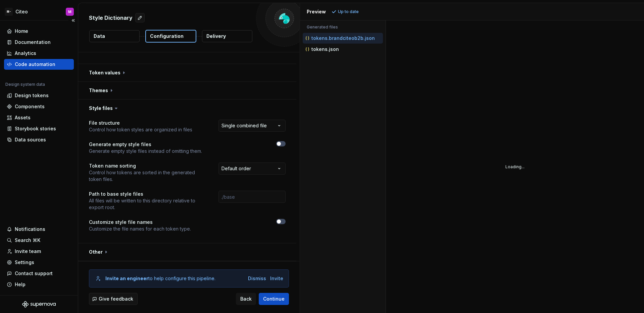
click at [48, 63] on div "Code automation" at bounding box center [35, 64] width 41 height 7
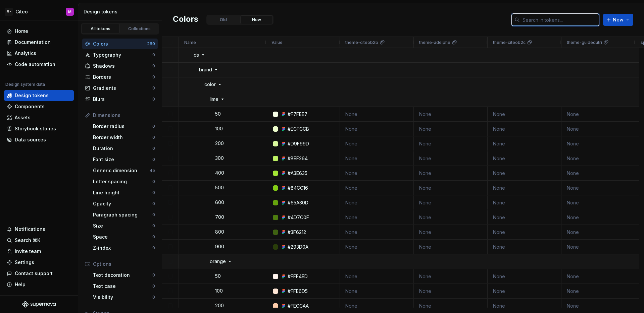
click at [553, 25] on input "text" at bounding box center [558, 20] width 79 height 12
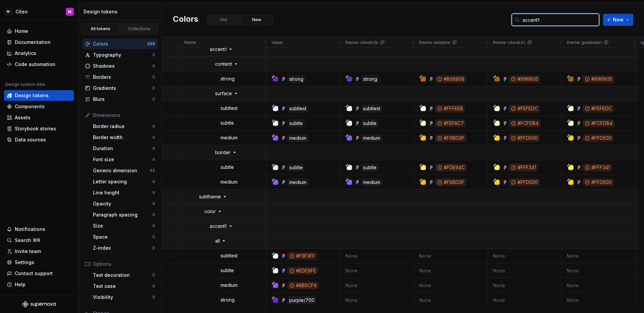
type input "accent1"
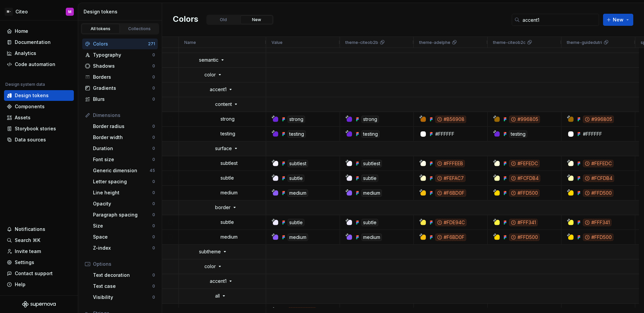
scroll to position [79, 0]
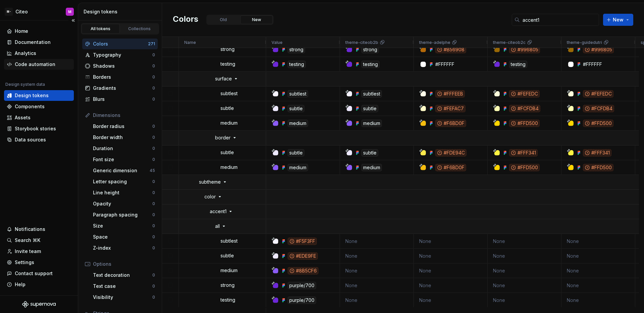
click at [36, 67] on div "Code automation" at bounding box center [35, 64] width 41 height 7
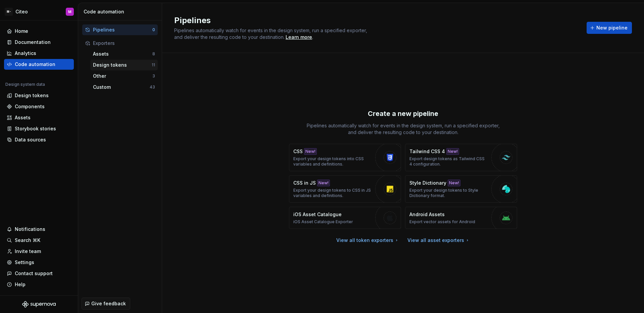
click at [113, 63] on div "Design tokens" at bounding box center [122, 65] width 59 height 7
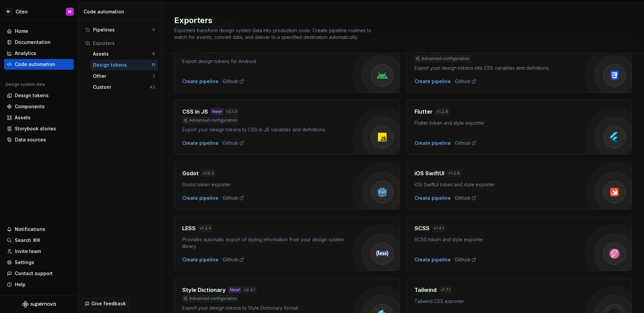
scroll to position [150, 0]
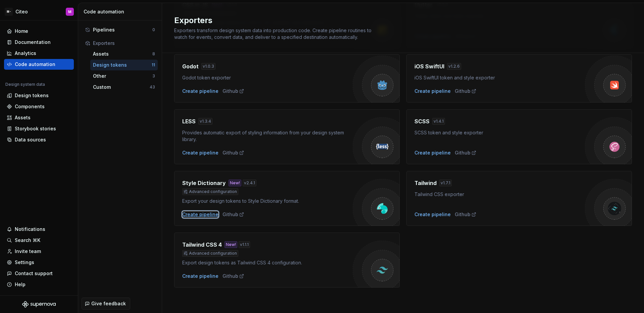
click at [204, 215] on div "Create pipeline" at bounding box center [200, 214] width 36 height 7
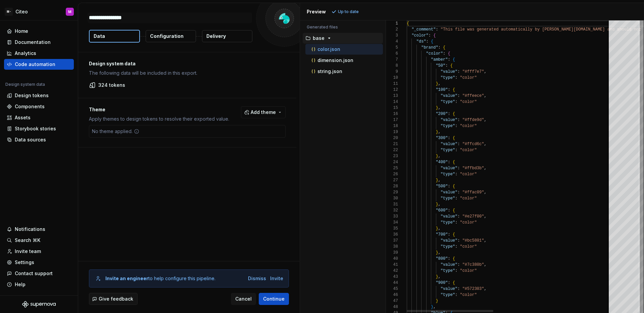
type textarea "*"
click at [267, 115] on span "Add theme" at bounding box center [263, 112] width 25 height 7
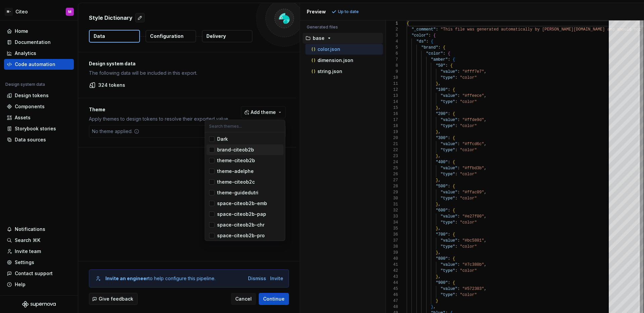
click at [213, 153] on span "brand-citeob2b" at bounding box center [244, 150] width 77 height 11
click at [188, 168] on html "M- Citeo M Home Documentation Analytics Code automation Design system data Desi…" at bounding box center [322, 156] width 644 height 313
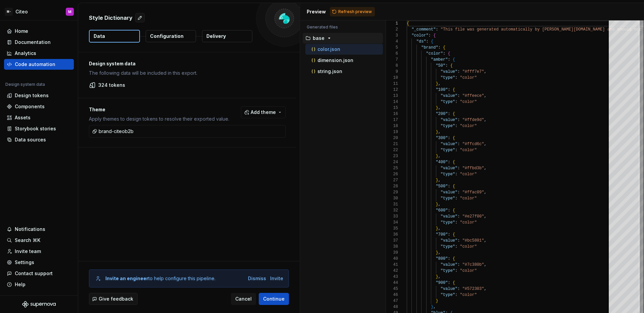
click at [176, 43] on div "Style Dictionary Data Configuration Delivery" at bounding box center [188, 27] width 221 height 49
click at [177, 39] on p "Configuration" at bounding box center [167, 36] width 34 height 7
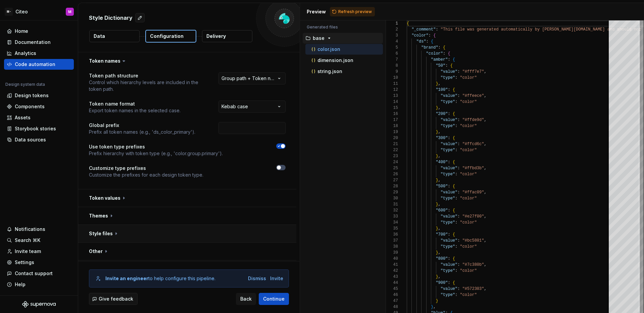
click at [186, 240] on button "button" at bounding box center [187, 233] width 218 height 17
click at [250, 248] on html "**********" at bounding box center [322, 156] width 644 height 313
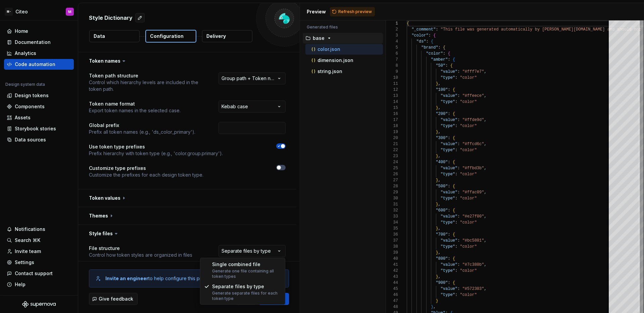
select select "**********"
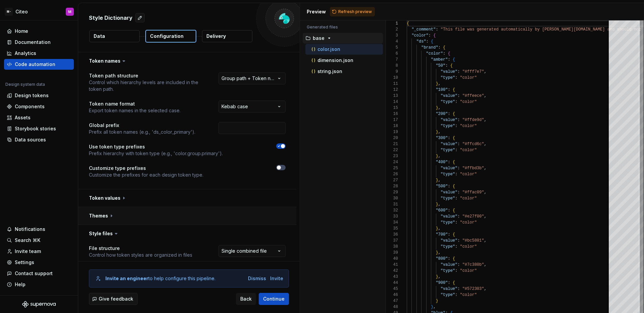
scroll to position [125, 0]
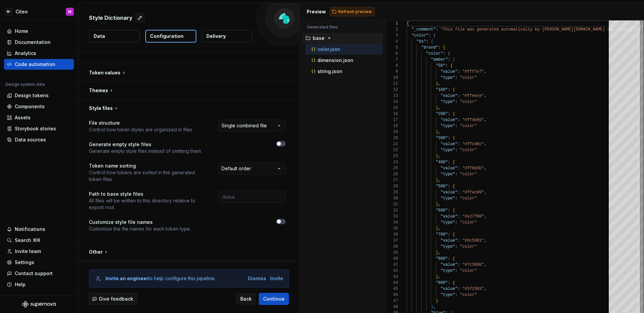
click at [362, 11] on span "Refresh preview" at bounding box center [355, 11] width 34 height 5
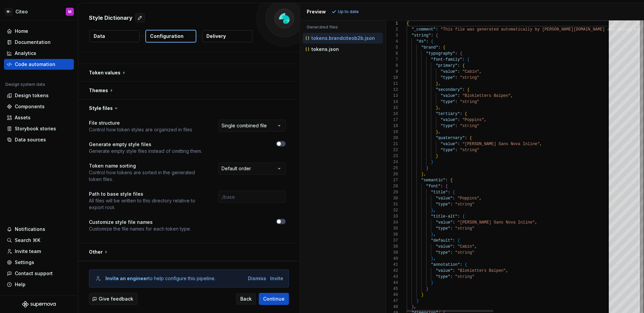
type textarea "**********"
type textarea "**"
type textarea "**********"
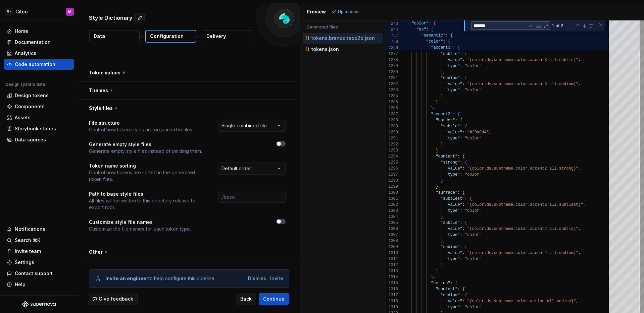
type textarea "*******"
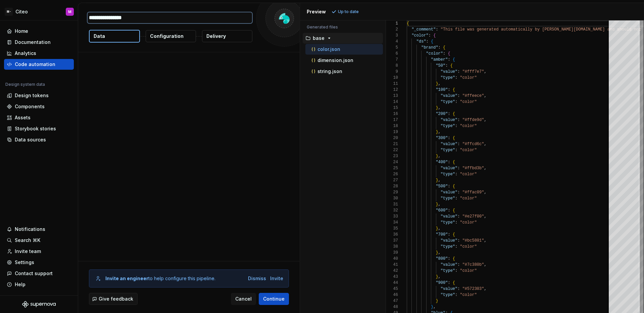
type textarea "*"
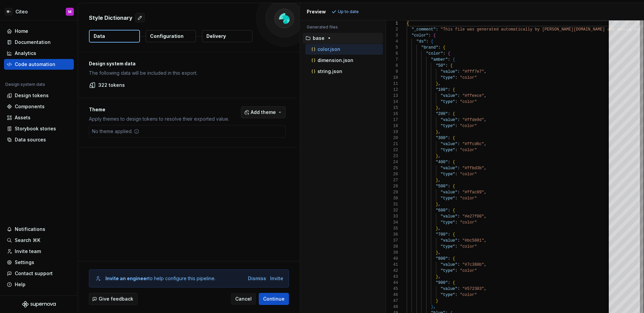
click at [249, 112] on button "Add theme" at bounding box center [263, 112] width 45 height 12
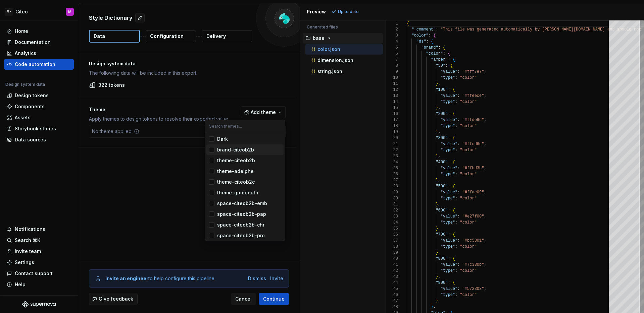
click at [215, 152] on span "brand-citeob2b" at bounding box center [244, 150] width 77 height 11
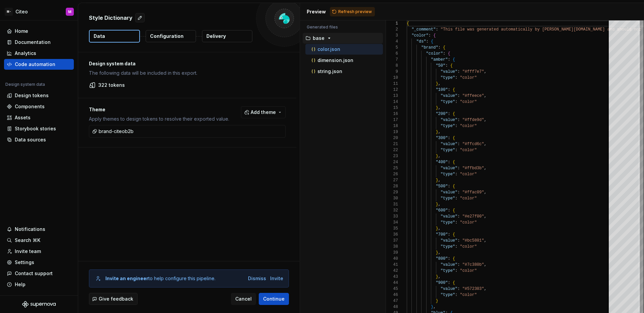
click at [340, 153] on html "M- Citeo M Home Documentation Analytics Code automation Design system data Desi…" at bounding box center [322, 156] width 644 height 313
click at [175, 36] on p "Configuration" at bounding box center [167, 36] width 34 height 7
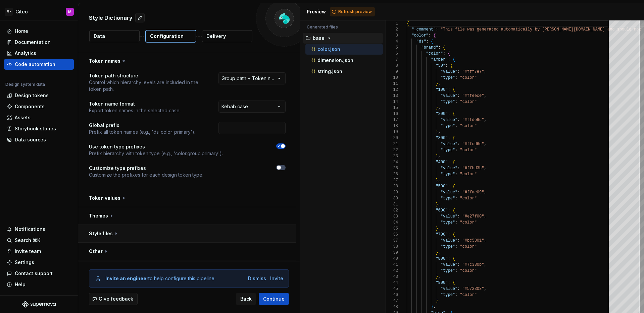
click at [191, 230] on button "button" at bounding box center [187, 233] width 218 height 17
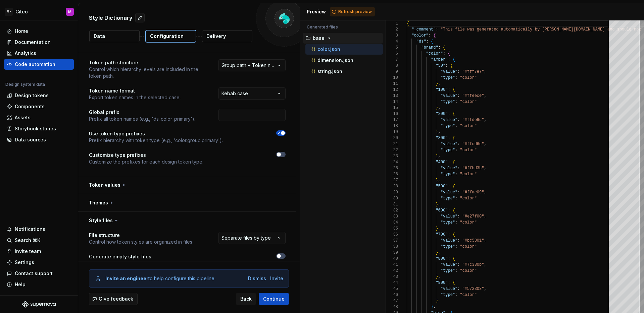
scroll to position [88, 0]
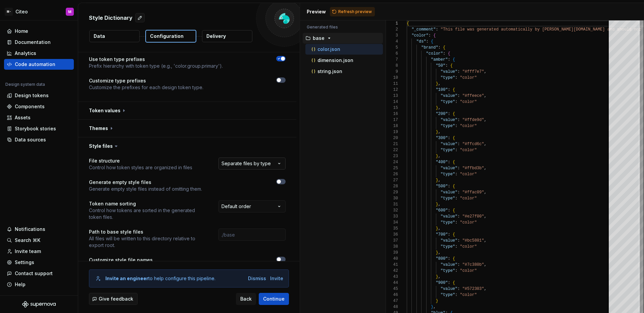
click at [256, 165] on html "**********" at bounding box center [322, 156] width 644 height 313
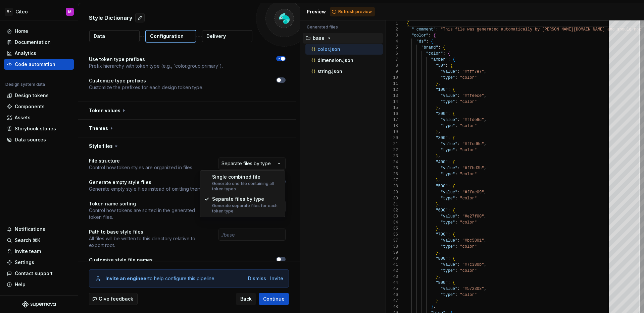
select select "**********"
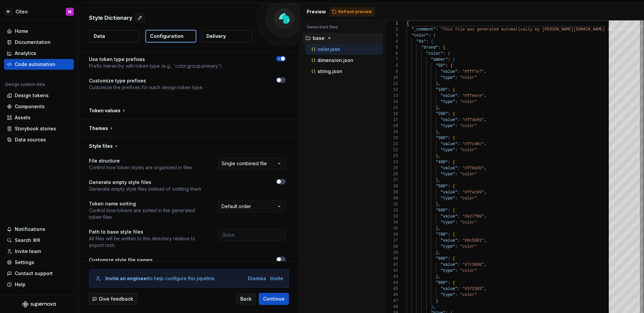
scroll to position [125, 0]
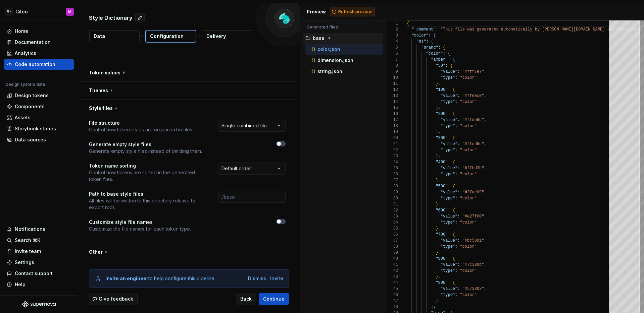
click at [359, 12] on span "Refresh preview" at bounding box center [355, 11] width 34 height 5
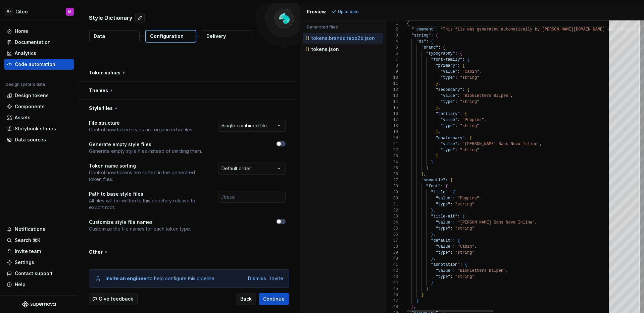
type textarea "**********"
type textarea "*"
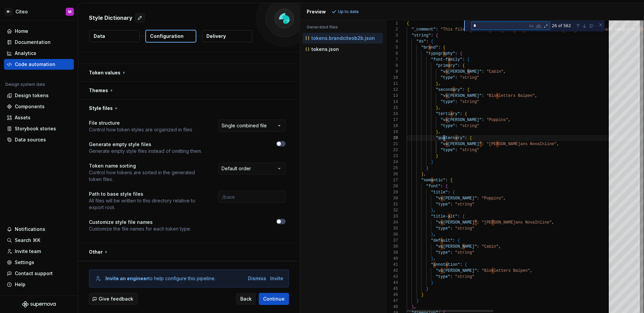
type textarea "**********"
type textarea "**"
type textarea "**********"
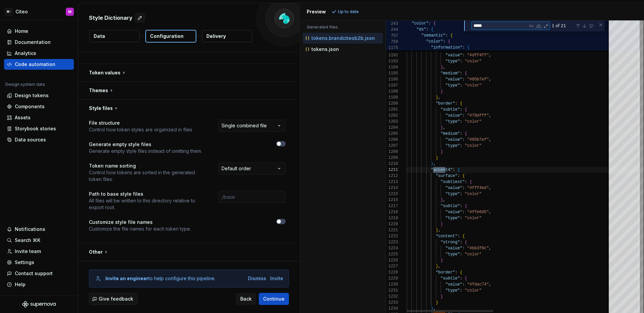
type textarea "******"
type textarea "**********"
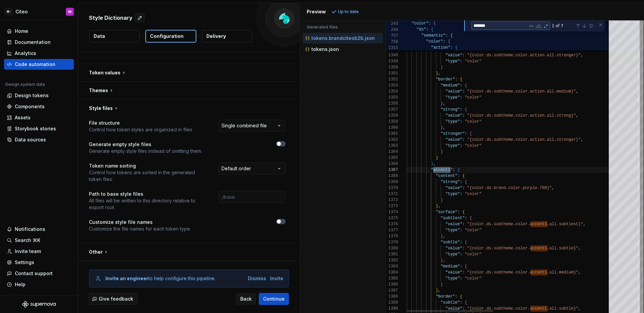
scroll to position [60, 44]
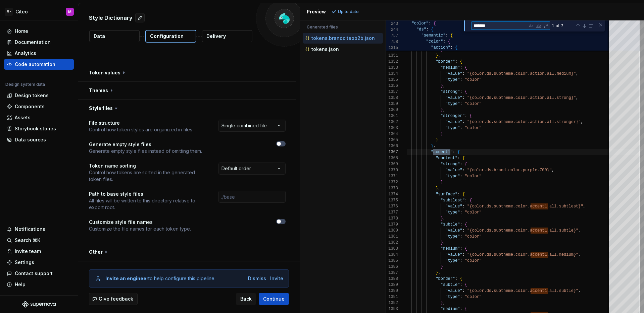
type textarea "*******"
click at [33, 98] on div "Design tokens" at bounding box center [32, 95] width 34 height 7
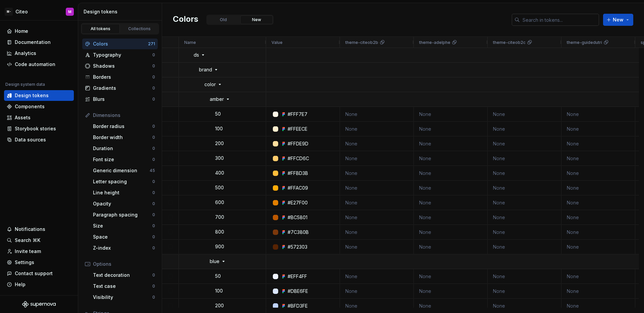
click at [535, 19] on input "text" at bounding box center [558, 20] width 79 height 12
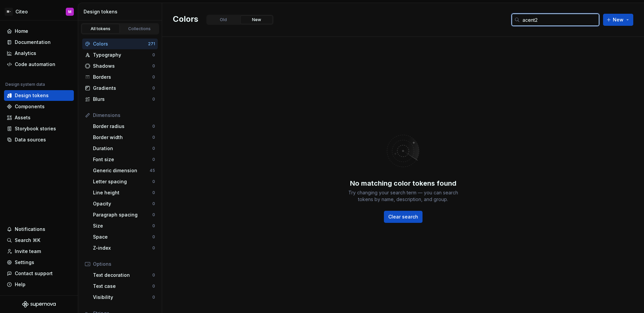
click at [525, 19] on input "acent2" at bounding box center [558, 20] width 79 height 12
click at [524, 20] on input "acent2" at bounding box center [558, 20] width 79 height 12
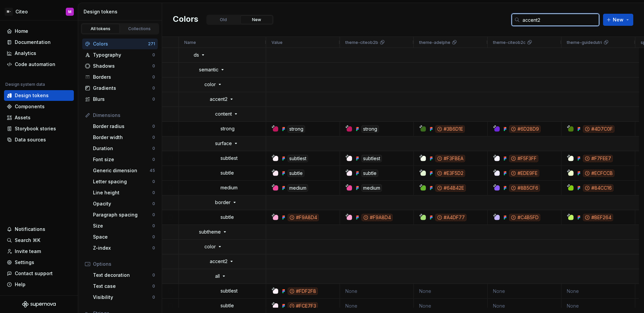
click at [546, 22] on input "accent2" at bounding box center [558, 20] width 79 height 12
type input "accent1"
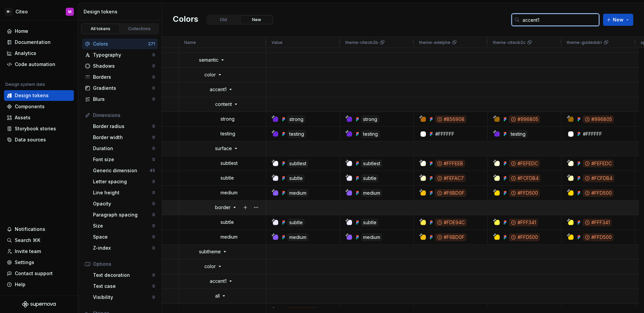
scroll to position [79, 0]
